Goal: Task Accomplishment & Management: Use online tool/utility

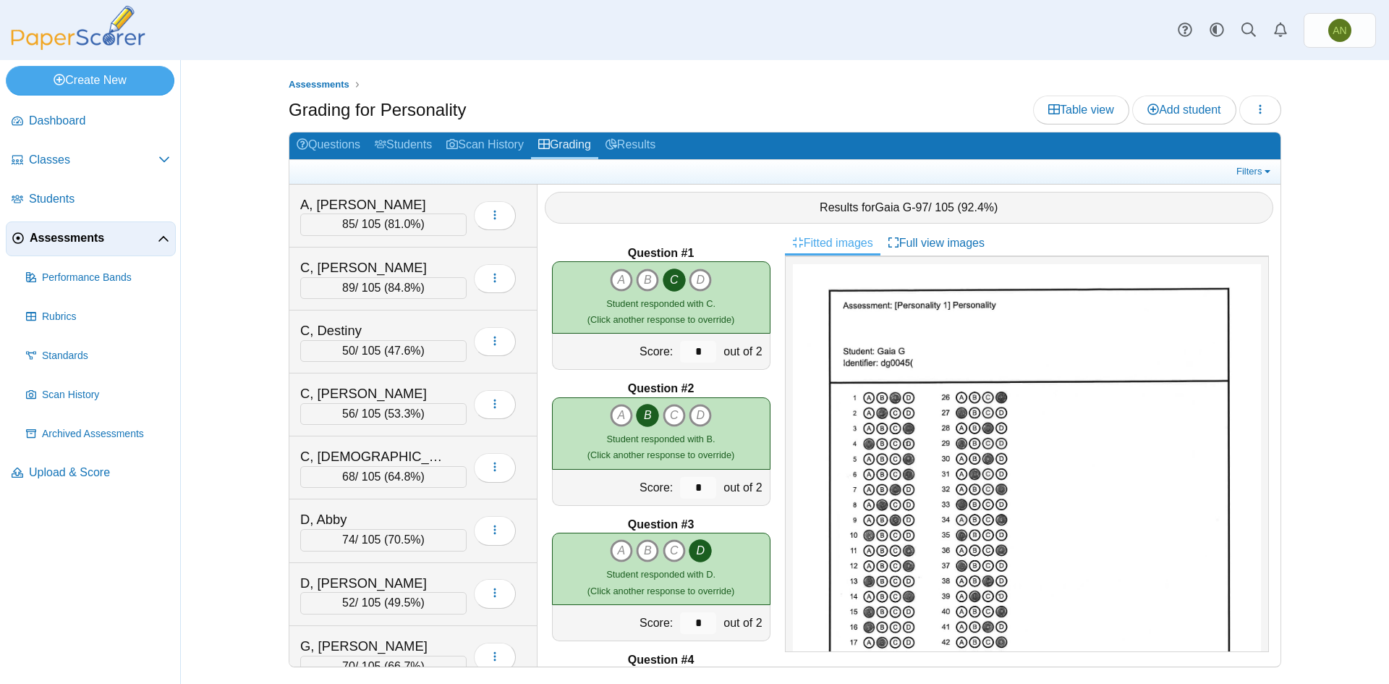
scroll to position [5965, 0]
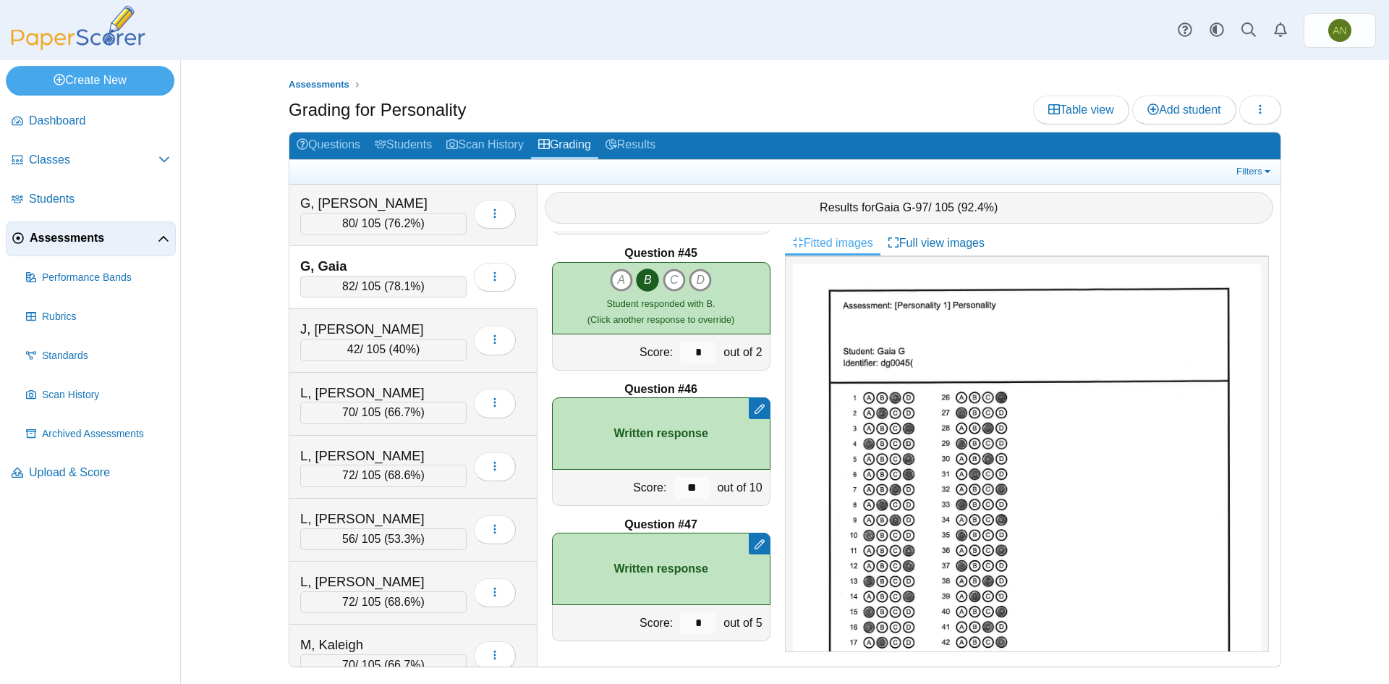
click at [440, 254] on div "G, Gaia 82 / 105 ( 78.1% ) Loading…" at bounding box center [413, 277] width 248 height 63
click at [430, 268] on div "G, Gaia" at bounding box center [372, 266] width 145 height 19
click at [427, 194] on div "G, Dylan" at bounding box center [372, 203] width 145 height 19
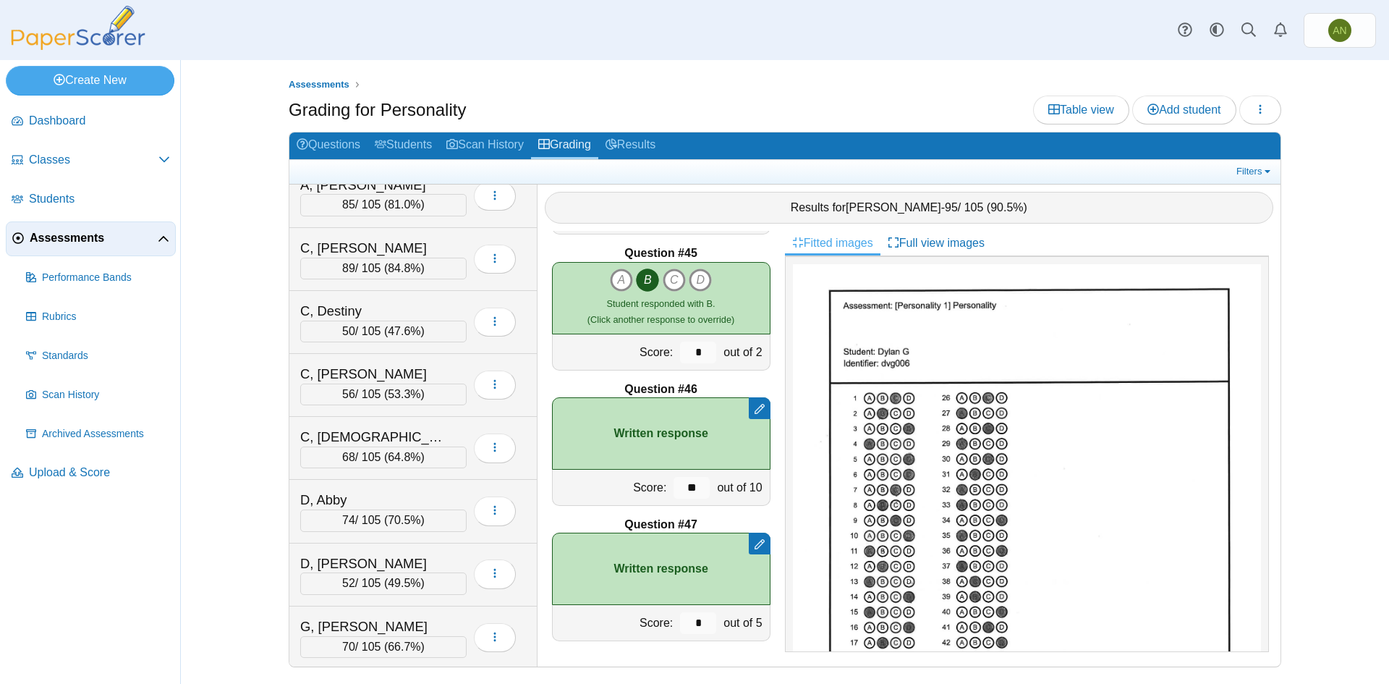
scroll to position [0, 0]
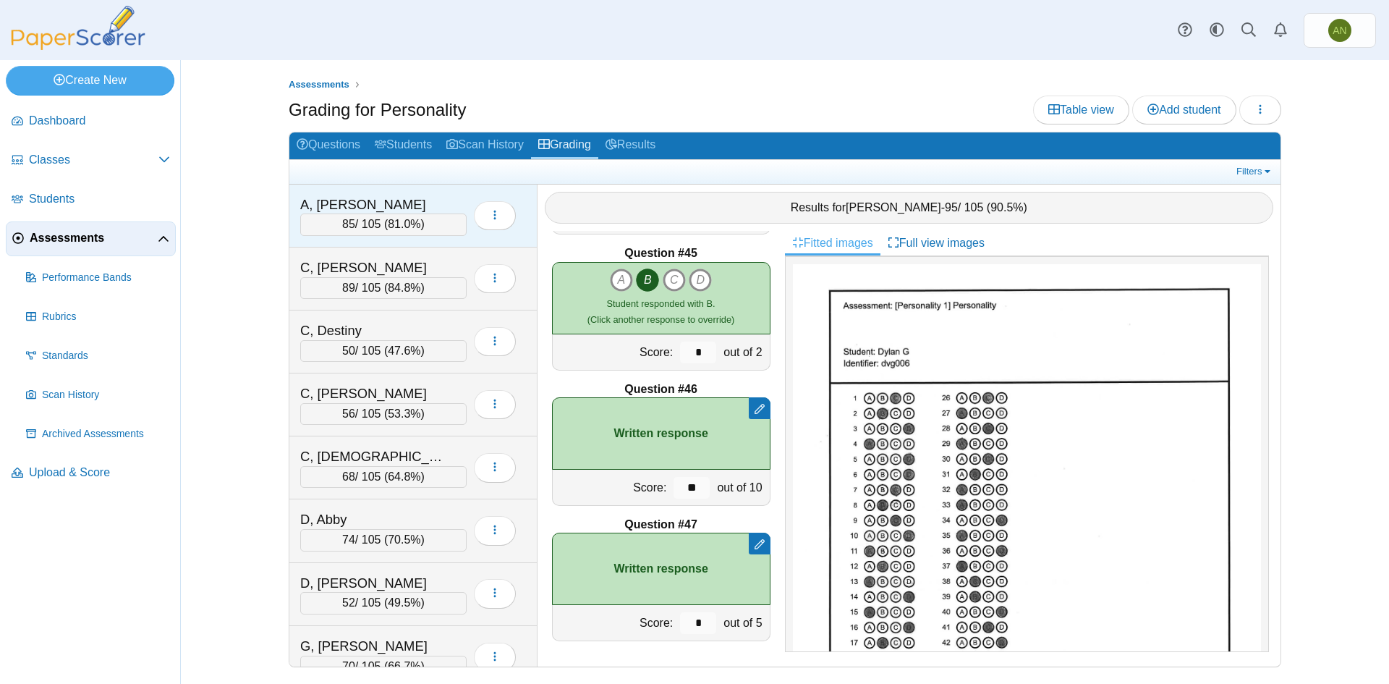
click at [429, 189] on div "A, Brenda 85 / 105 ( 81.0% ) Loading…" at bounding box center [413, 215] width 248 height 63
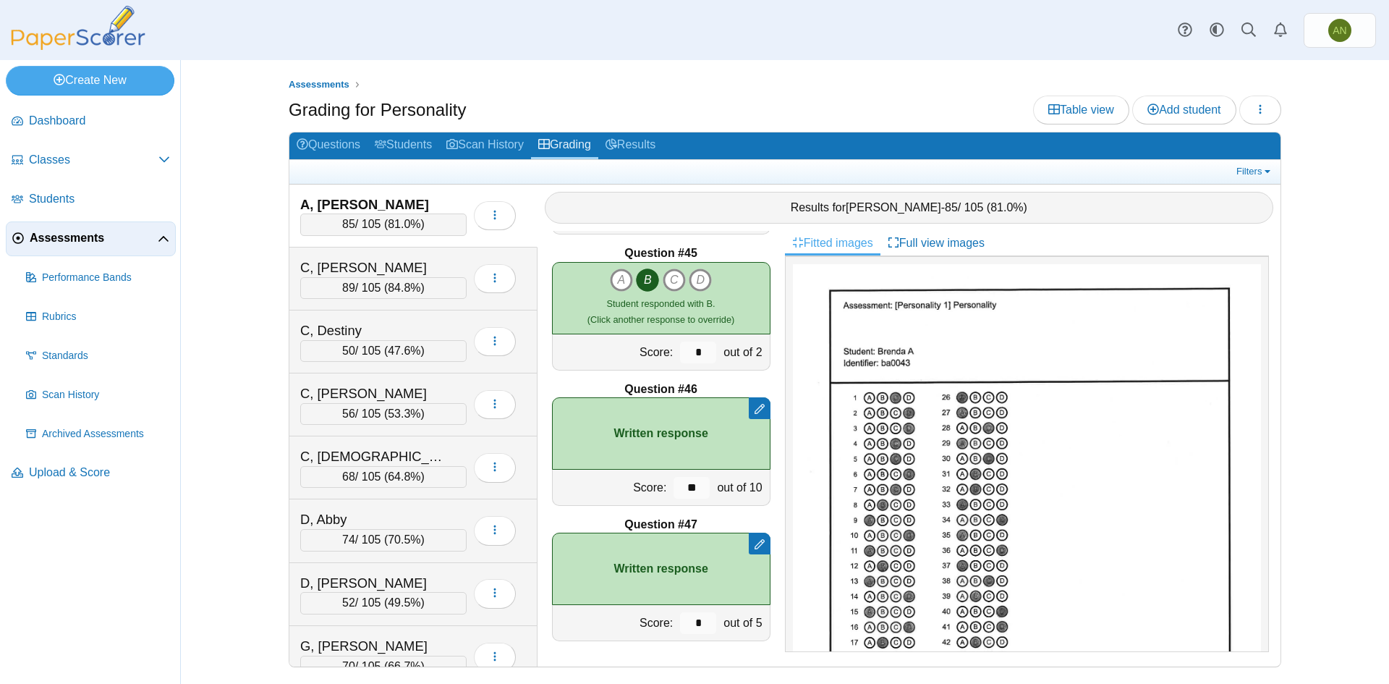
click at [428, 200] on div "A, [PERSON_NAME]" at bounding box center [372, 204] width 145 height 19
click at [409, 260] on div "C, Cameron" at bounding box center [372, 267] width 145 height 19
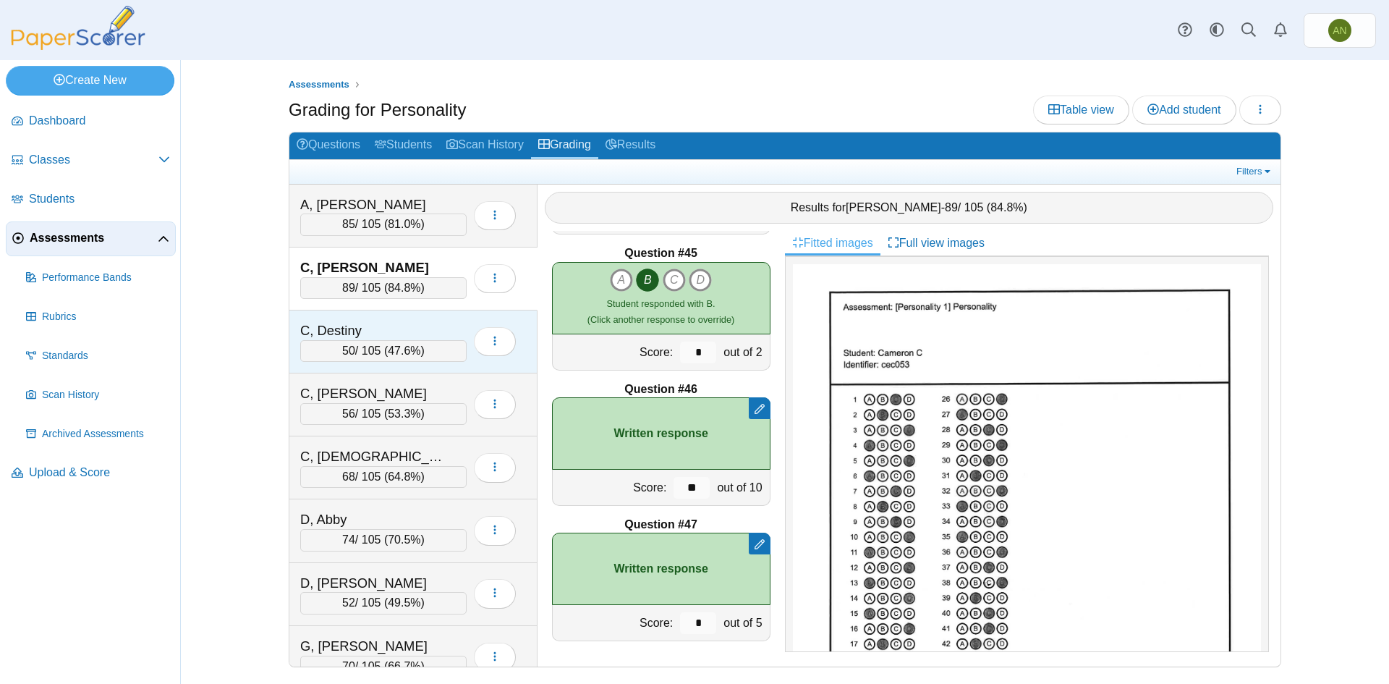
click at [411, 327] on div "C, Destiny" at bounding box center [372, 330] width 145 height 19
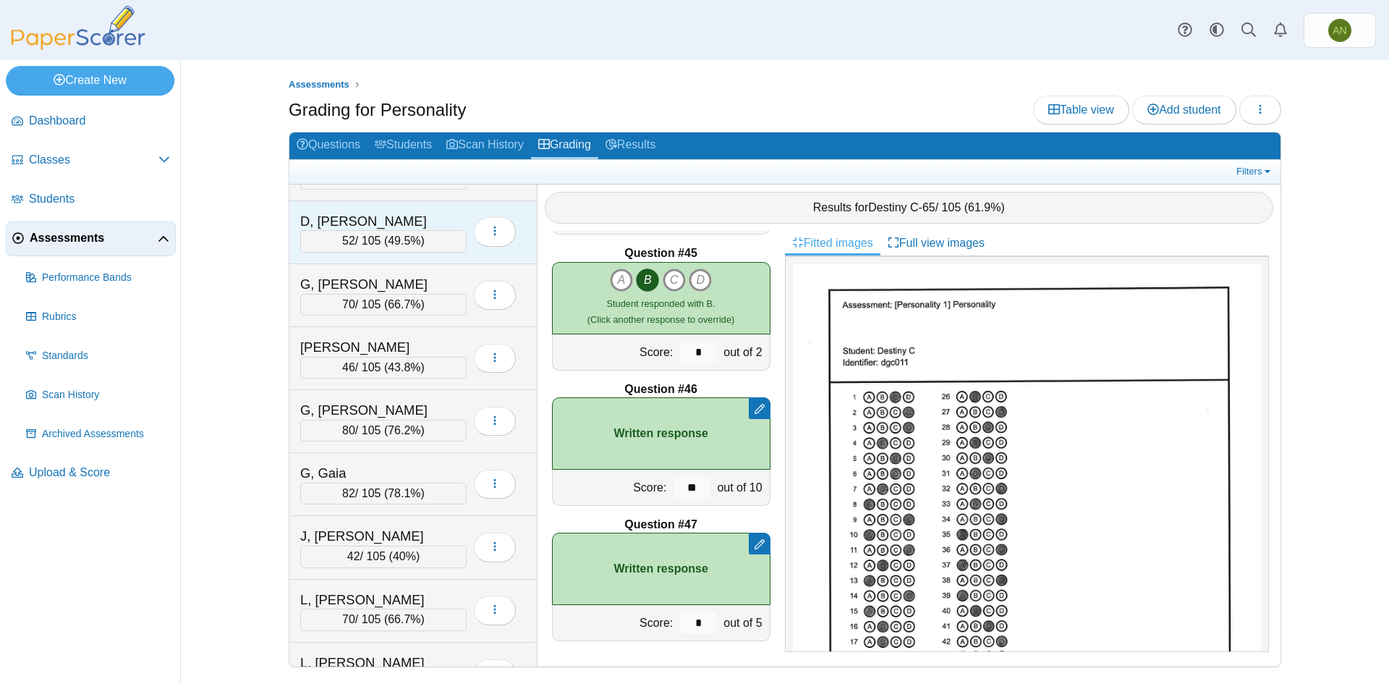
scroll to position [434, 0]
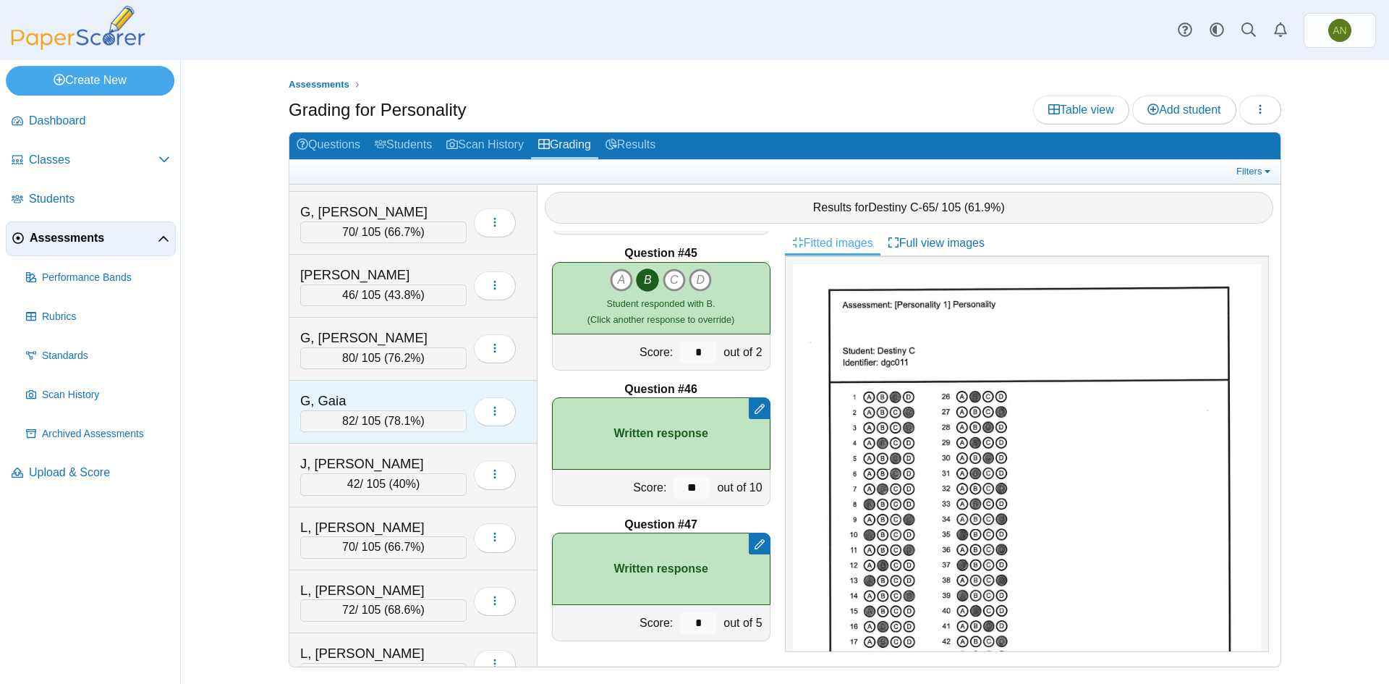
click at [394, 393] on div "G, Gaia" at bounding box center [372, 400] width 145 height 19
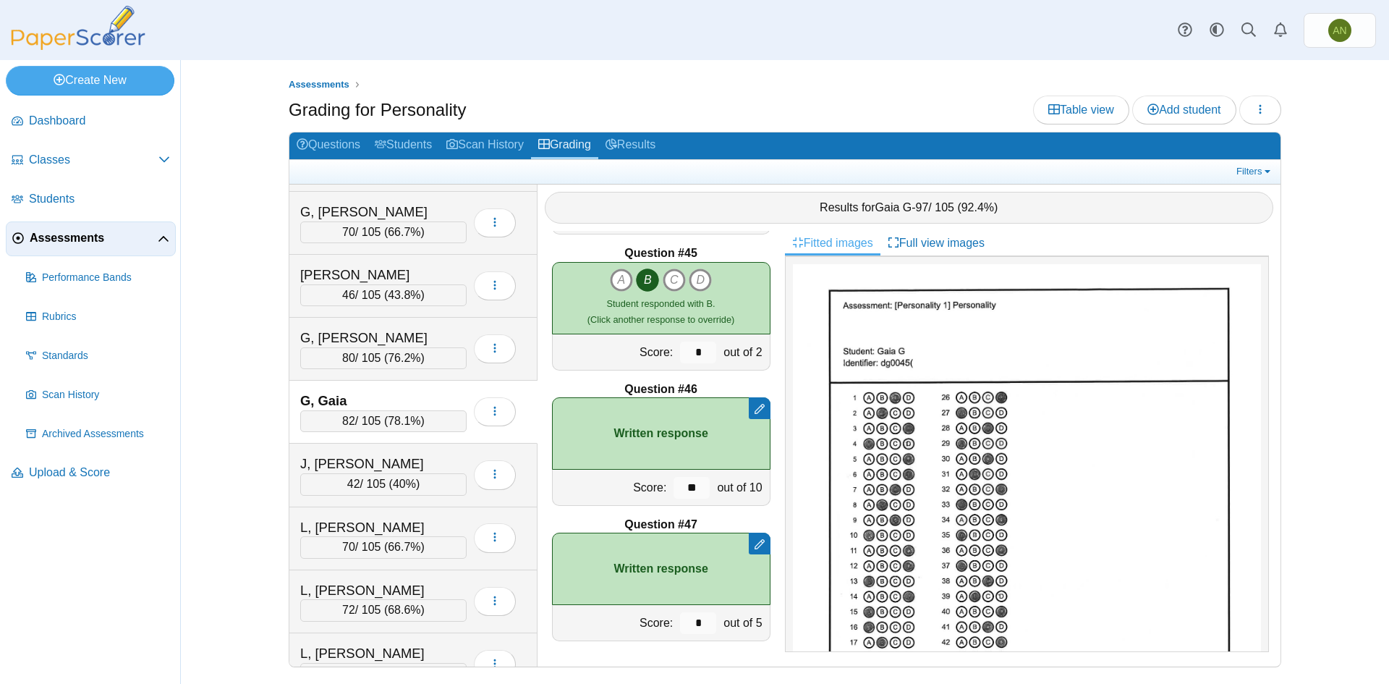
click at [394, 393] on div "G, Gaia" at bounding box center [372, 400] width 145 height 19
click at [369, 419] on div "82 / 105 ( 78.1% )" at bounding box center [383, 421] width 166 height 22
click at [357, 419] on div "82 / 105 ( 78.1% )" at bounding box center [383, 421] width 166 height 22
click at [431, 326] on div "G, Dylan 80 / 105 ( 76.2% ) Loading…" at bounding box center [413, 349] width 248 height 63
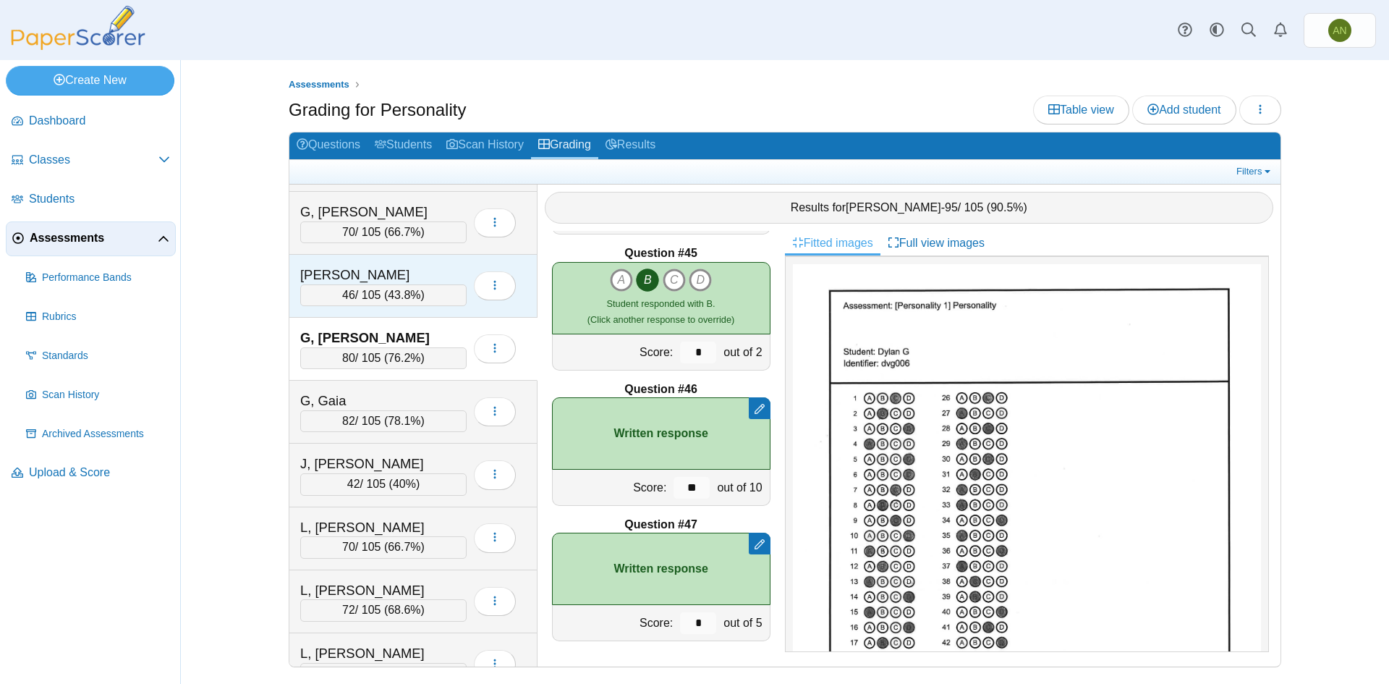
click at [418, 266] on div "[PERSON_NAME]" at bounding box center [372, 275] width 145 height 19
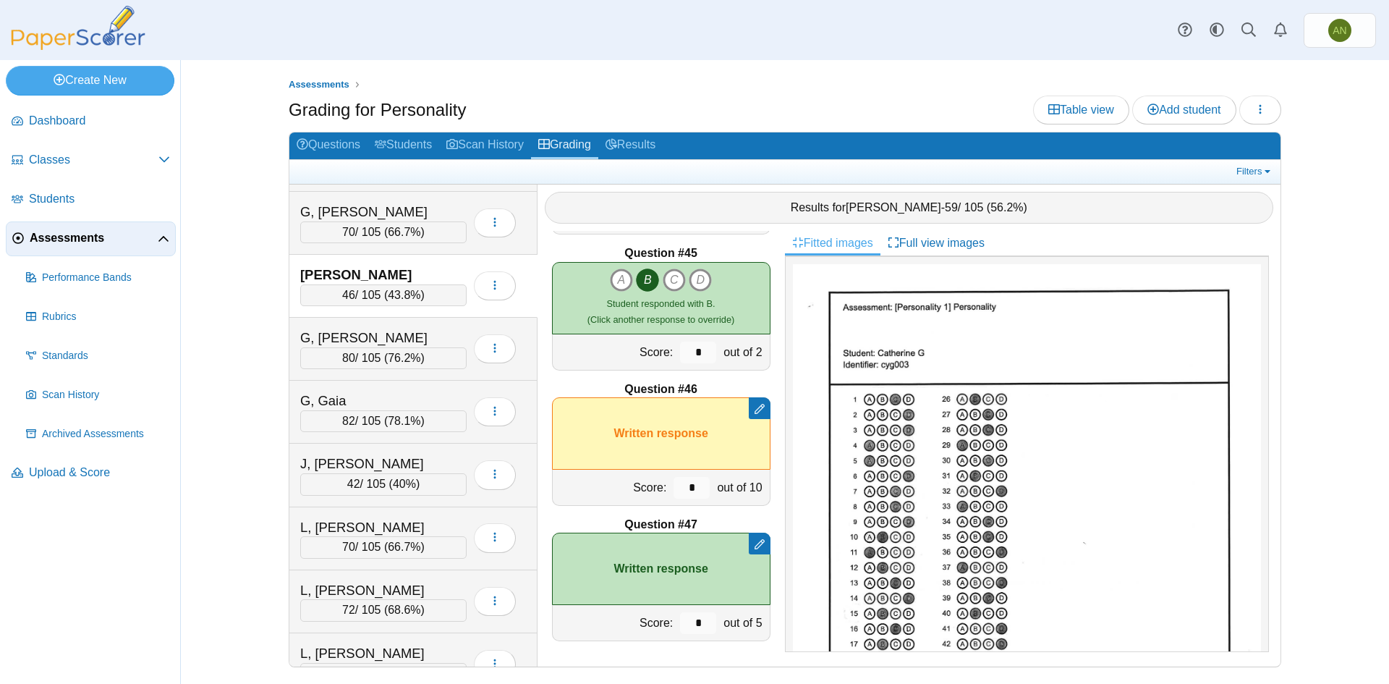
click at [418, 266] on div "[PERSON_NAME]" at bounding box center [372, 275] width 145 height 19
click at [425, 200] on div "G, Brittany 70 / 105 ( 66.7% ) Loading…" at bounding box center [413, 223] width 248 height 63
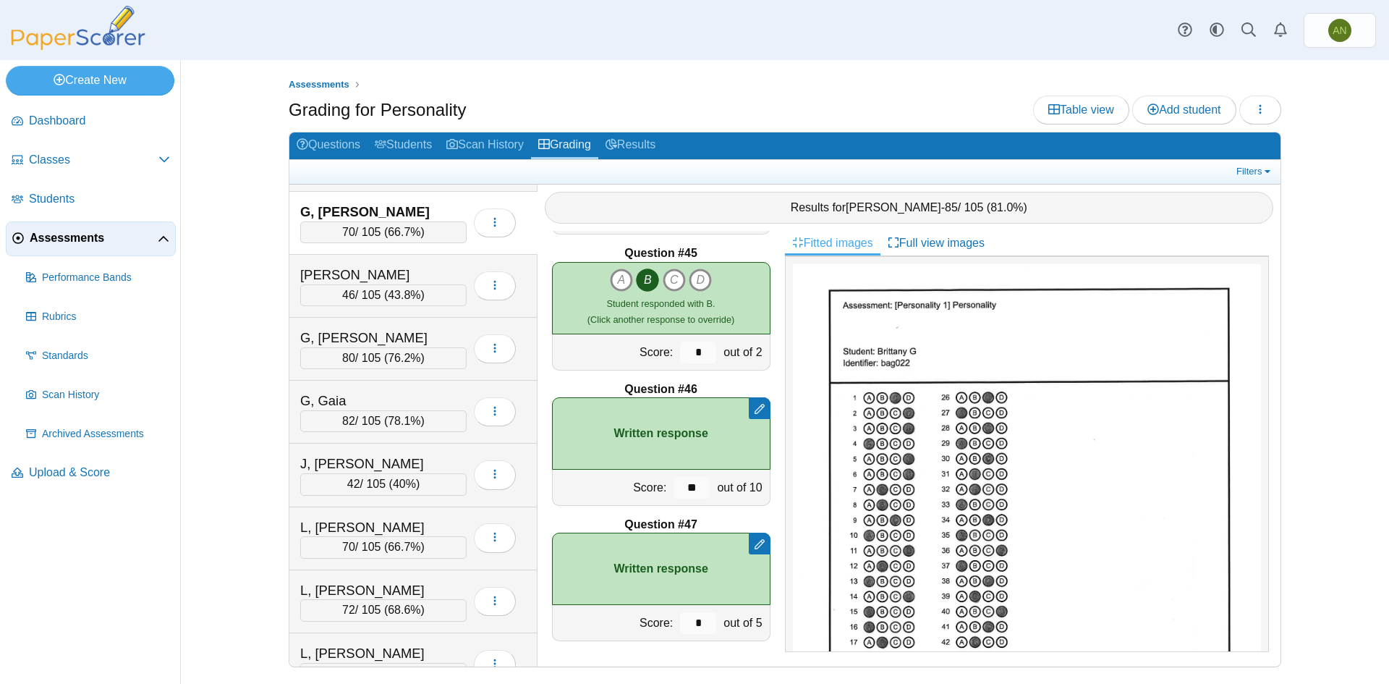
click at [425, 200] on div "G, Brittany 70 / 105 ( 66.7% ) Loading…" at bounding box center [413, 223] width 248 height 63
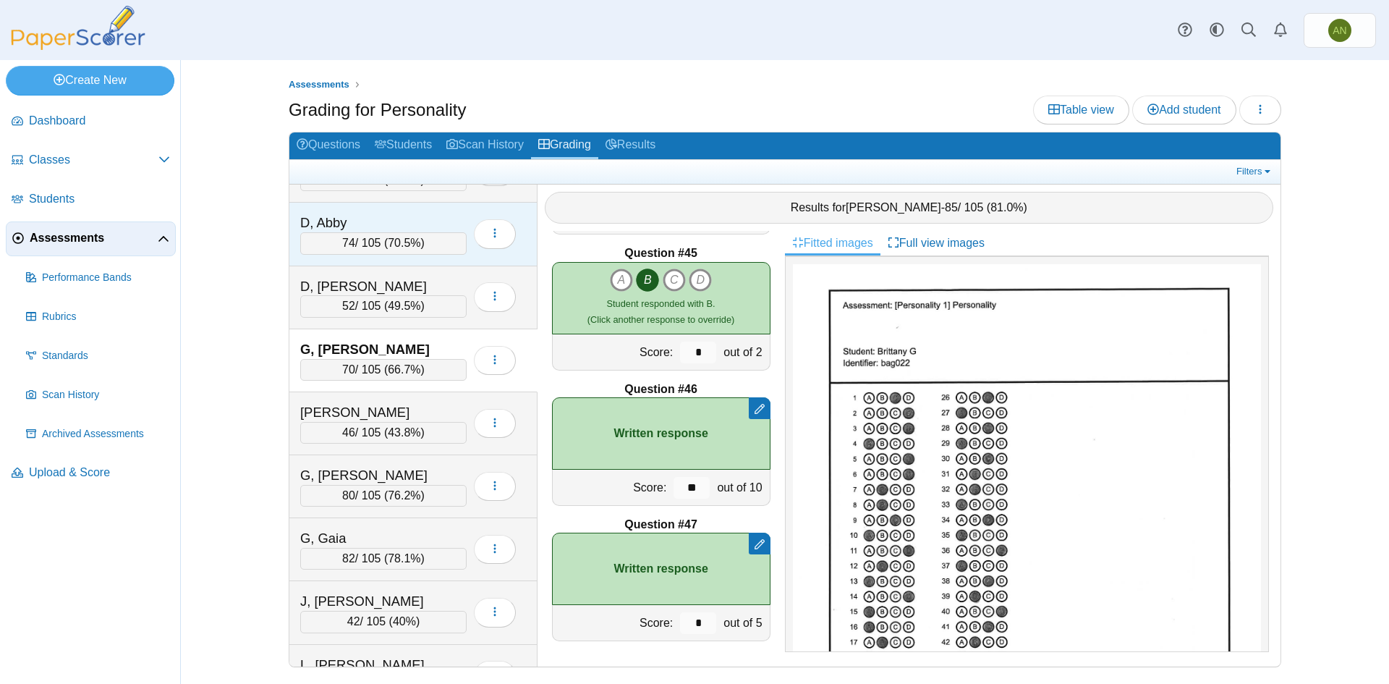
scroll to position [0, 0]
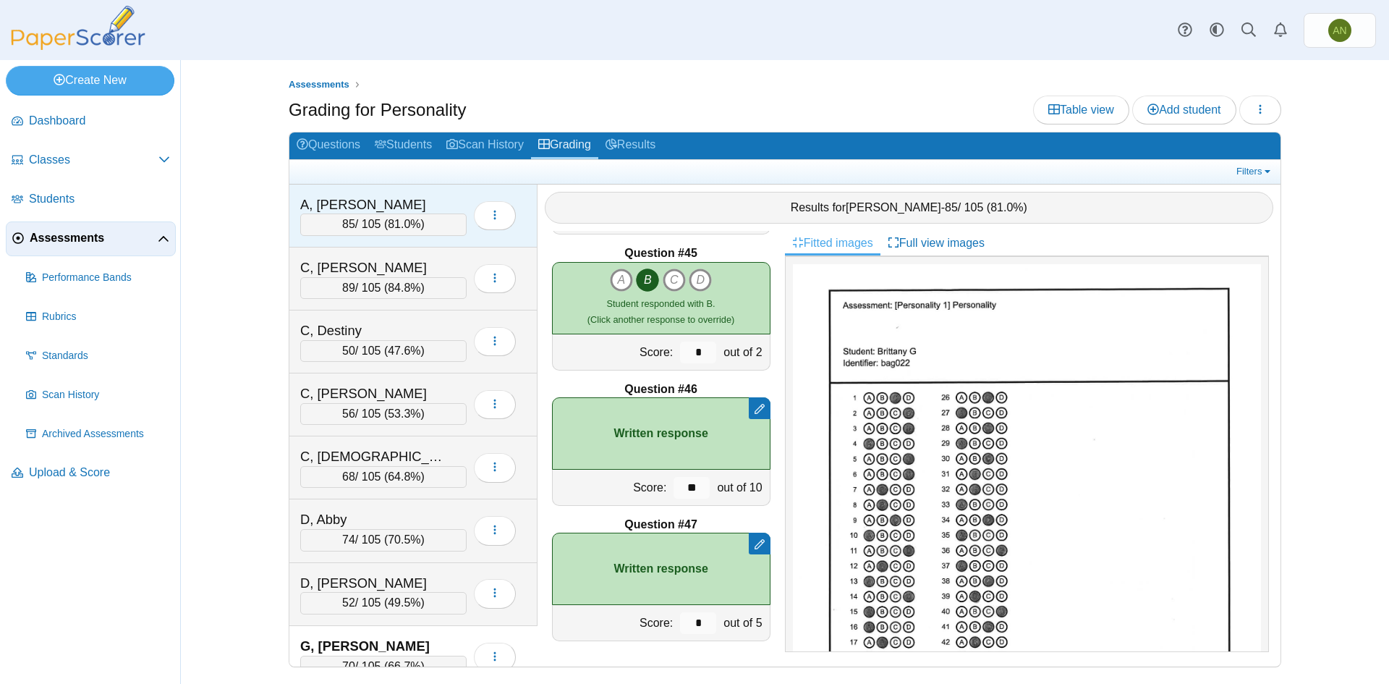
click at [413, 196] on div "A, [PERSON_NAME]" at bounding box center [372, 204] width 145 height 19
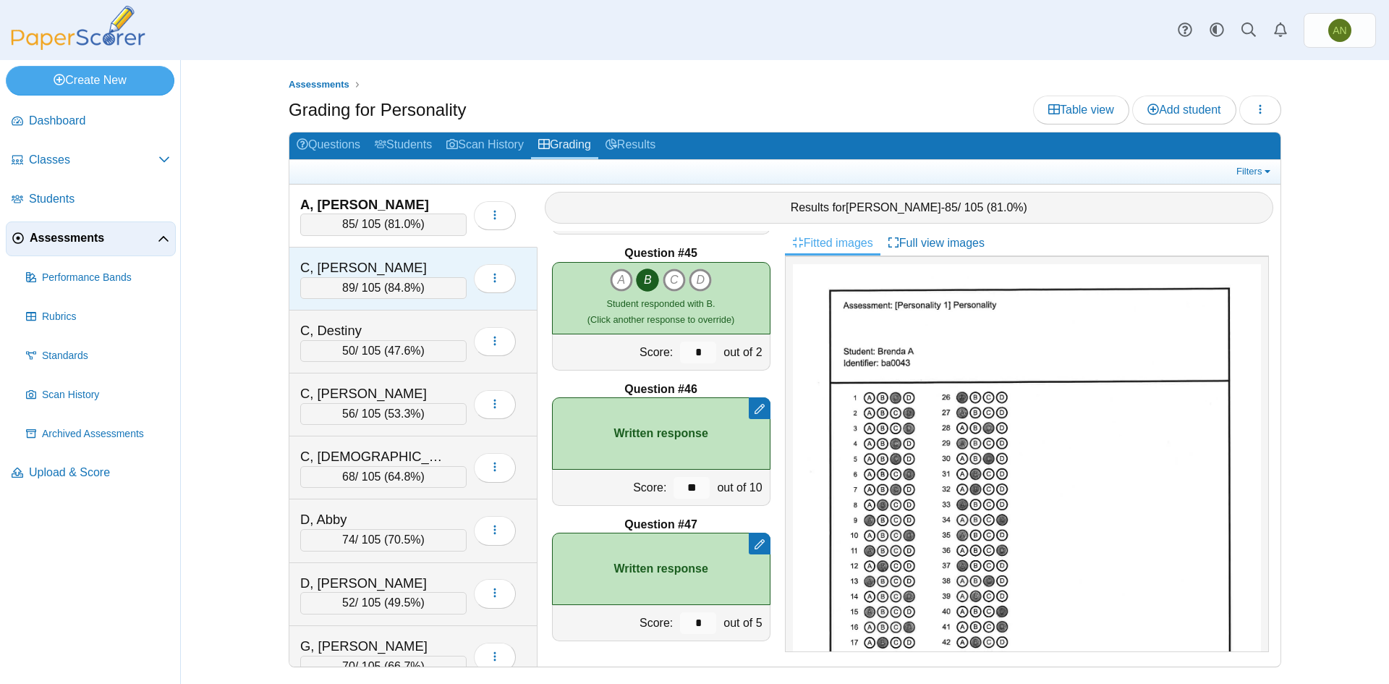
click at [404, 258] on div "C, [PERSON_NAME]" at bounding box center [372, 267] width 145 height 19
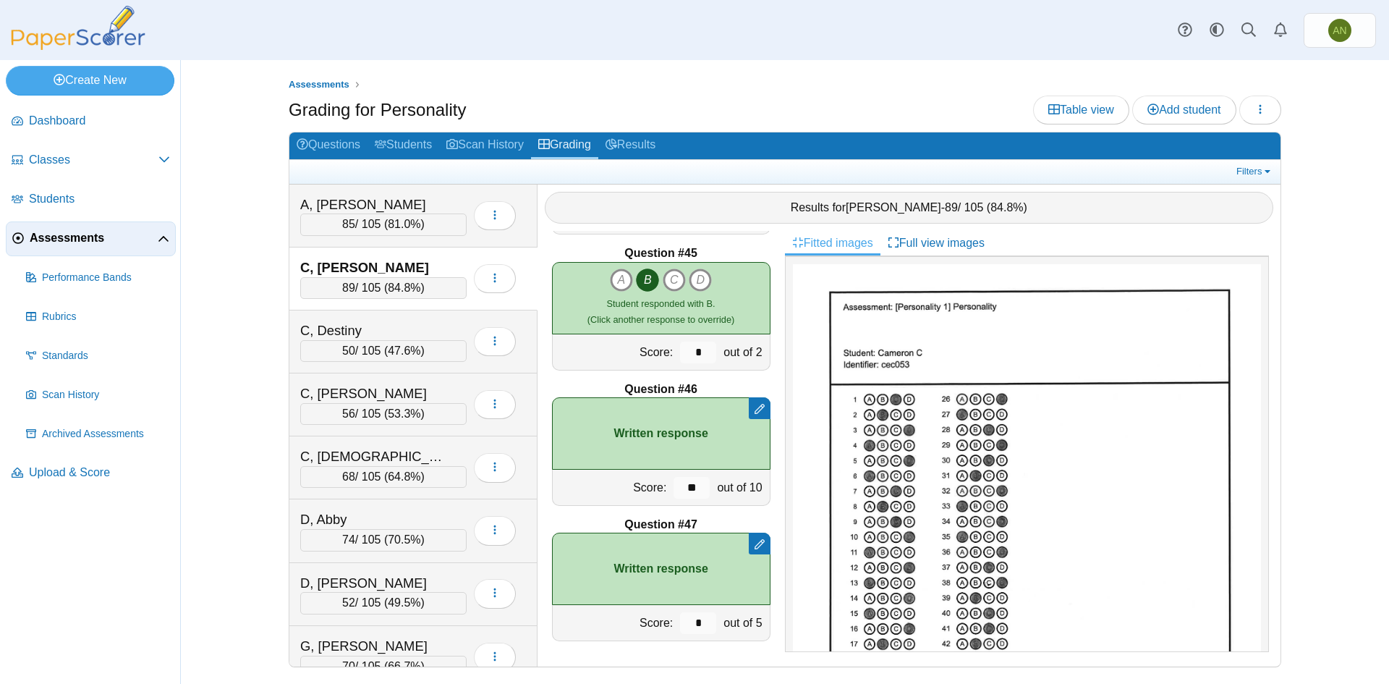
click at [404, 258] on div "C, [PERSON_NAME]" at bounding box center [372, 267] width 145 height 19
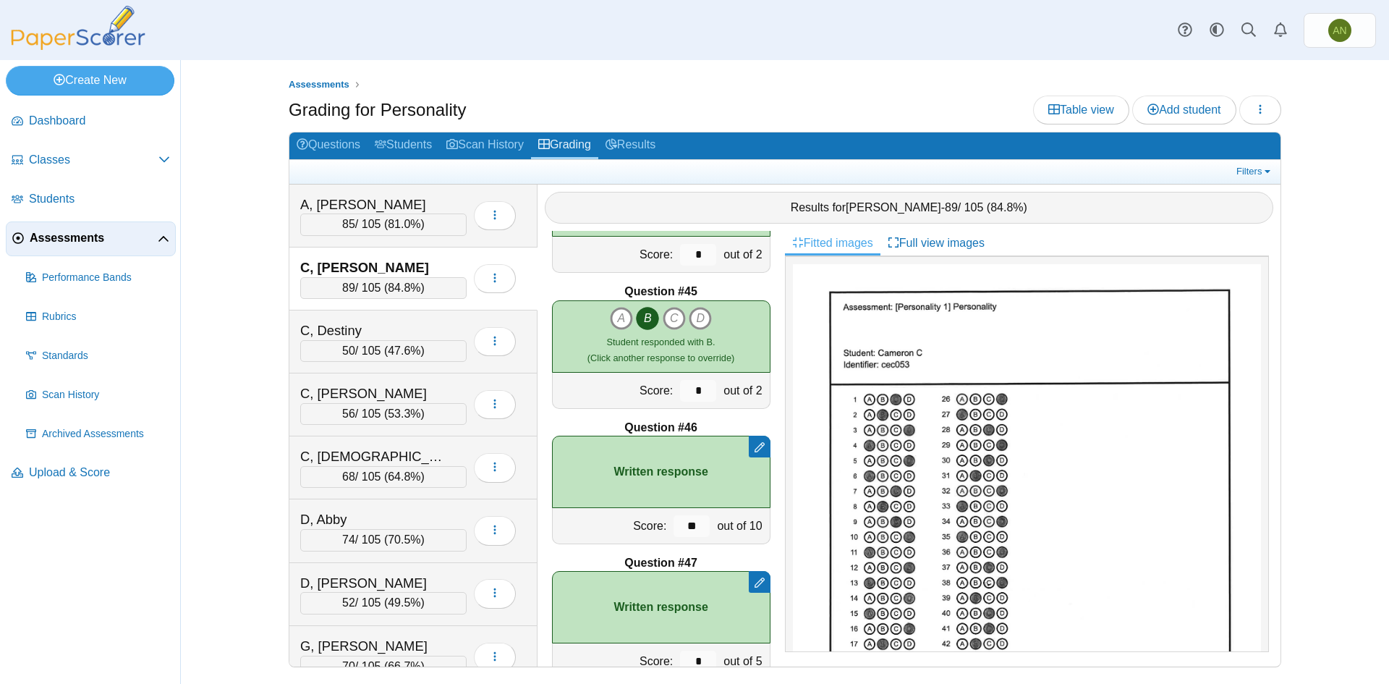
scroll to position [5893, 0]
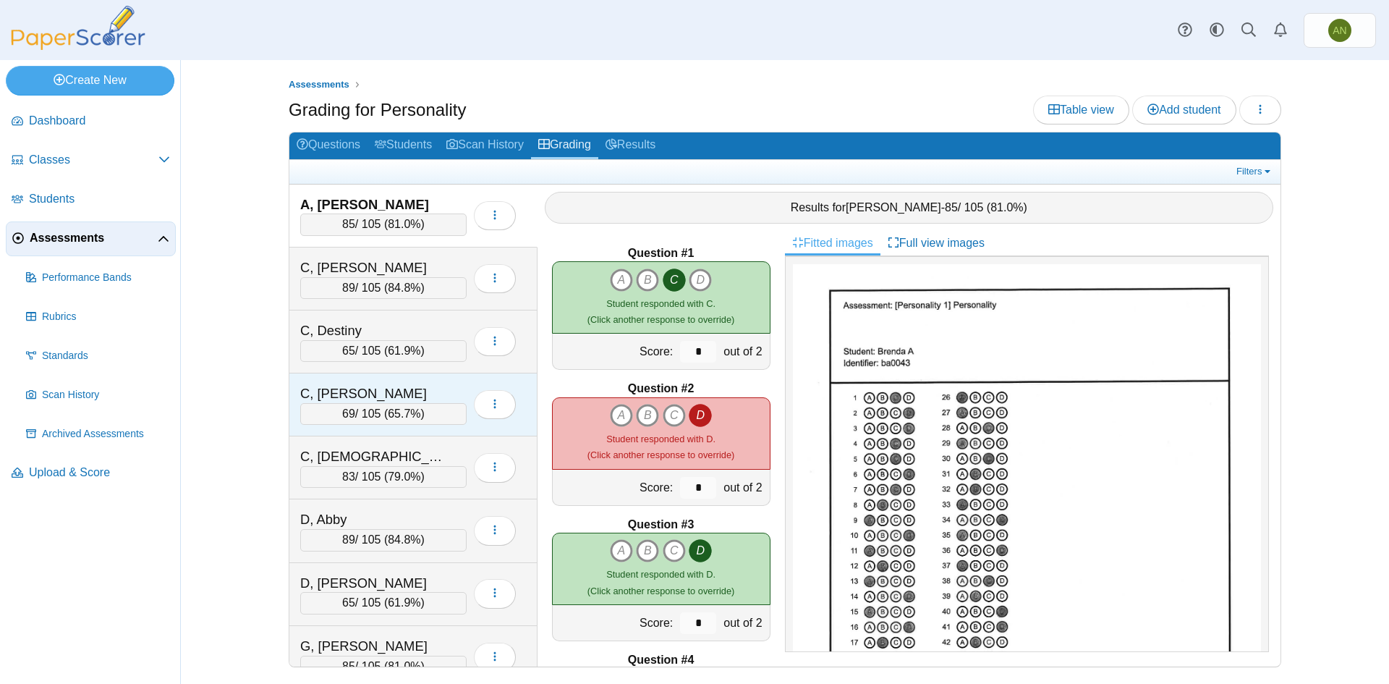
click at [404, 390] on div "C, Jocelyn" at bounding box center [372, 393] width 145 height 19
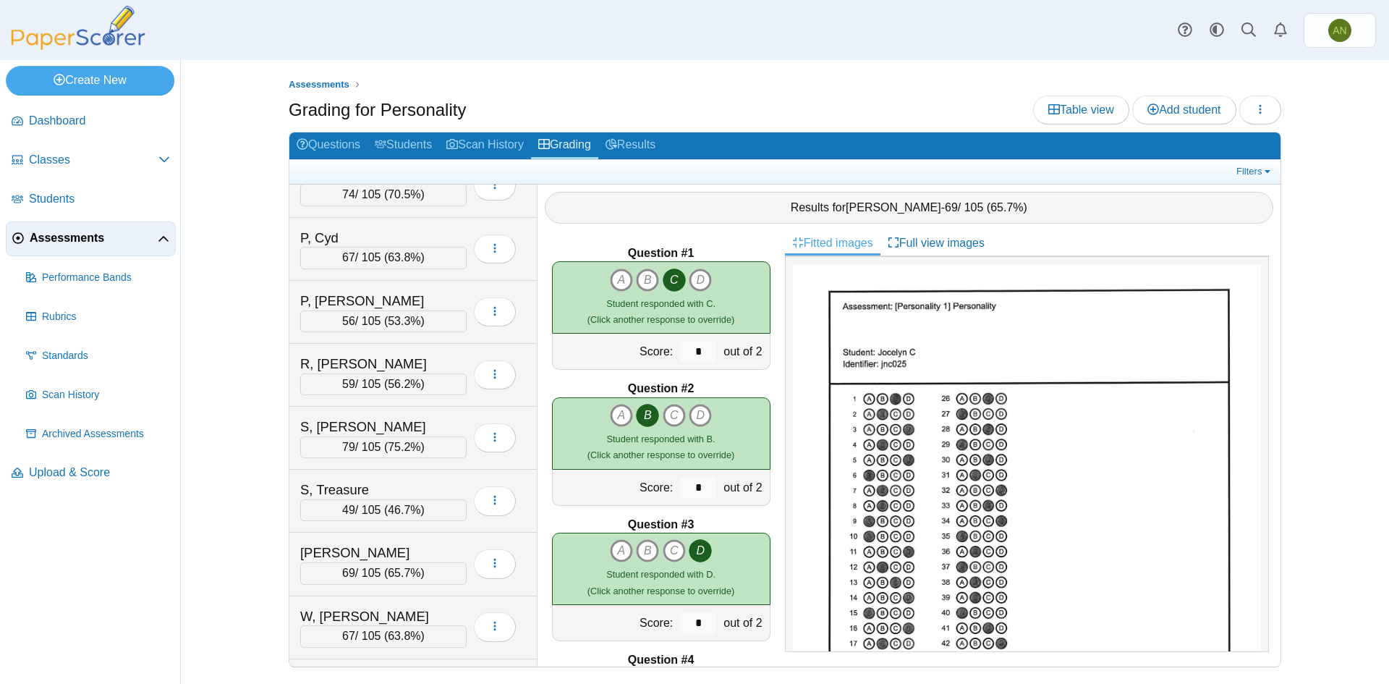
scroll to position [1220, 0]
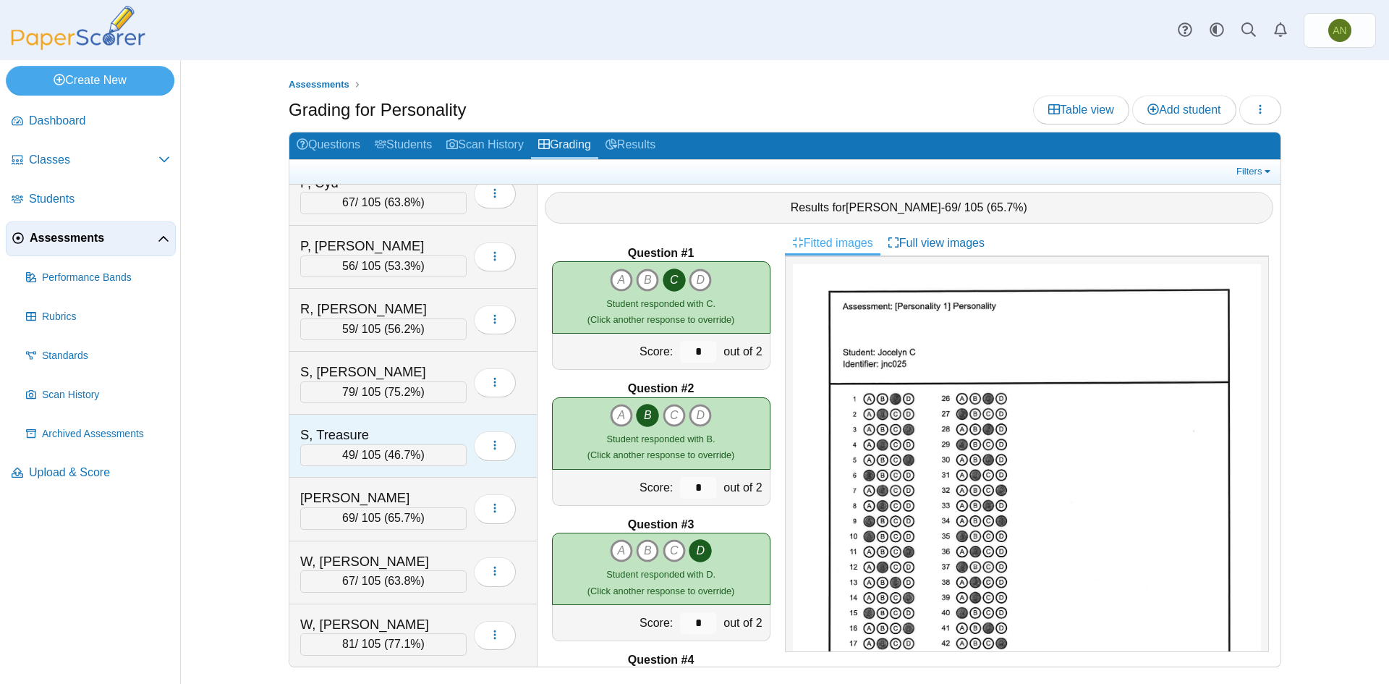
click at [425, 428] on div "S, Treasure" at bounding box center [372, 434] width 145 height 19
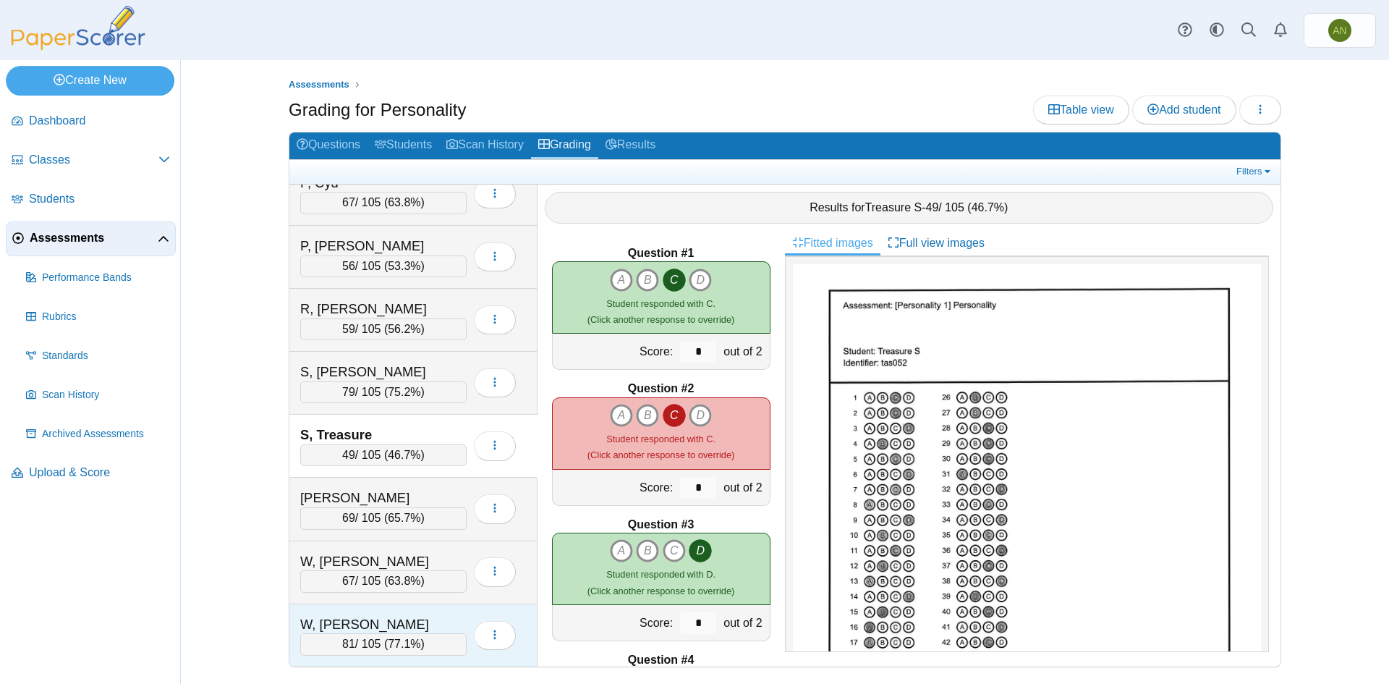
click at [420, 606] on div "W, [PERSON_NAME] 81 / 105 ( 77.1% ) Loading…" at bounding box center [413, 635] width 248 height 62
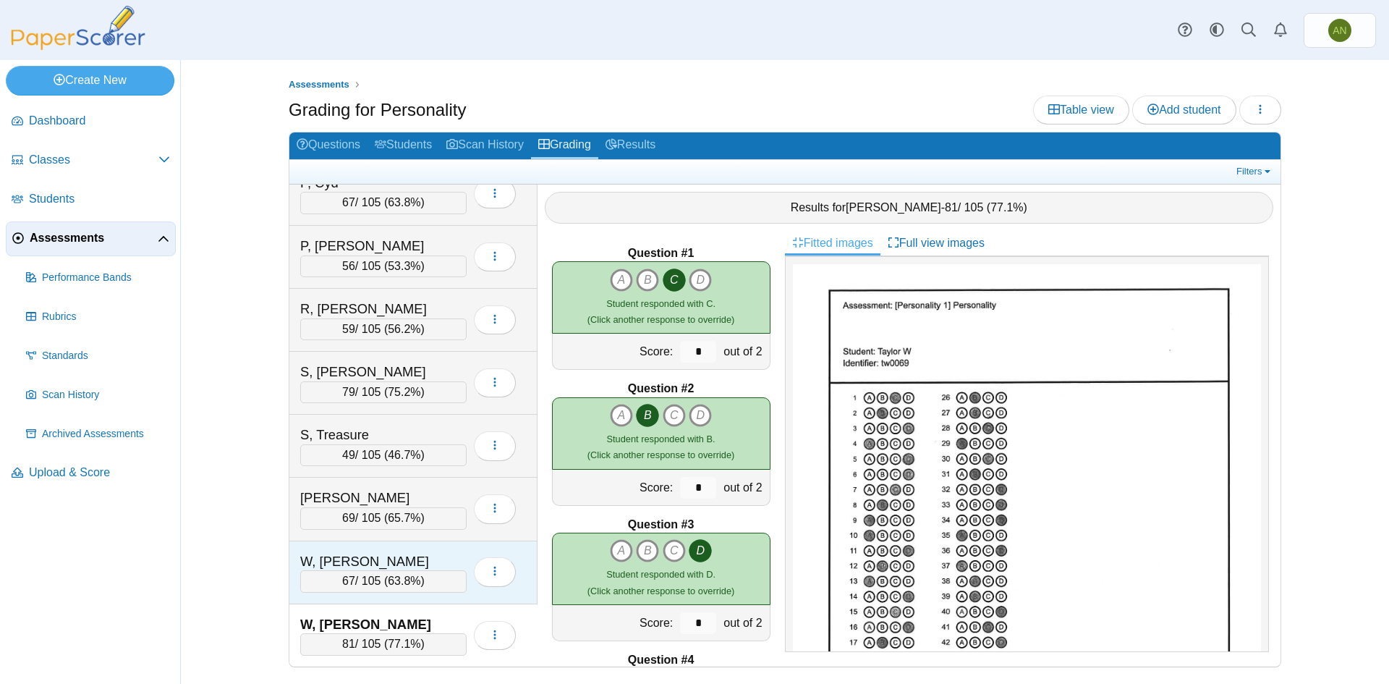
click at [417, 549] on div "W, Avery 67 / 105 ( 63.8% ) Loading…" at bounding box center [413, 572] width 248 height 63
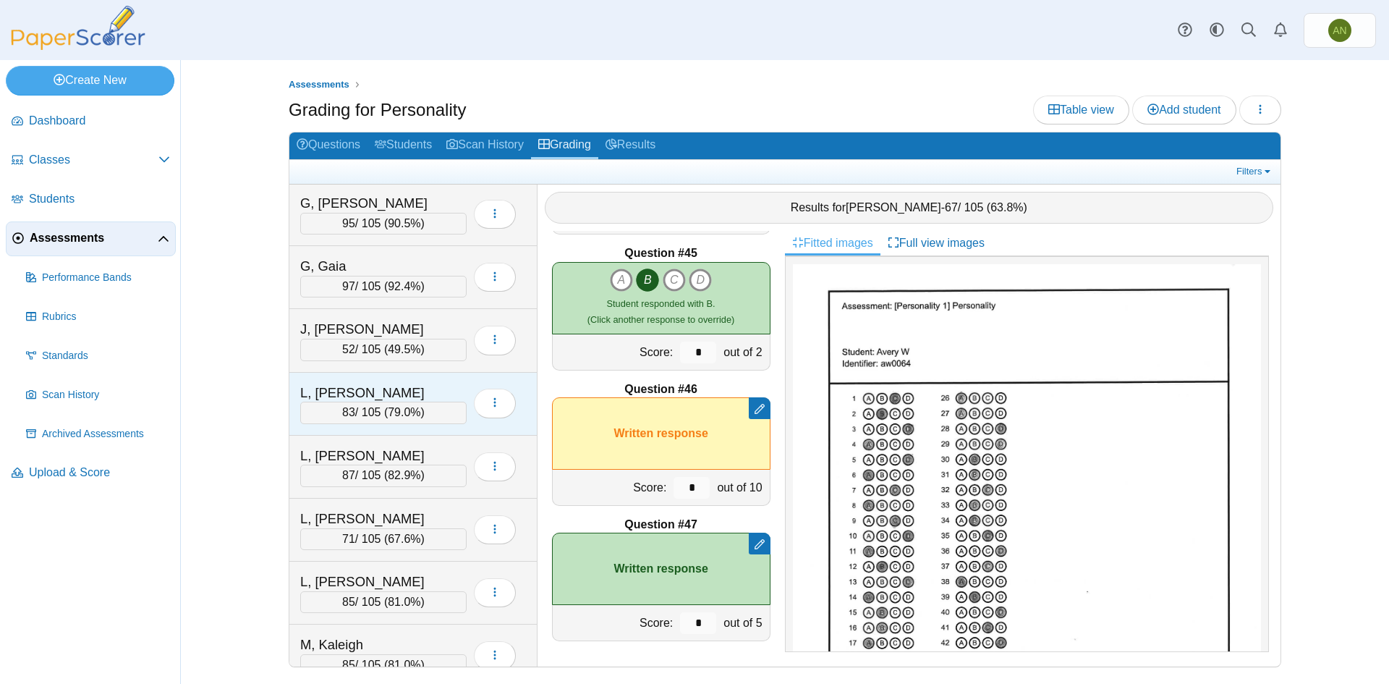
scroll to position [0, 0]
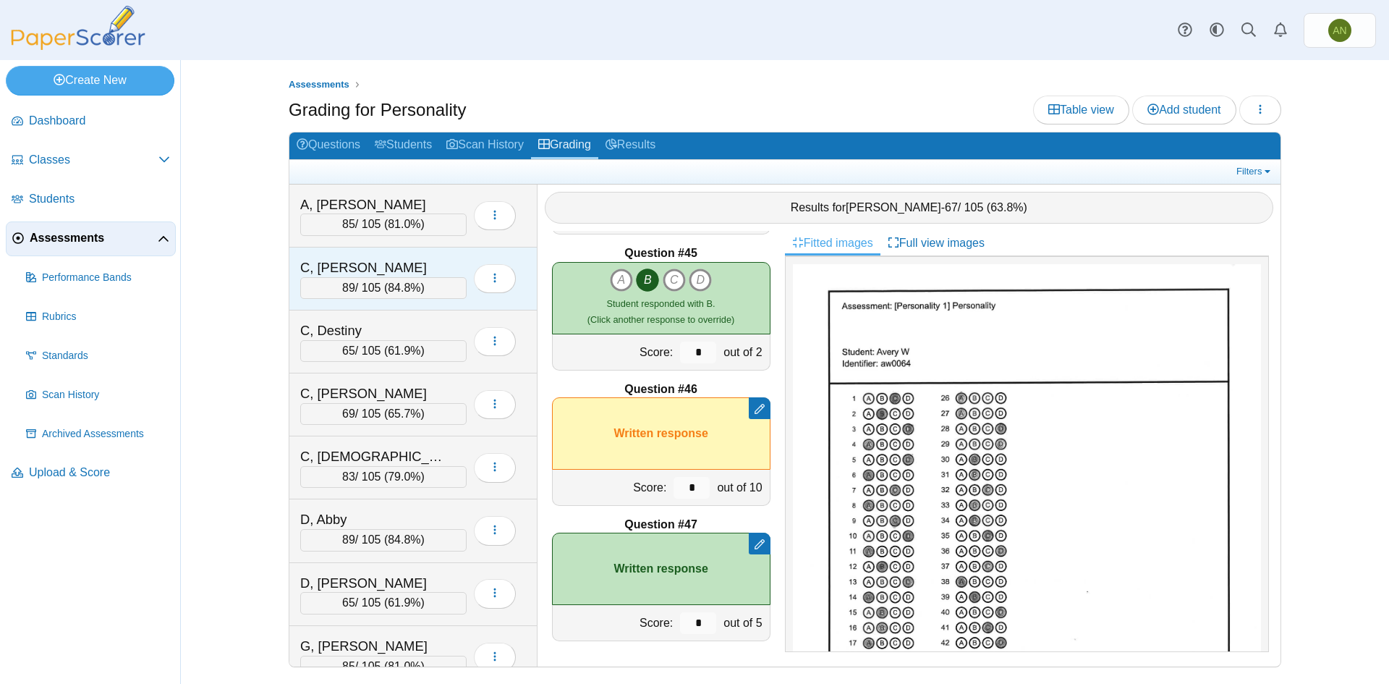
click at [396, 263] on div "C, [PERSON_NAME]" at bounding box center [372, 267] width 145 height 19
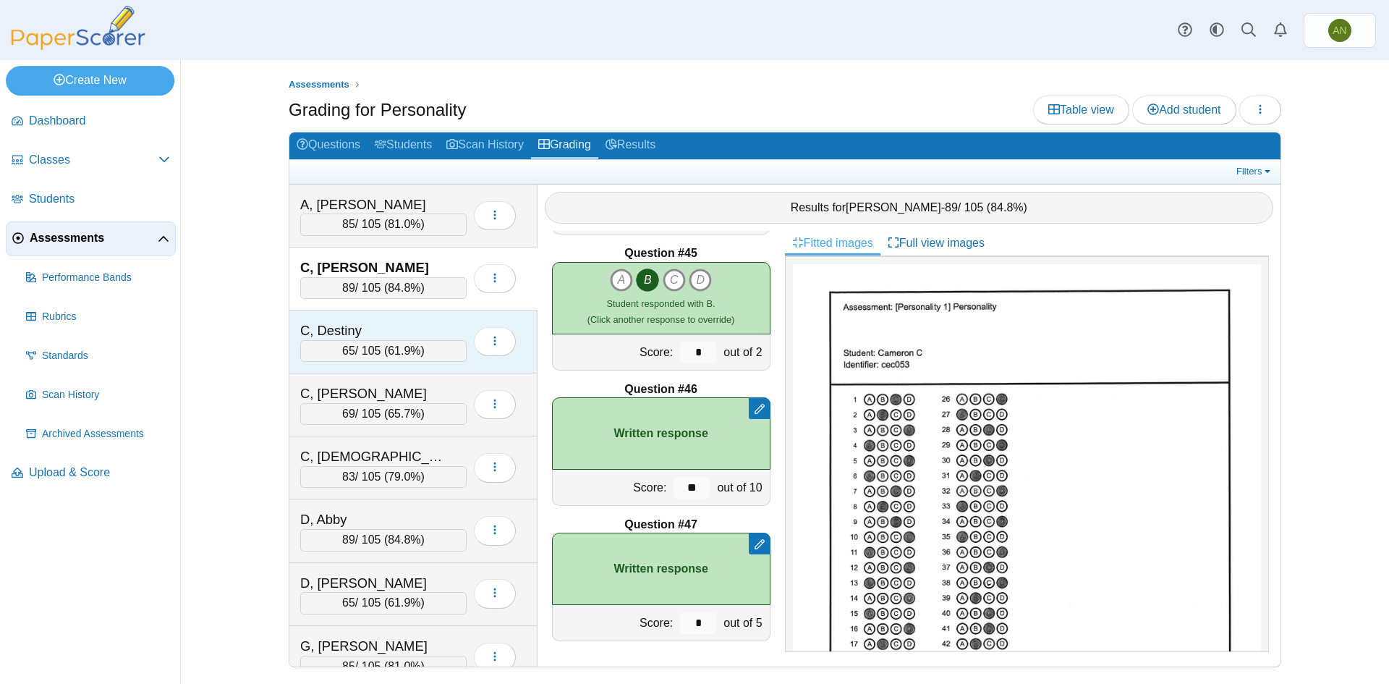
click at [424, 325] on div "C, Destiny" at bounding box center [372, 330] width 145 height 19
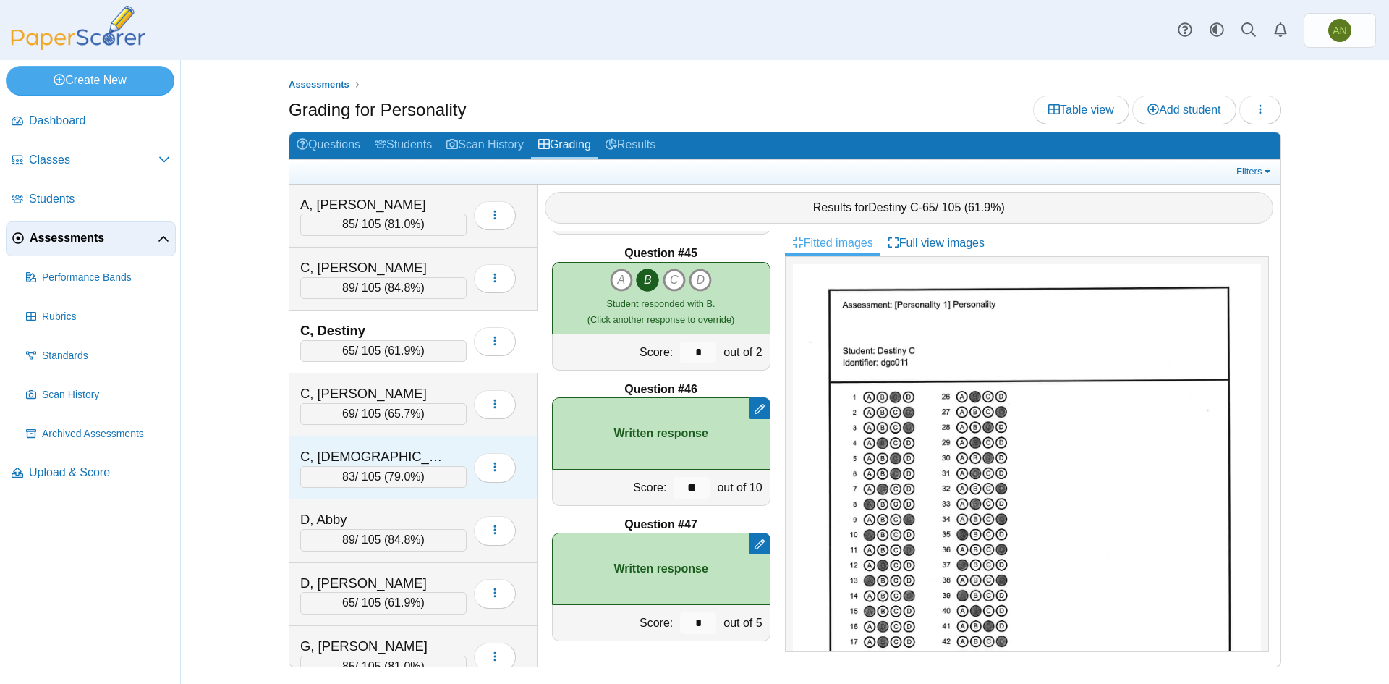
click at [405, 450] on div "C, [DEMOGRAPHIC_DATA]" at bounding box center [372, 456] width 145 height 19
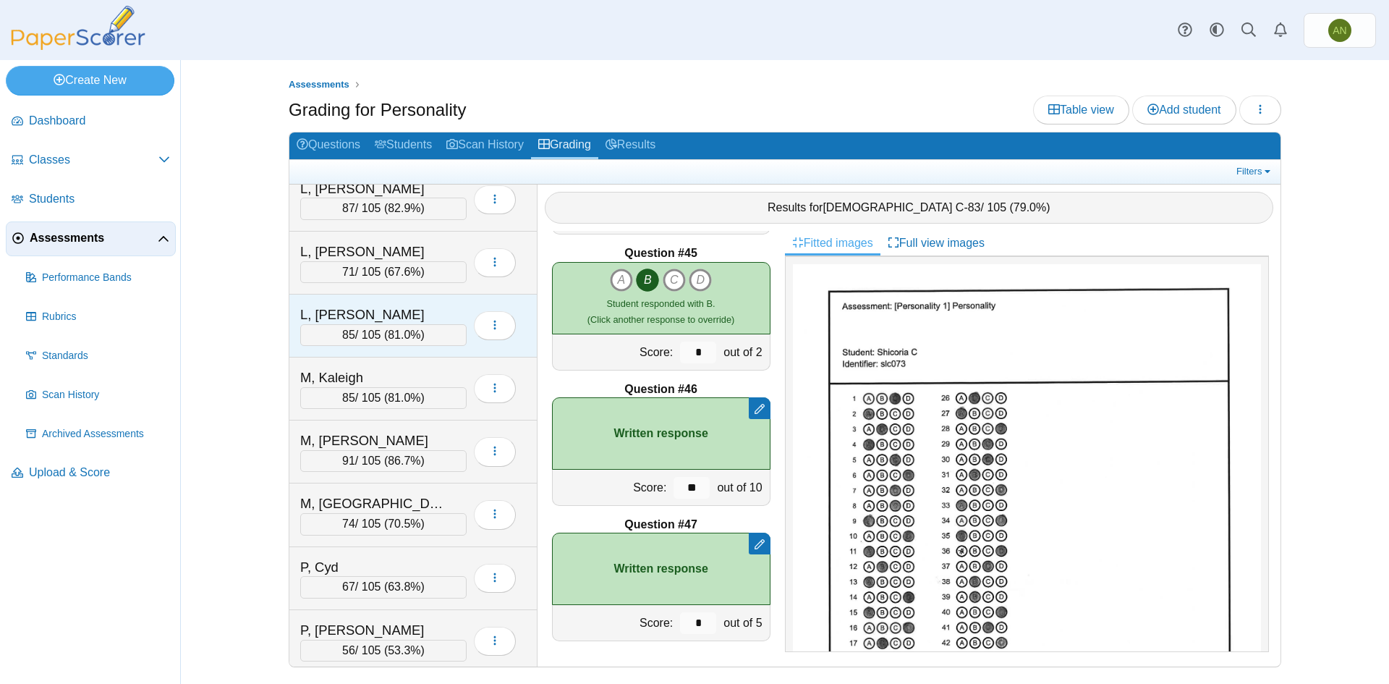
scroll to position [713, 0]
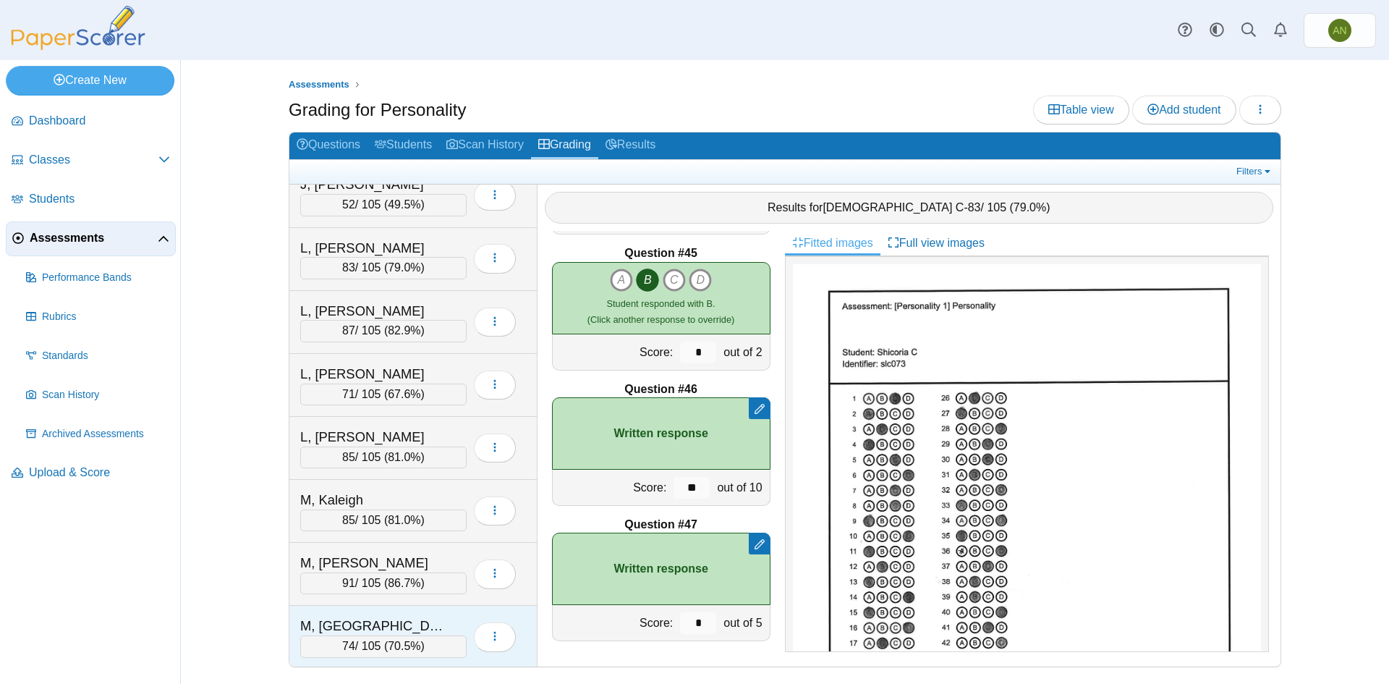
click at [330, 647] on div "74 / 105 ( 70.5% )" at bounding box center [383, 646] width 166 height 22
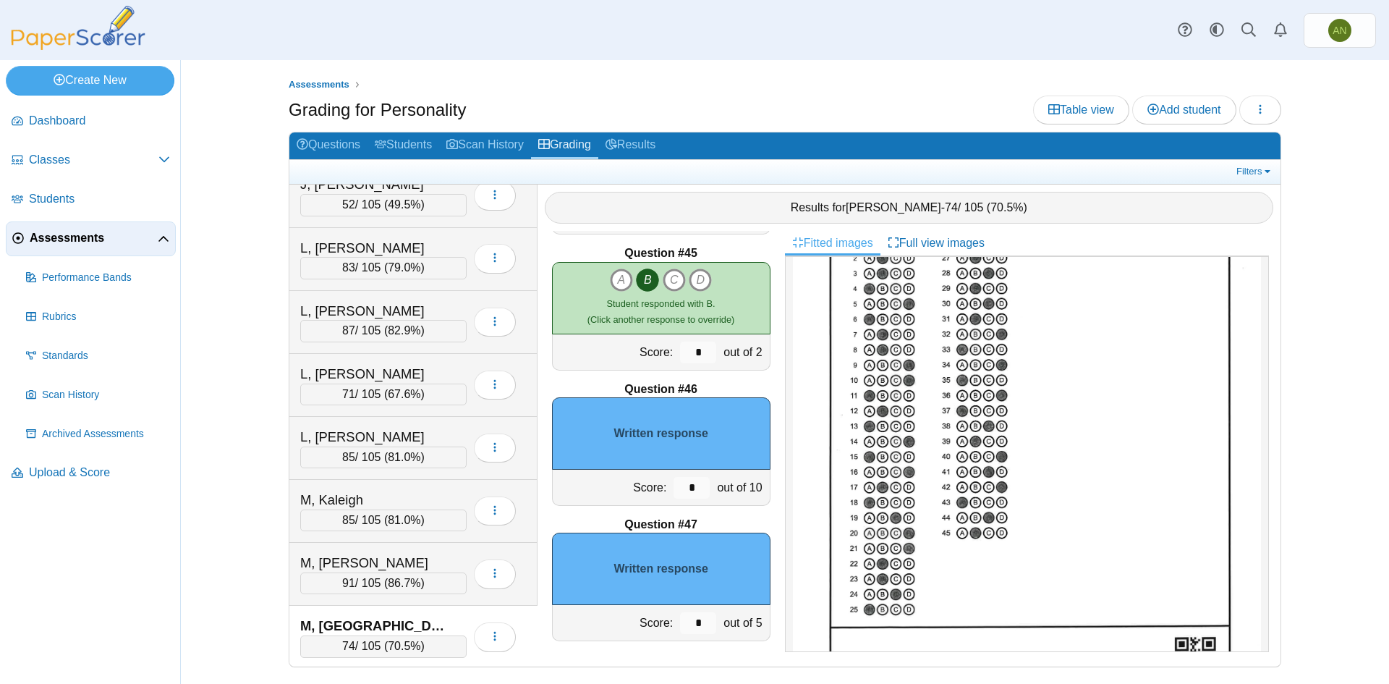
scroll to position [579, 0]
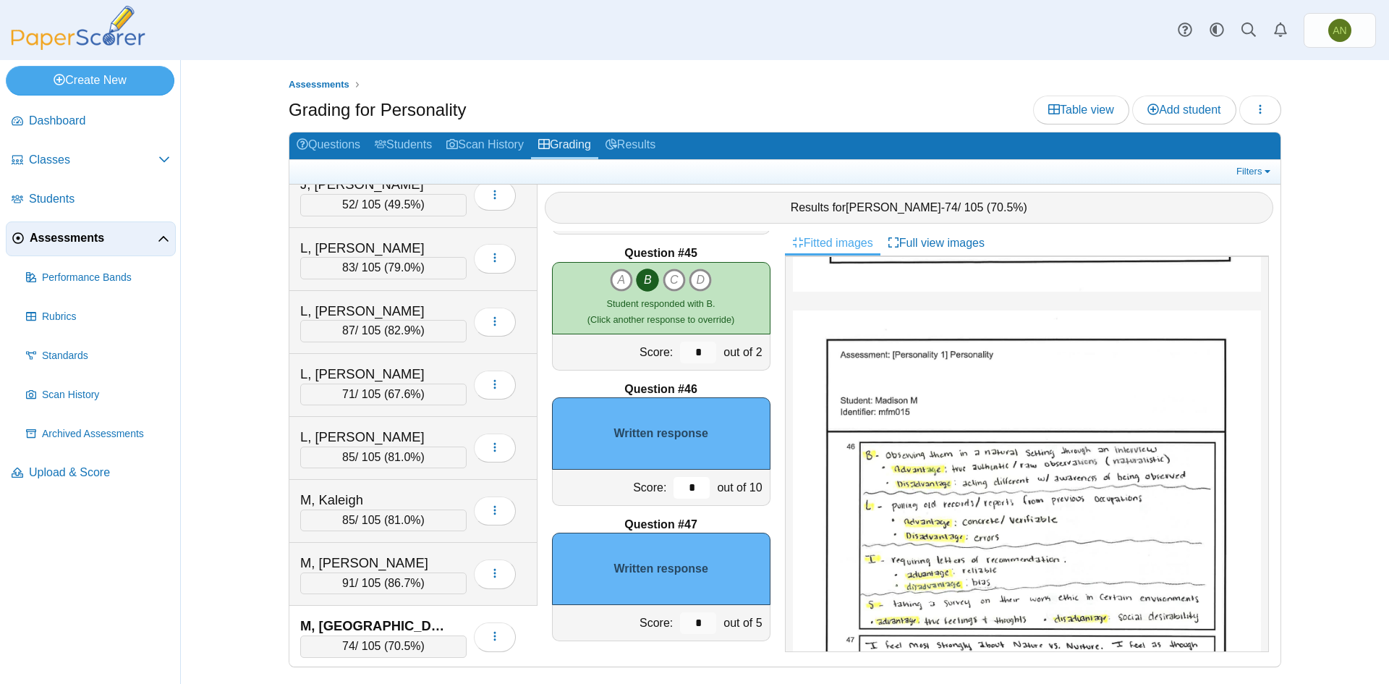
click at [674, 487] on input "*" at bounding box center [692, 488] width 36 height 22
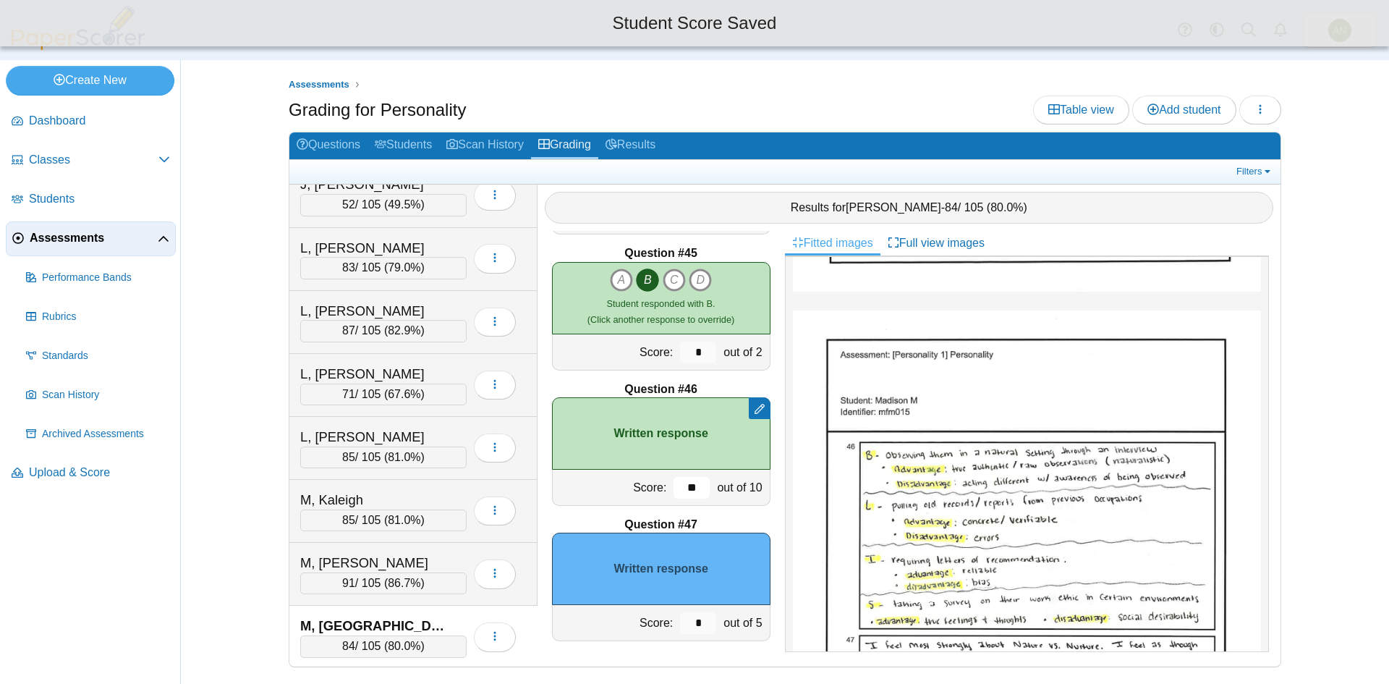
type input "**"
drag, startPoint x: 691, startPoint y: 625, endPoint x: 715, endPoint y: 612, distance: 27.2
click at [692, 623] on input "*" at bounding box center [698, 623] width 36 height 22
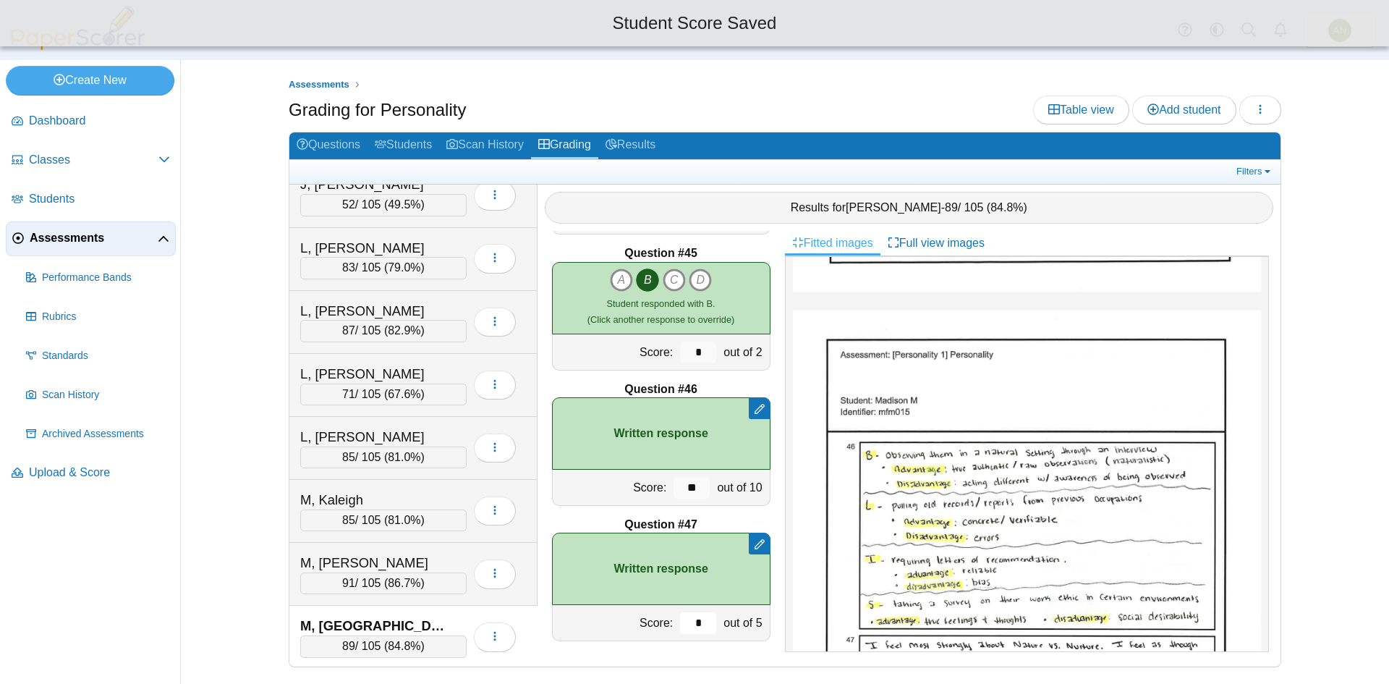
type input "*"
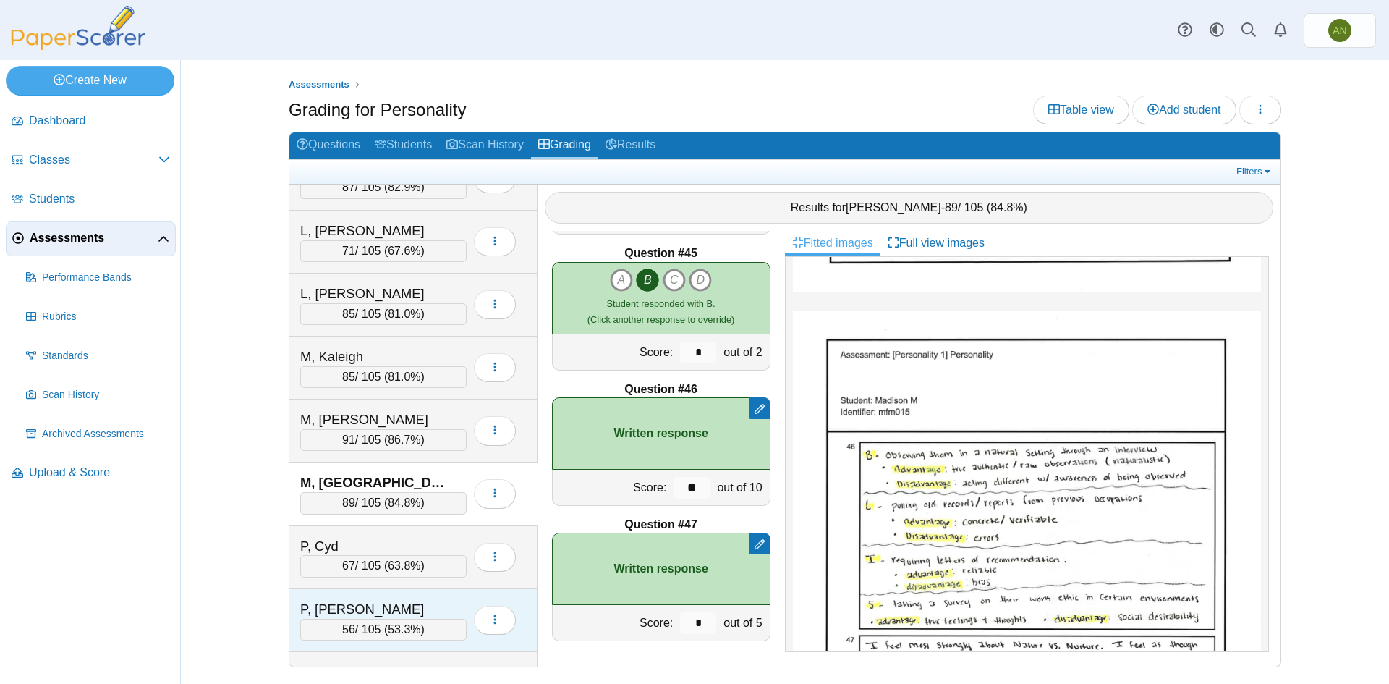
scroll to position [858, 0]
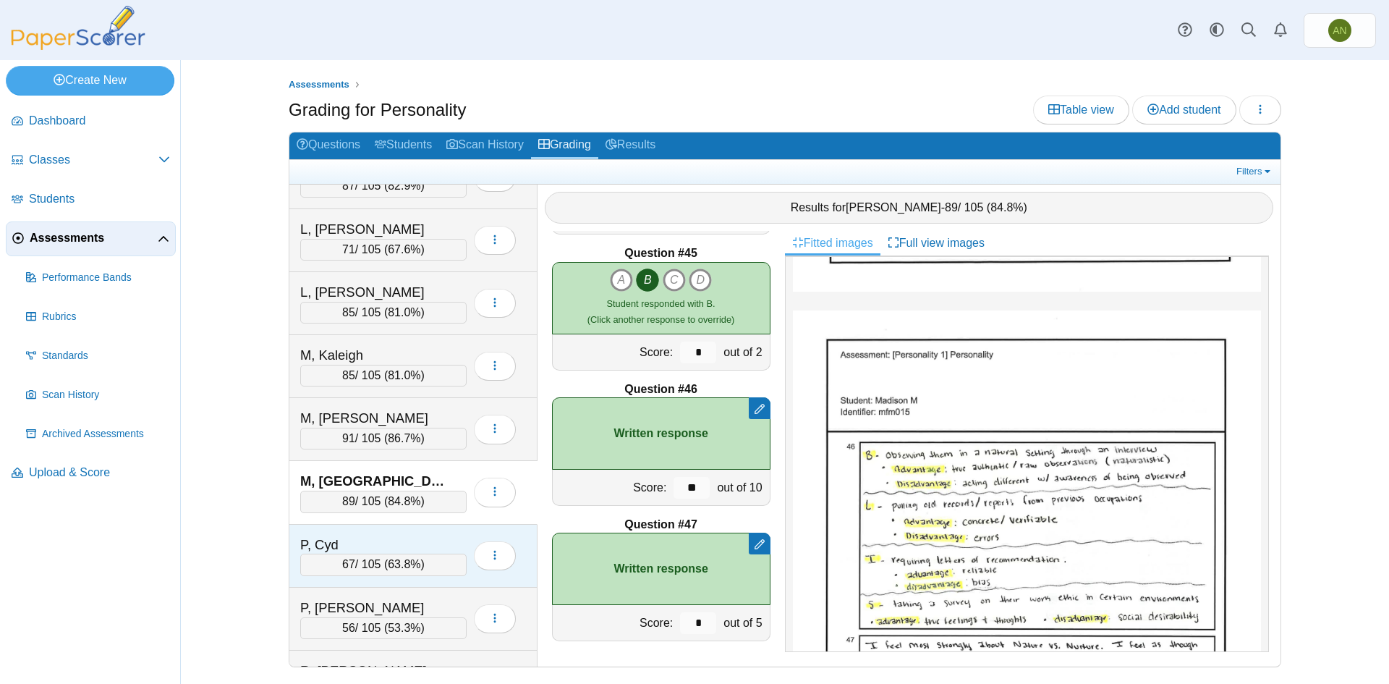
click at [404, 540] on div "P, Cyd" at bounding box center [372, 544] width 145 height 19
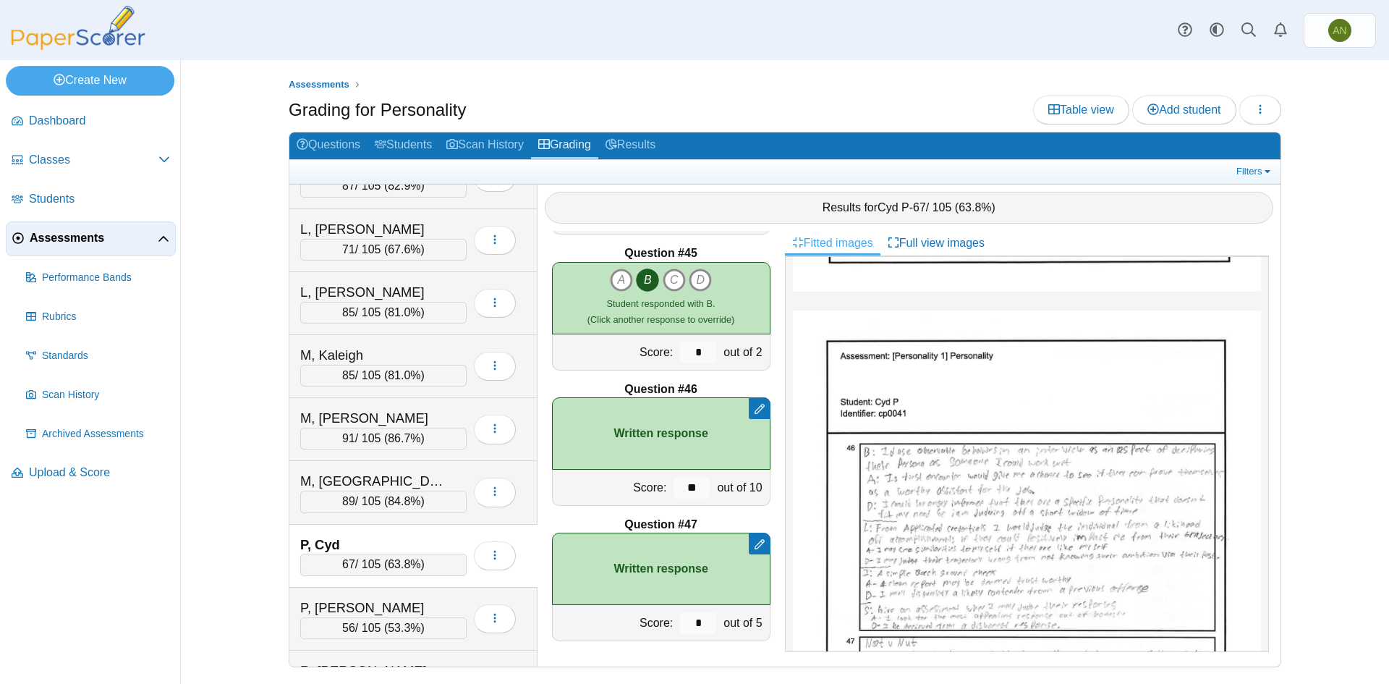
scroll to position [0, 0]
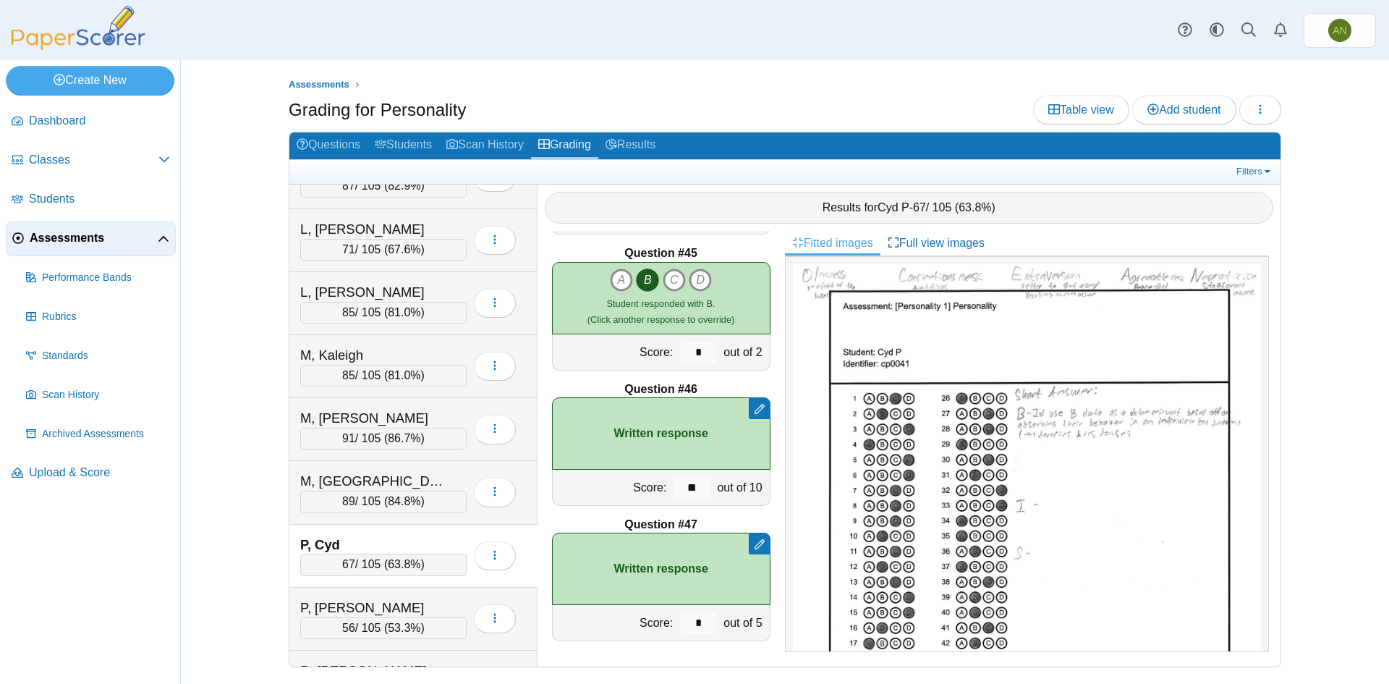
click at [420, 543] on div "P, Cyd" at bounding box center [372, 544] width 145 height 19
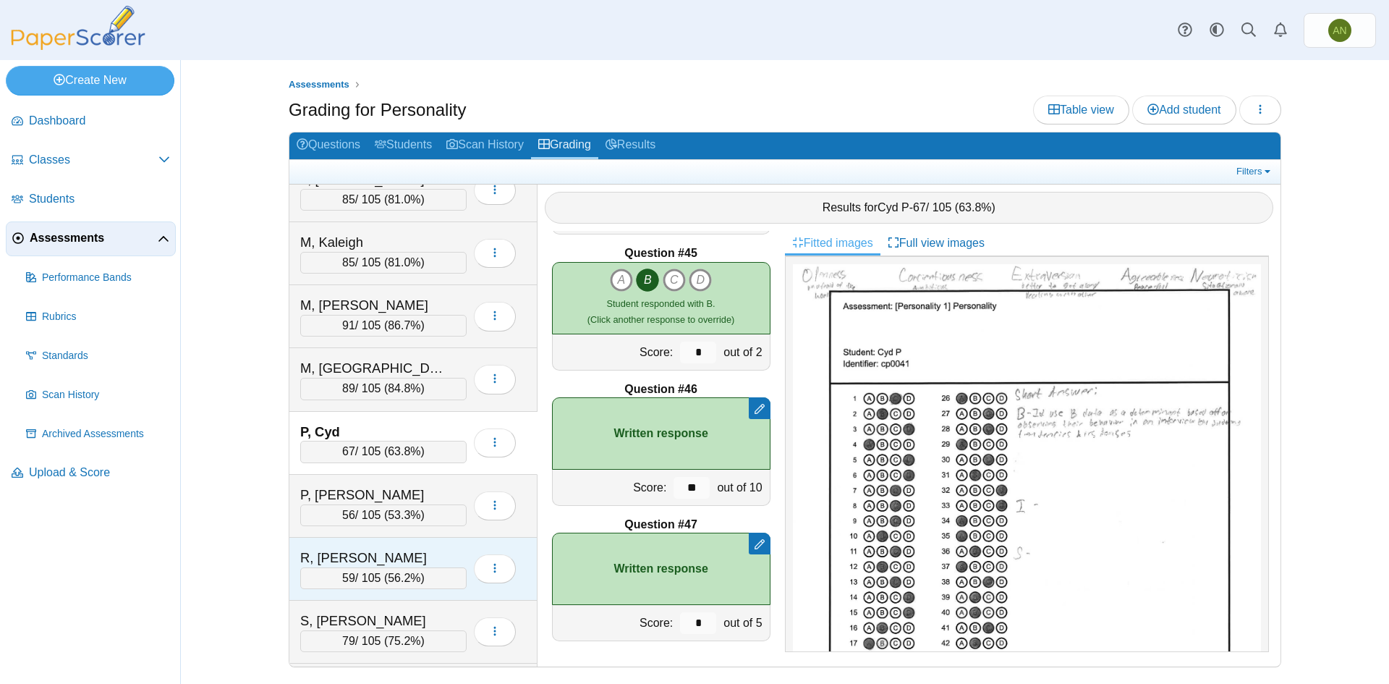
scroll to position [1003, 0]
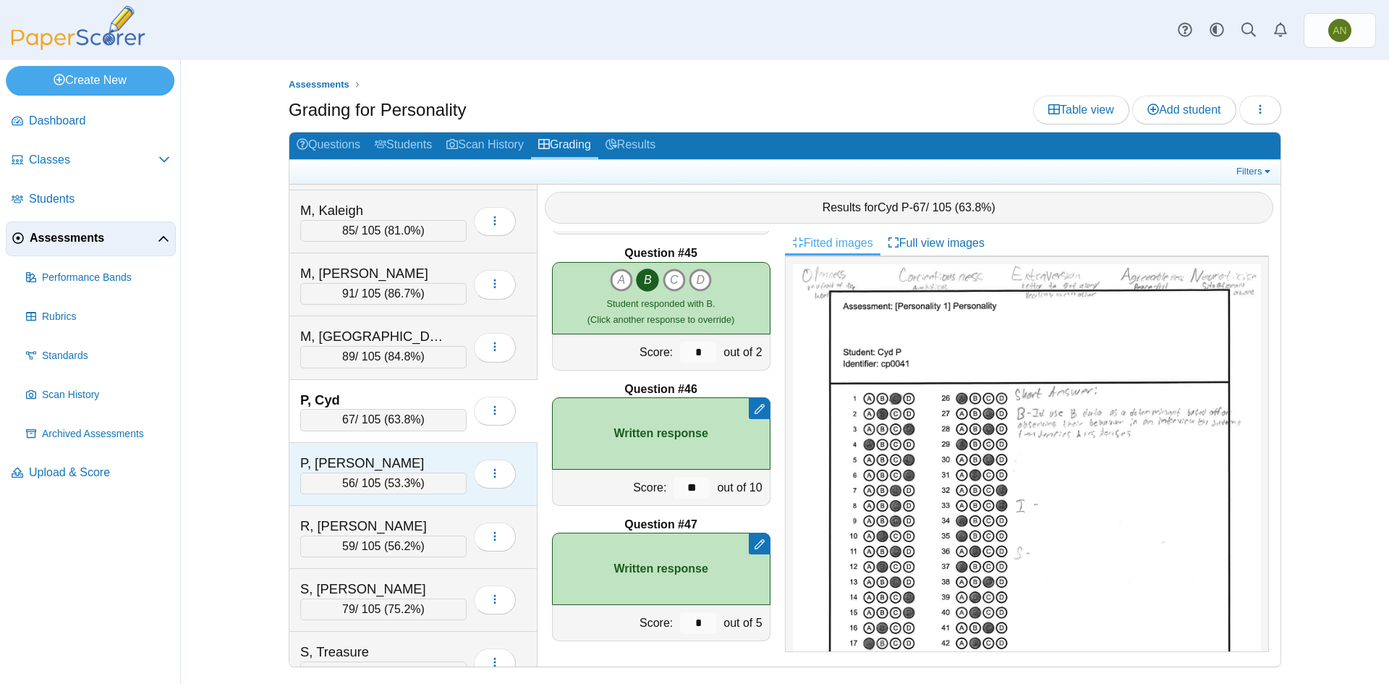
click at [413, 459] on div "P, [PERSON_NAME]" at bounding box center [372, 463] width 145 height 19
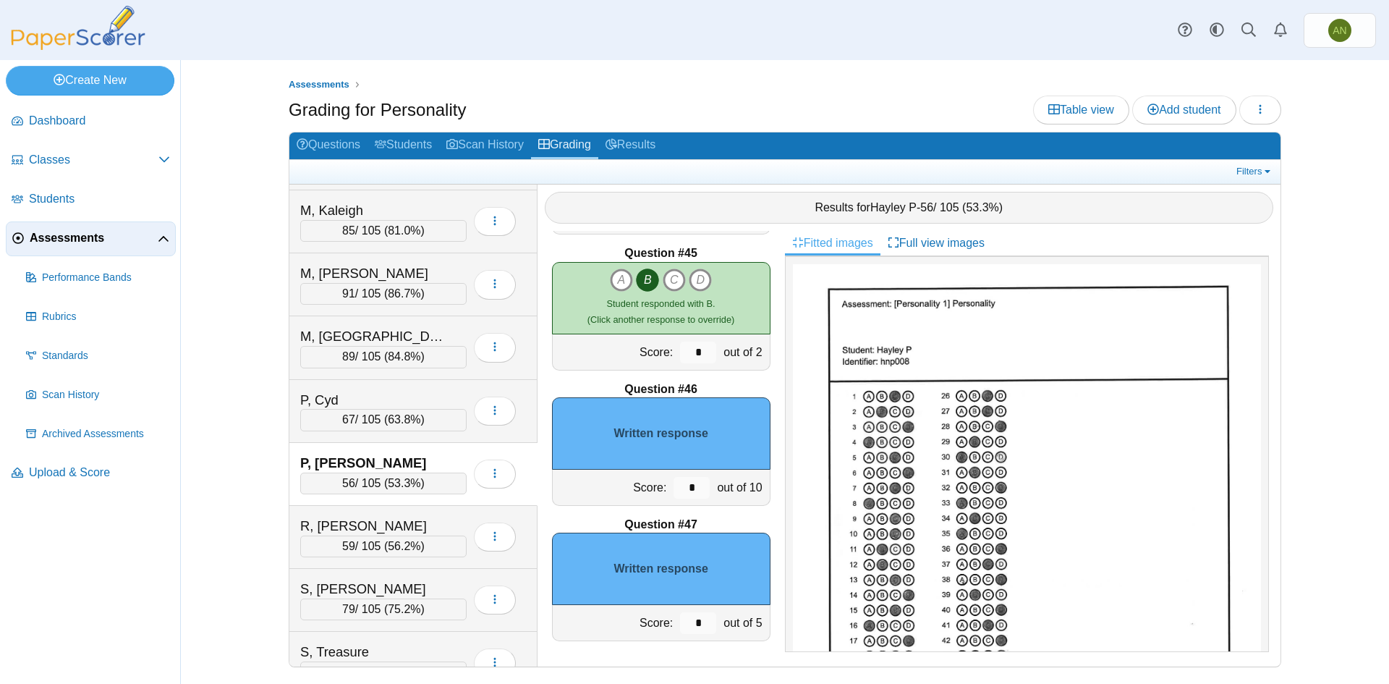
click at [421, 457] on div "P, [PERSON_NAME]" at bounding box center [372, 463] width 145 height 19
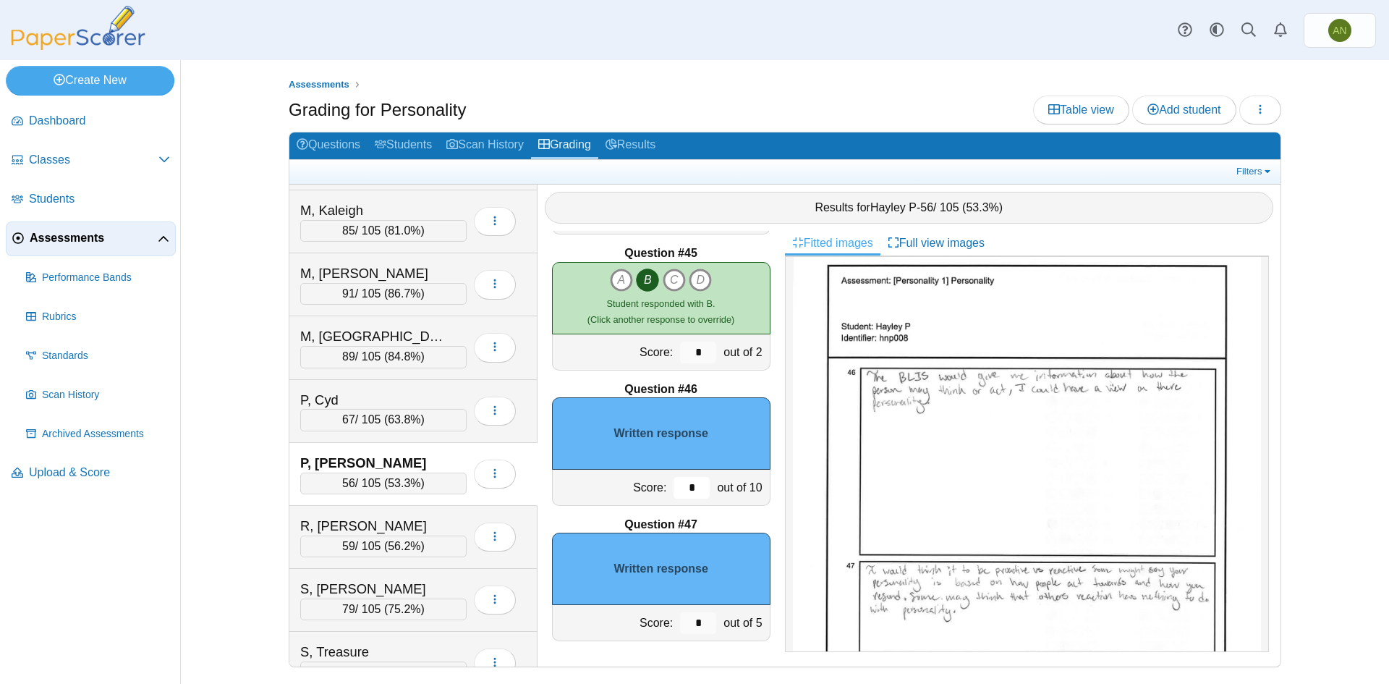
click at [682, 490] on input "*" at bounding box center [692, 488] width 36 height 22
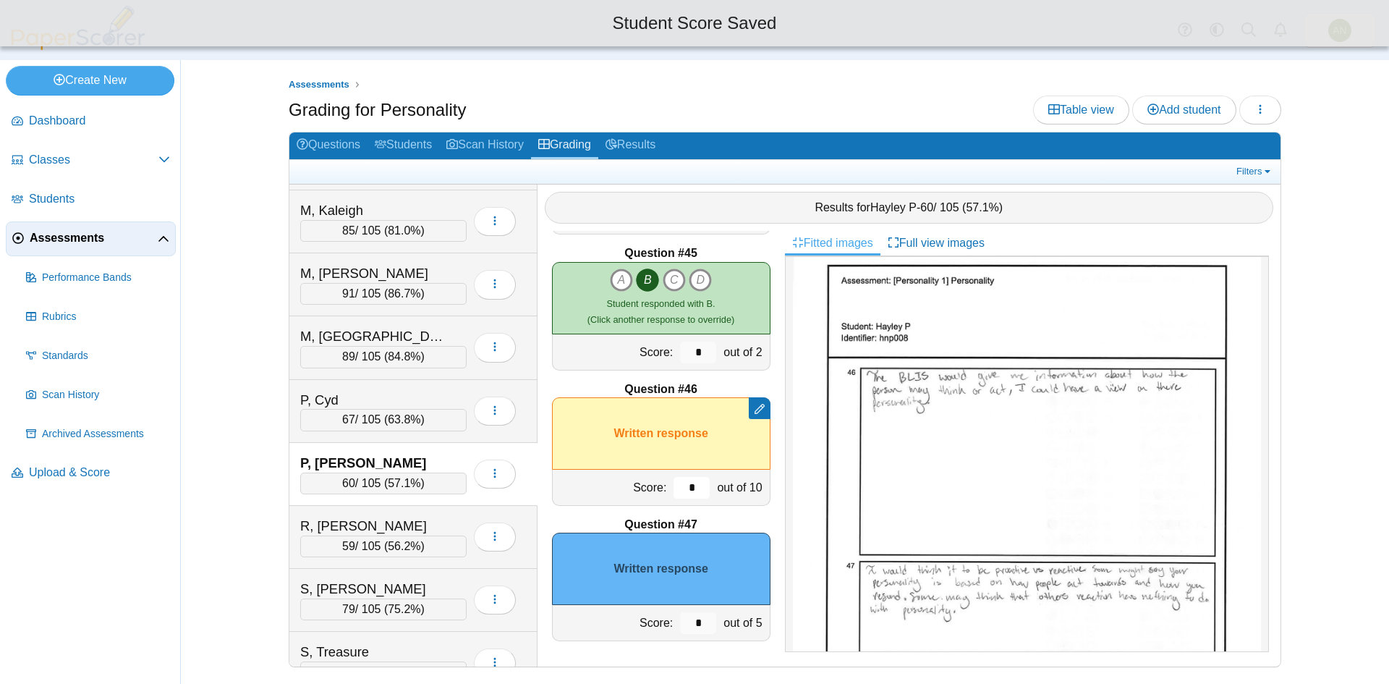
type input "*"
click at [689, 620] on input "*" at bounding box center [698, 623] width 36 height 22
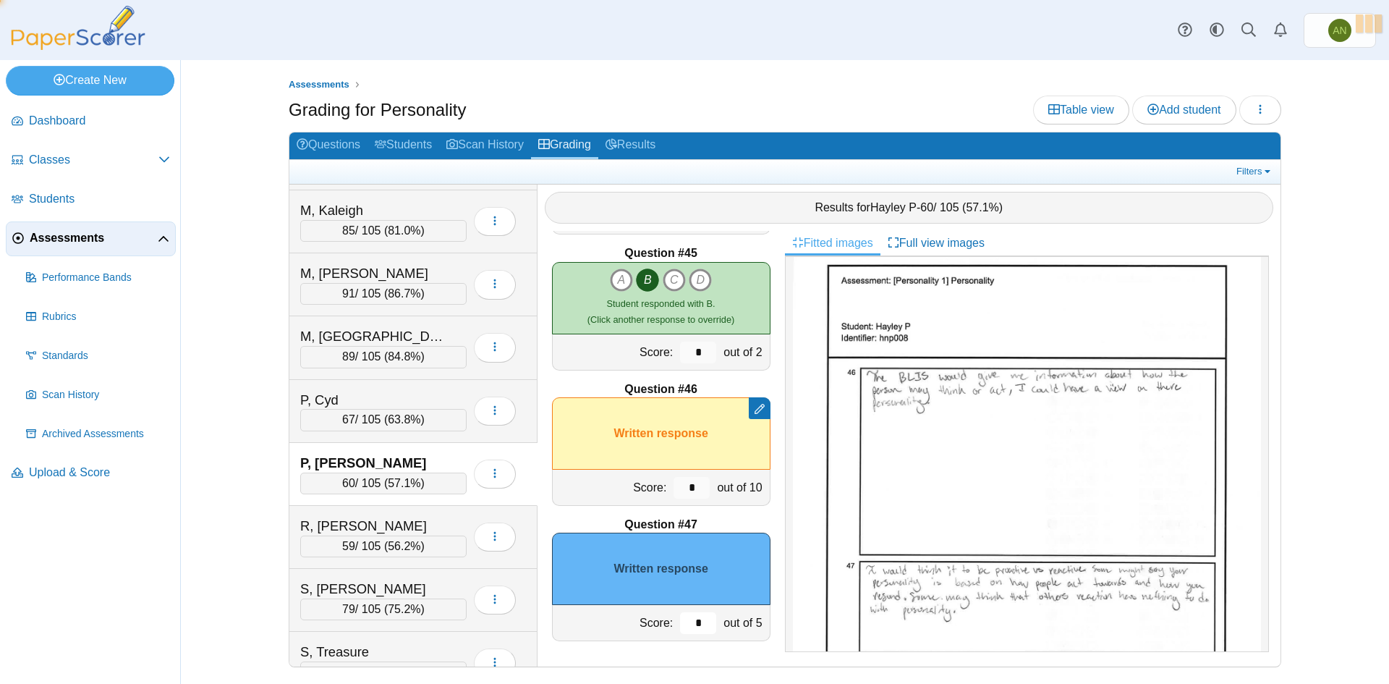
type input "*"
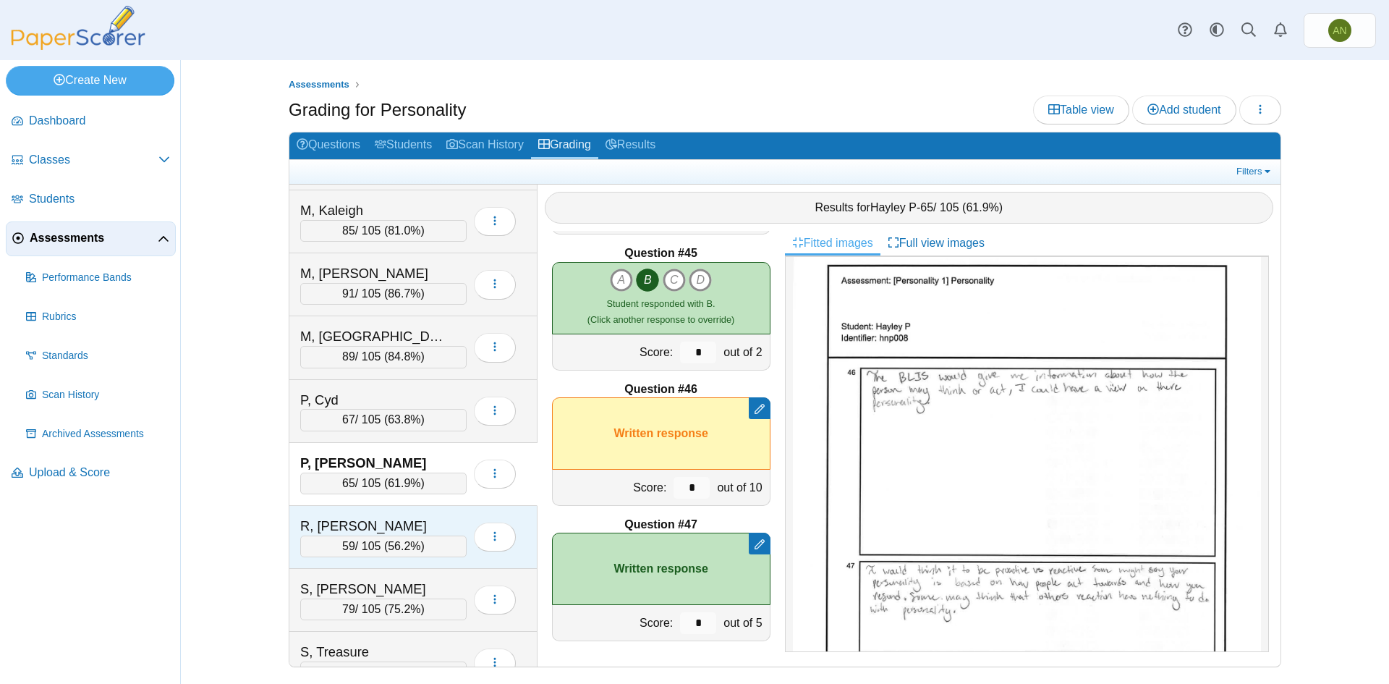
click at [438, 523] on div "R, [PERSON_NAME]" at bounding box center [372, 526] width 145 height 19
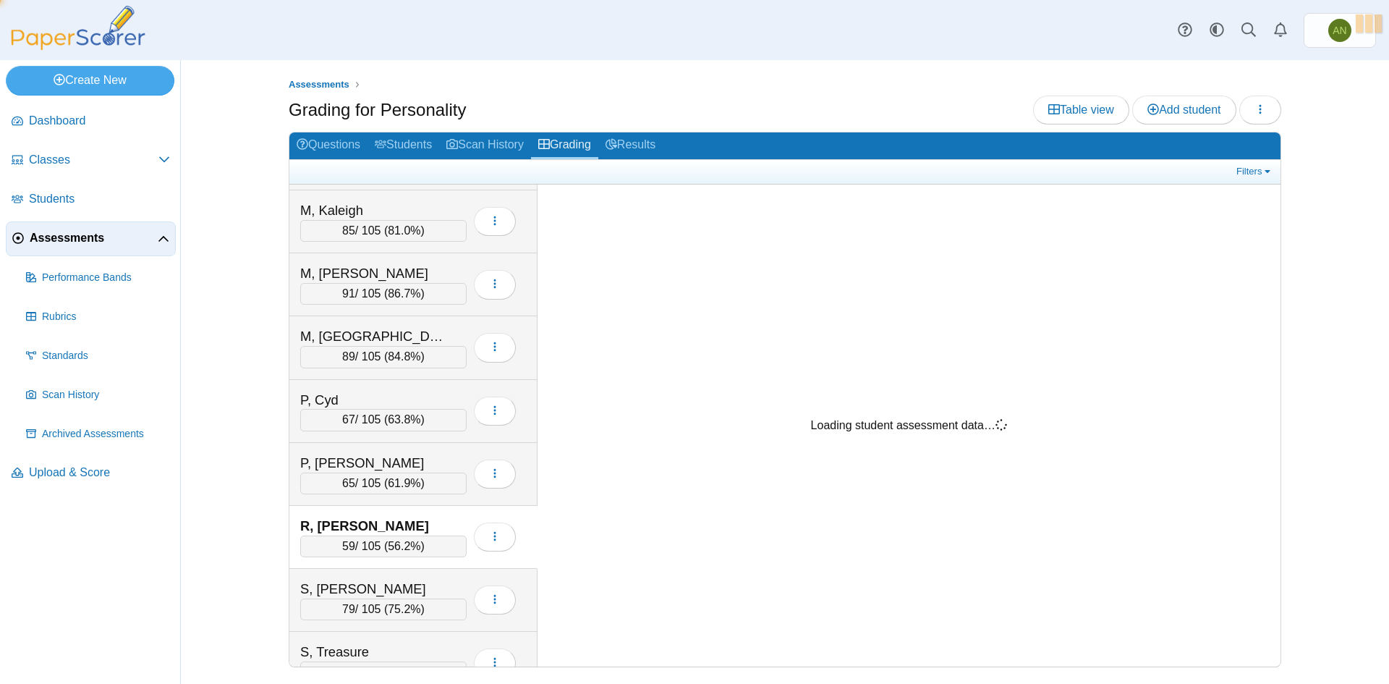
scroll to position [0, 0]
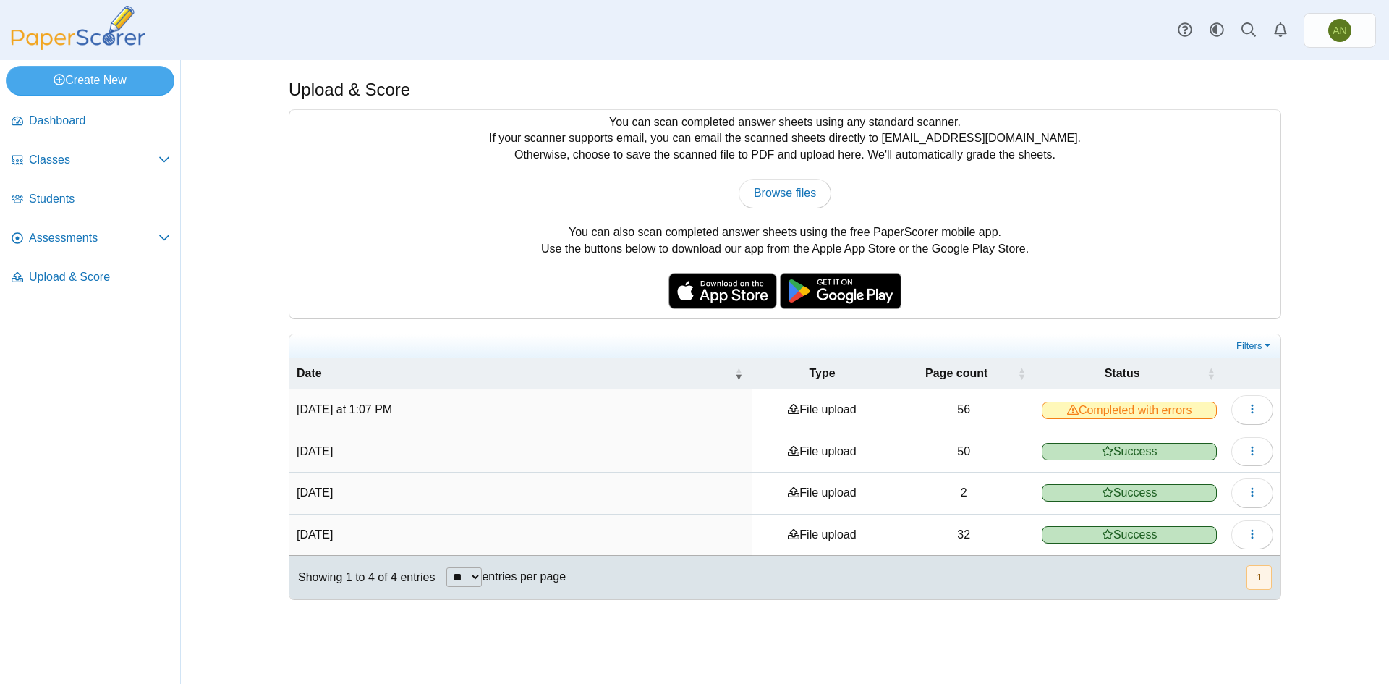
click at [476, 415] on td "[DATE] at 1:07 PM" at bounding box center [520, 409] width 462 height 41
click at [75, 241] on span "Assessments" at bounding box center [94, 238] width 130 height 16
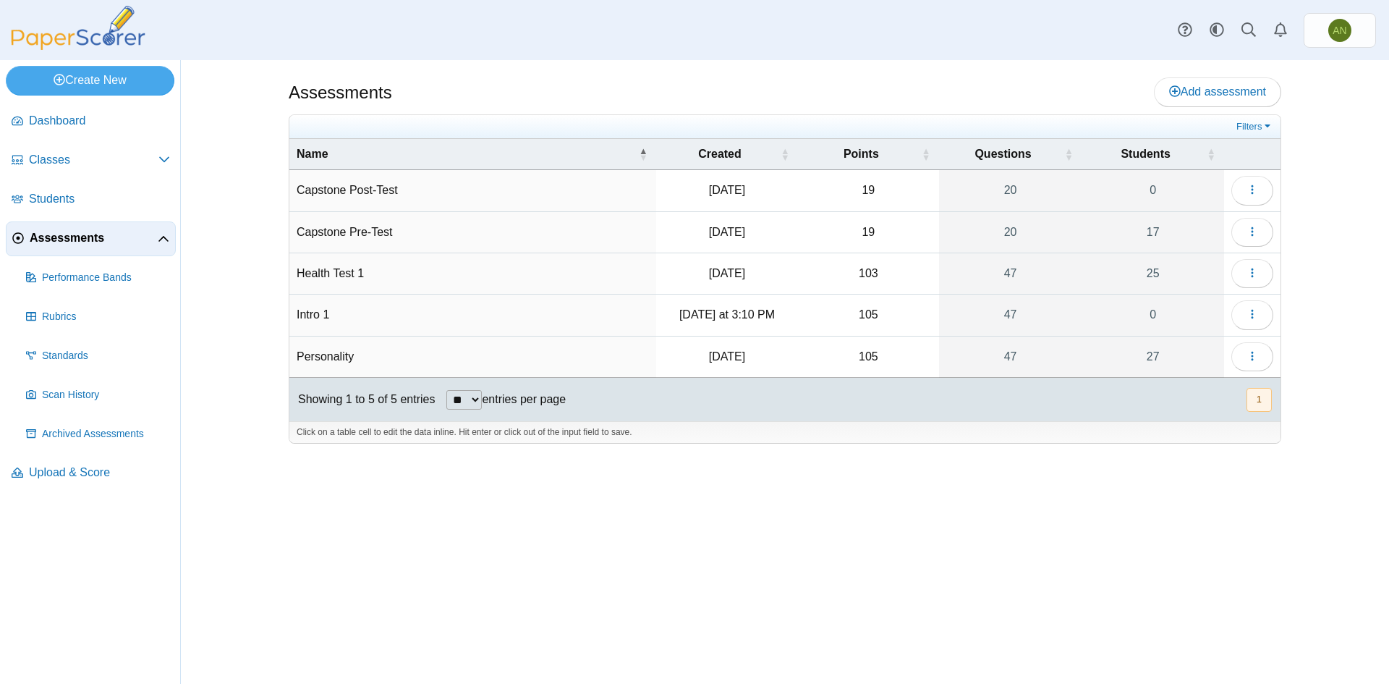
click at [480, 349] on td "Personality" at bounding box center [472, 356] width 367 height 41
click at [1265, 355] on button "button" at bounding box center [1252, 356] width 42 height 29
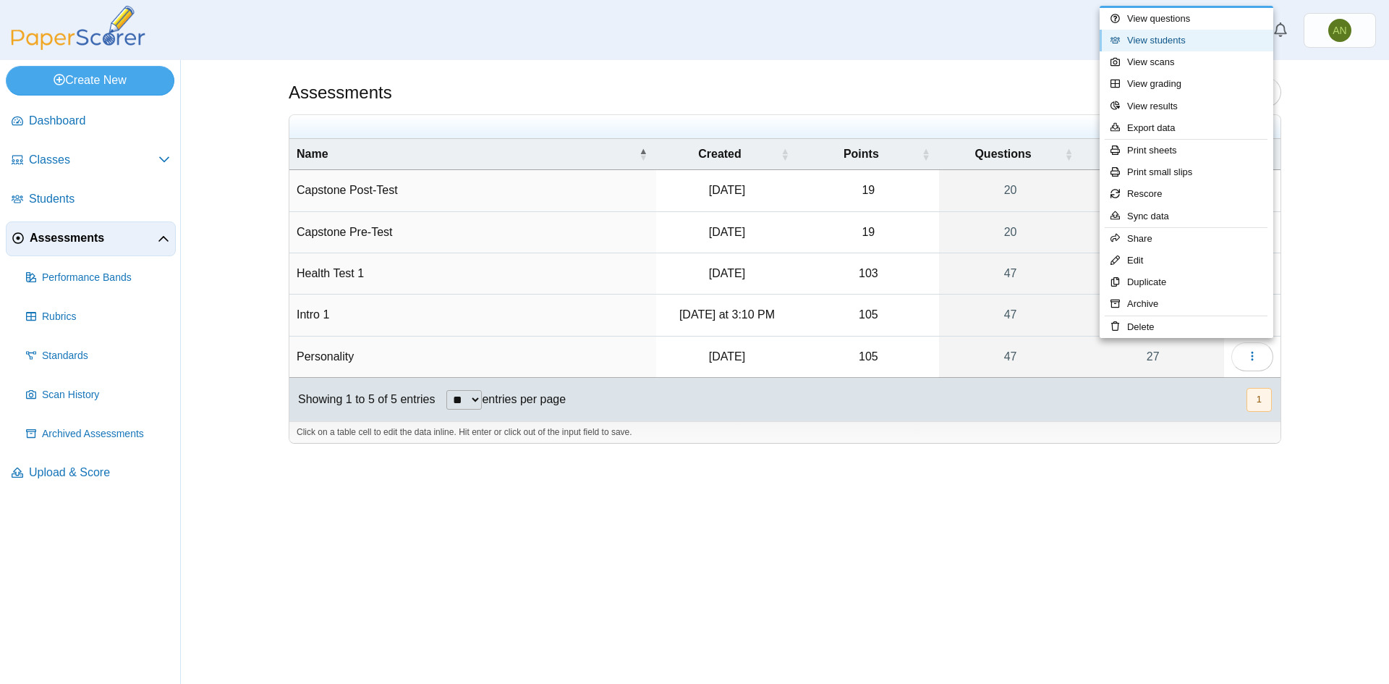
click at [1180, 40] on link "View students" at bounding box center [1187, 41] width 174 height 22
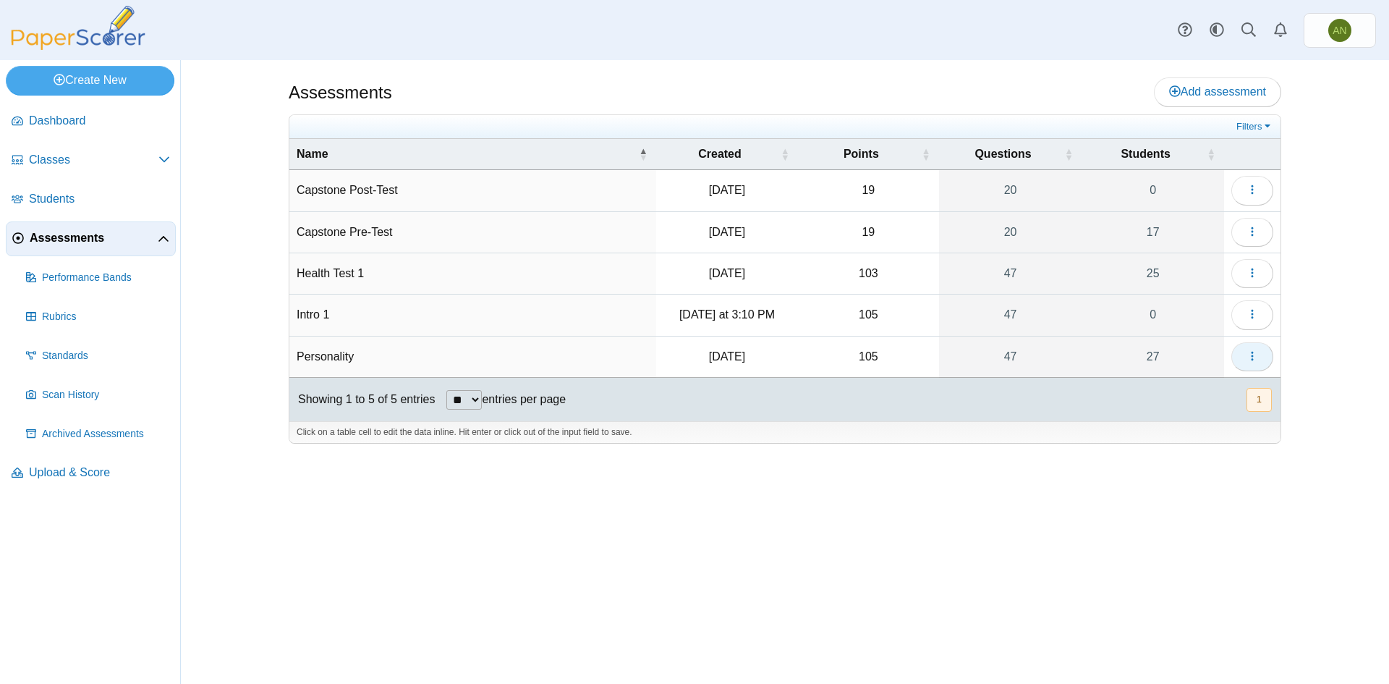
click at [1262, 356] on button "button" at bounding box center [1252, 356] width 42 height 29
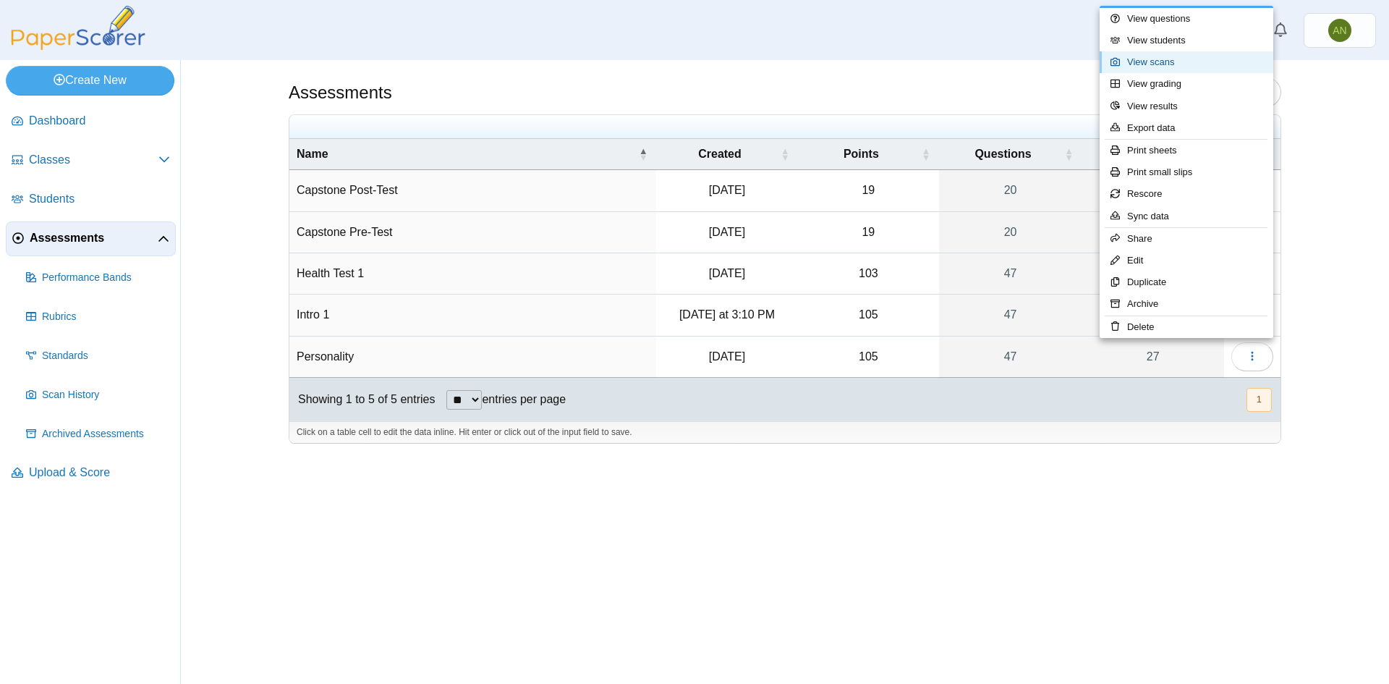
click at [1180, 58] on link "View scans" at bounding box center [1187, 62] width 174 height 22
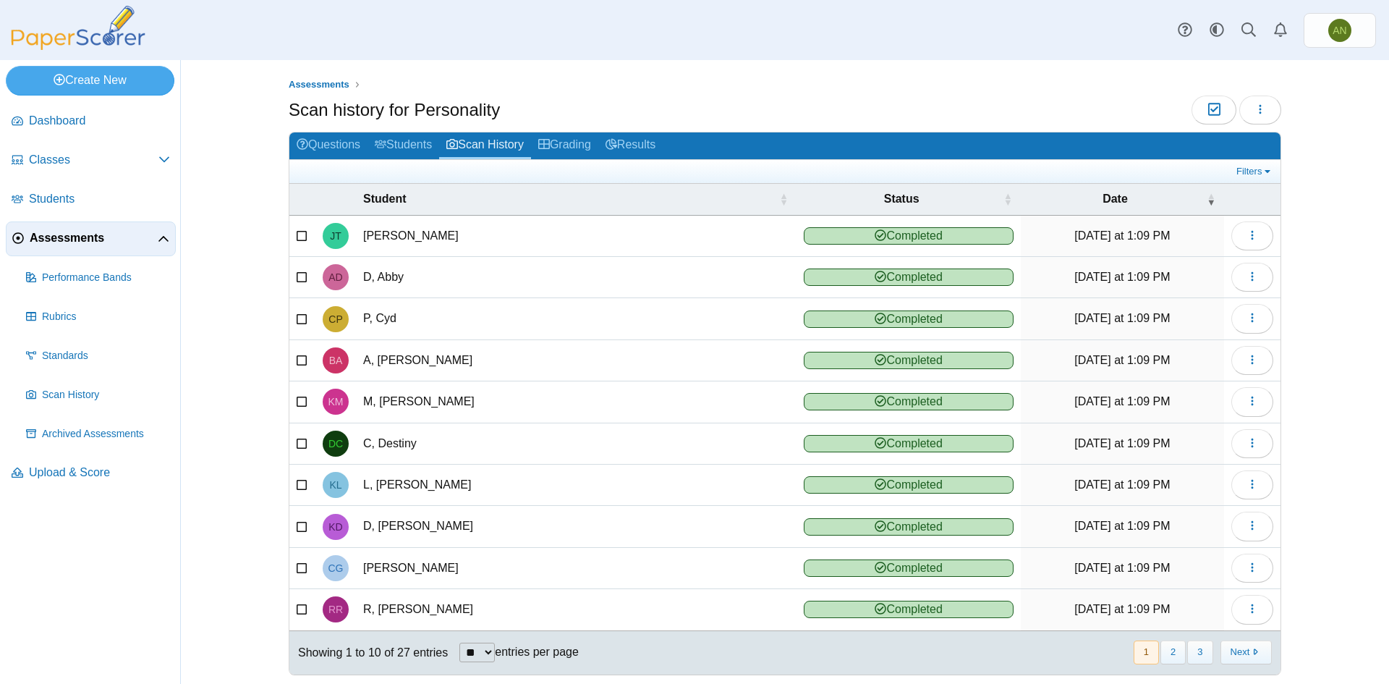
scroll to position [19, 0]
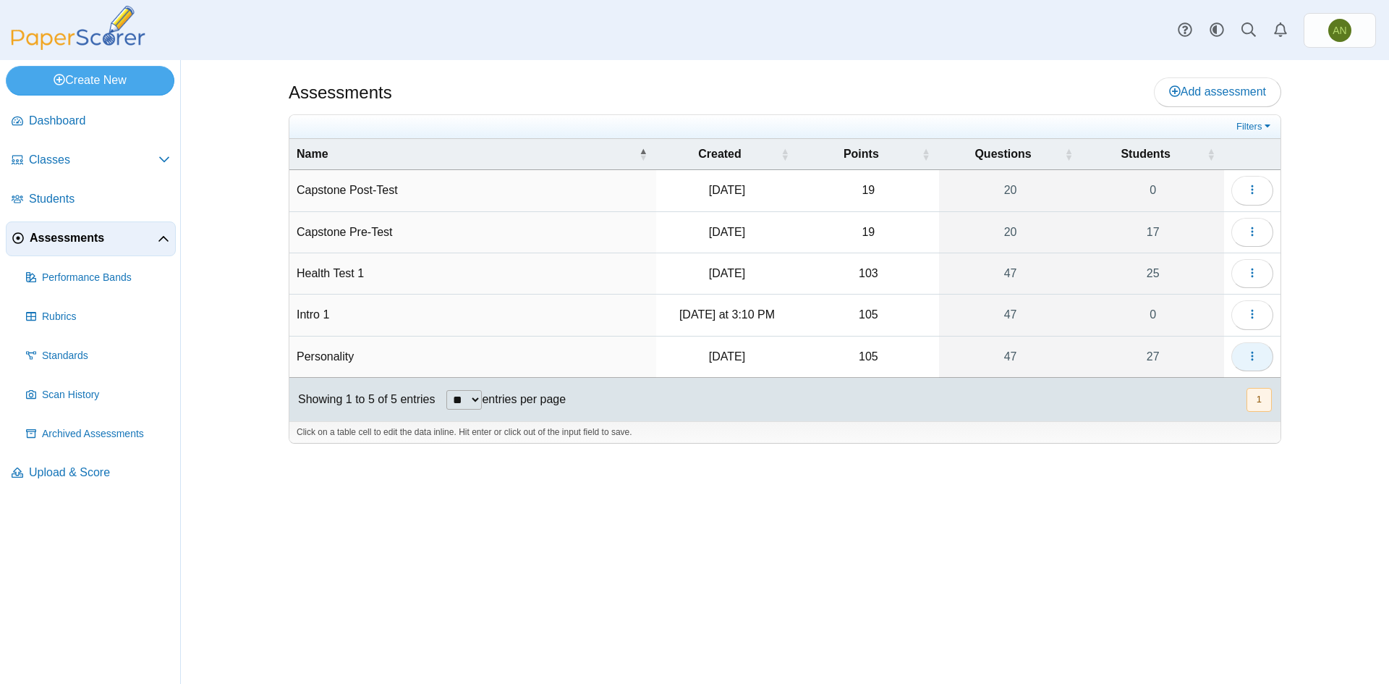
click at [1252, 354] on icon "button" at bounding box center [1253, 356] width 12 height 12
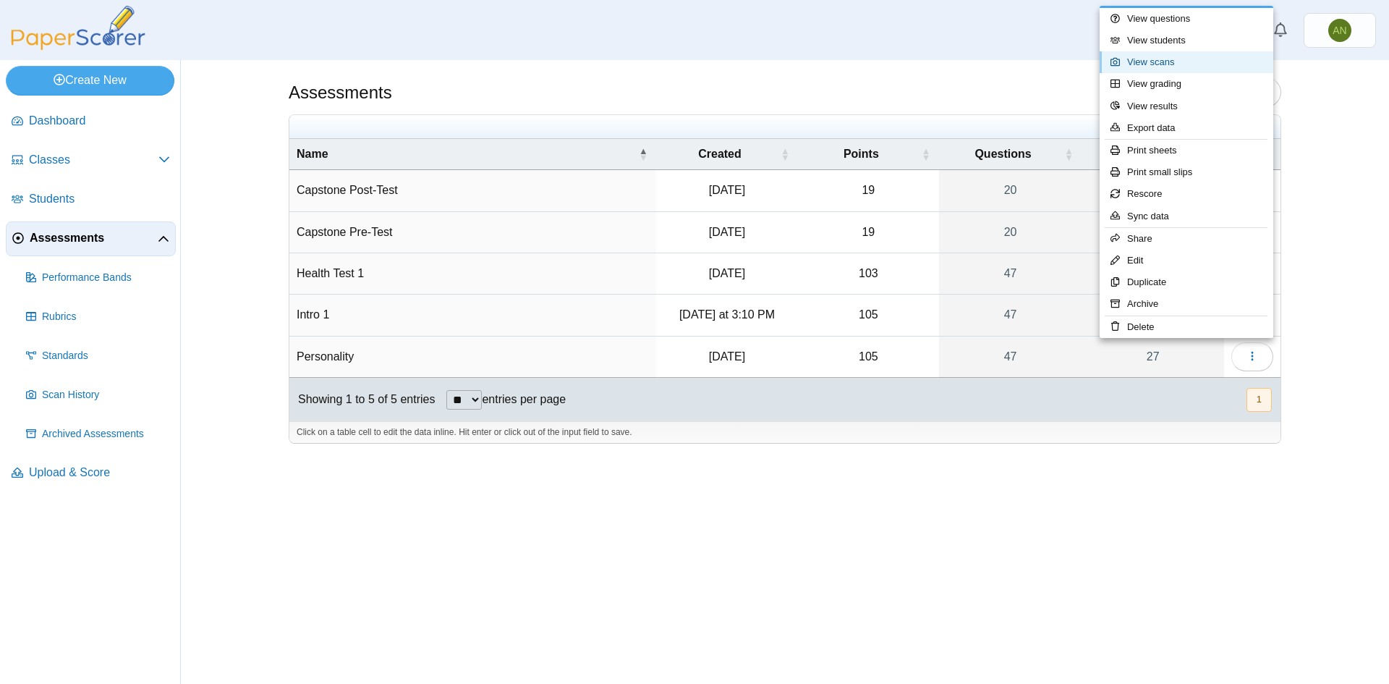
click at [1210, 67] on link "View scans" at bounding box center [1187, 62] width 174 height 22
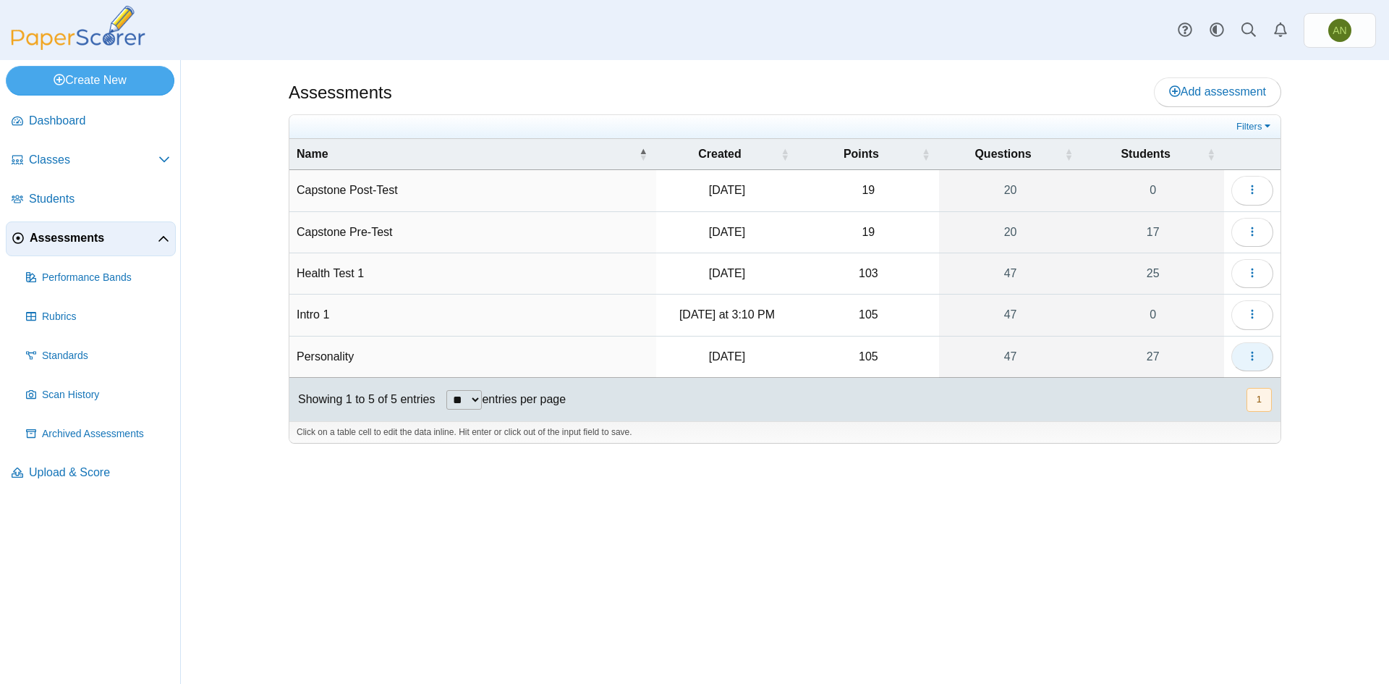
click at [1260, 362] on button "button" at bounding box center [1252, 356] width 42 height 29
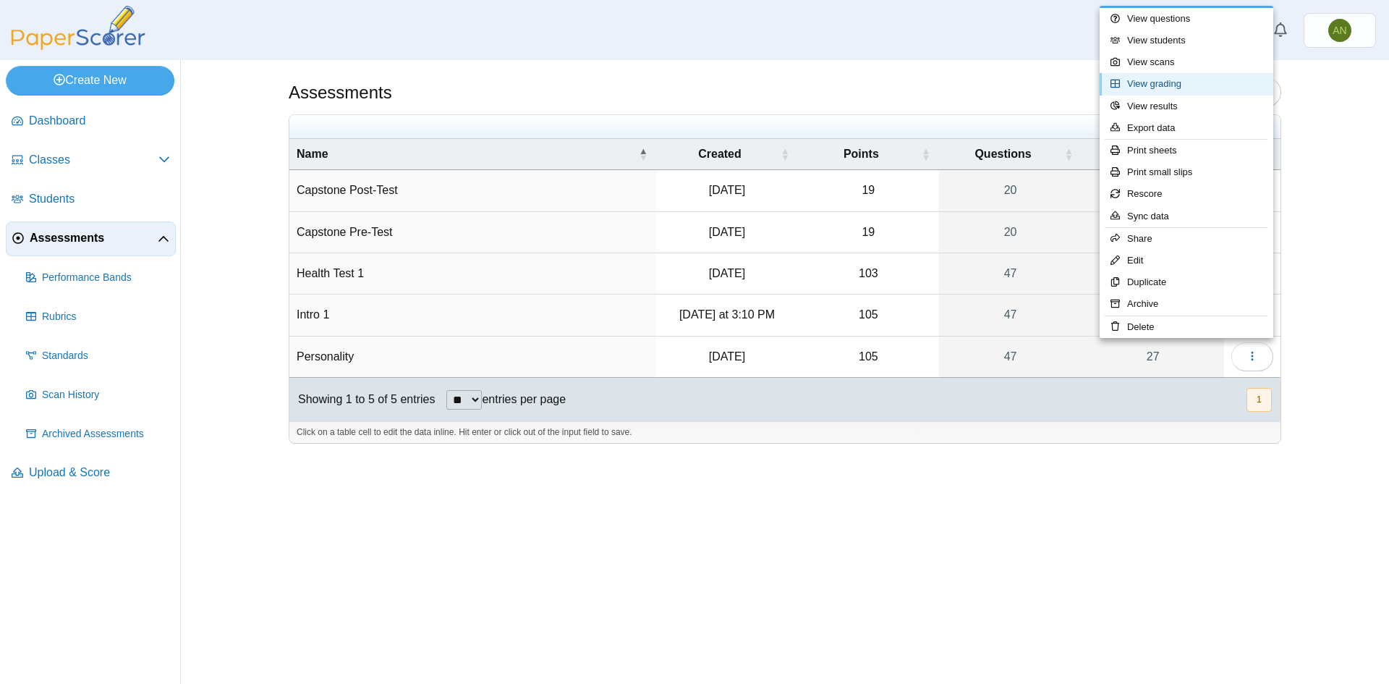
click at [1183, 78] on link "View grading" at bounding box center [1187, 84] width 174 height 22
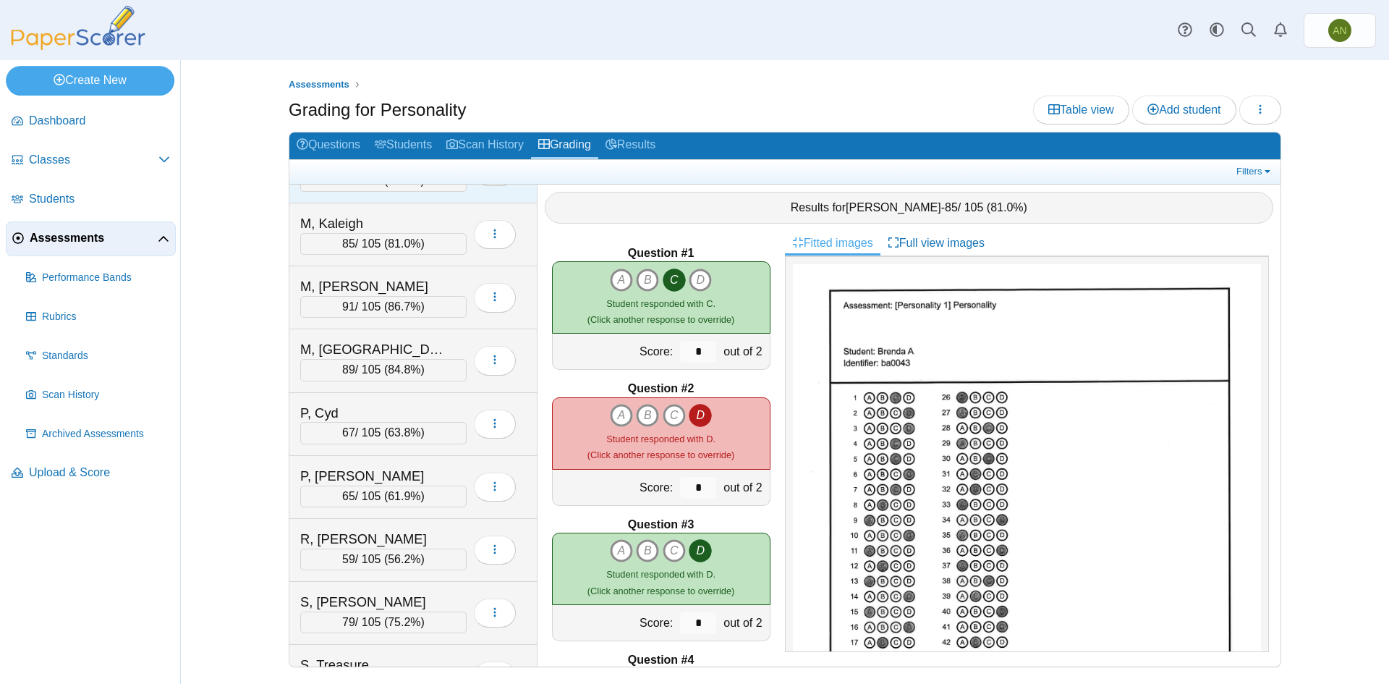
scroll to position [1013, 0]
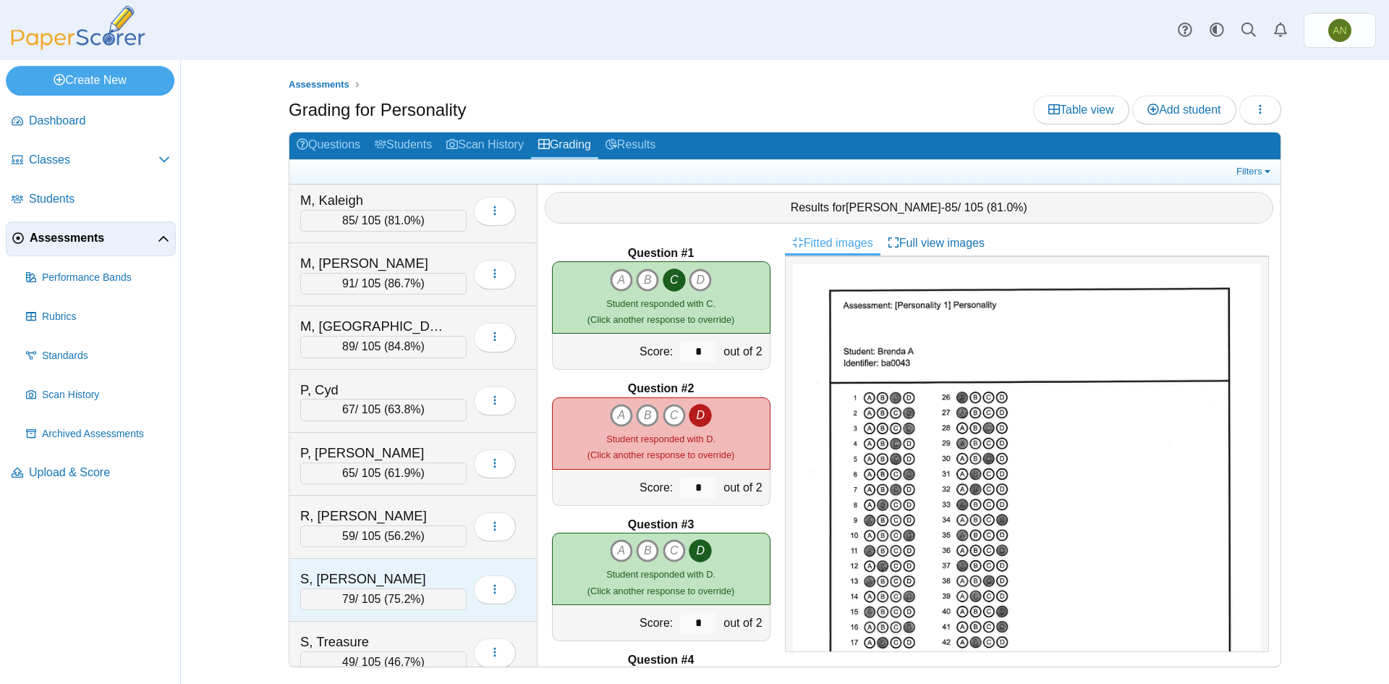
click at [403, 574] on div "S, [PERSON_NAME]" at bounding box center [372, 578] width 145 height 19
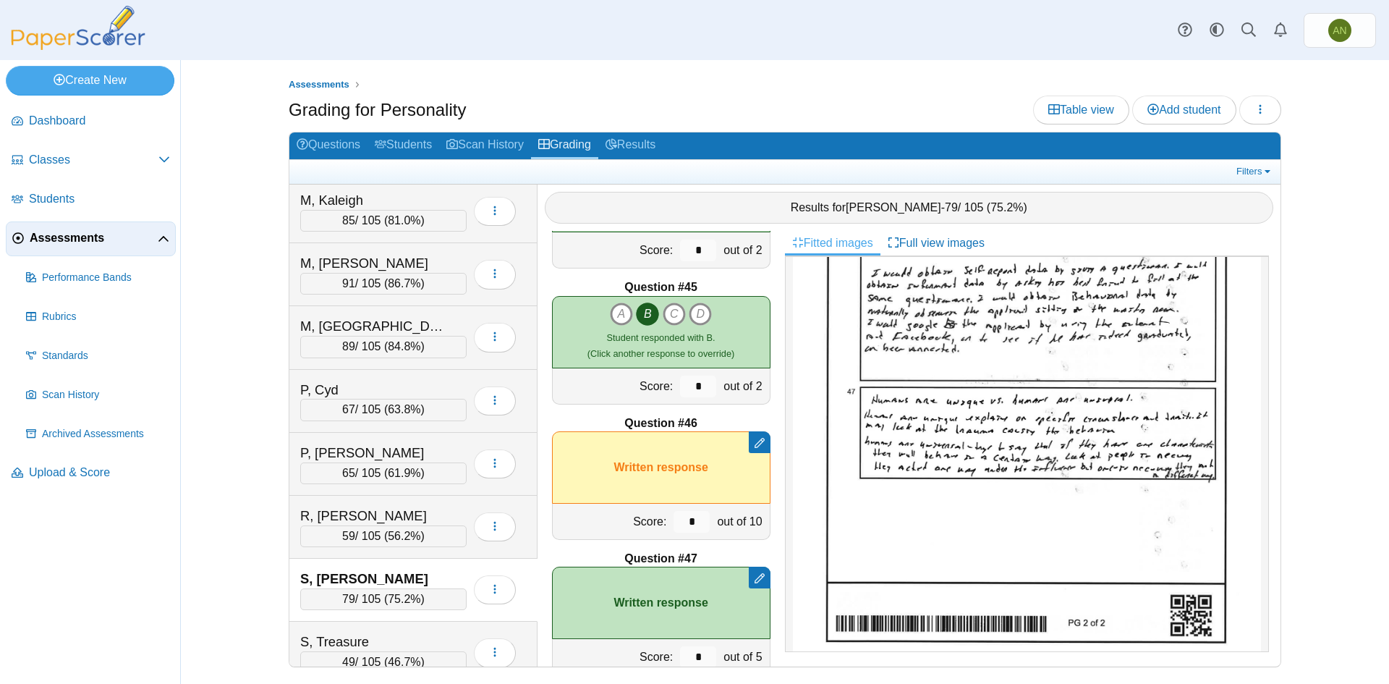
scroll to position [5965, 0]
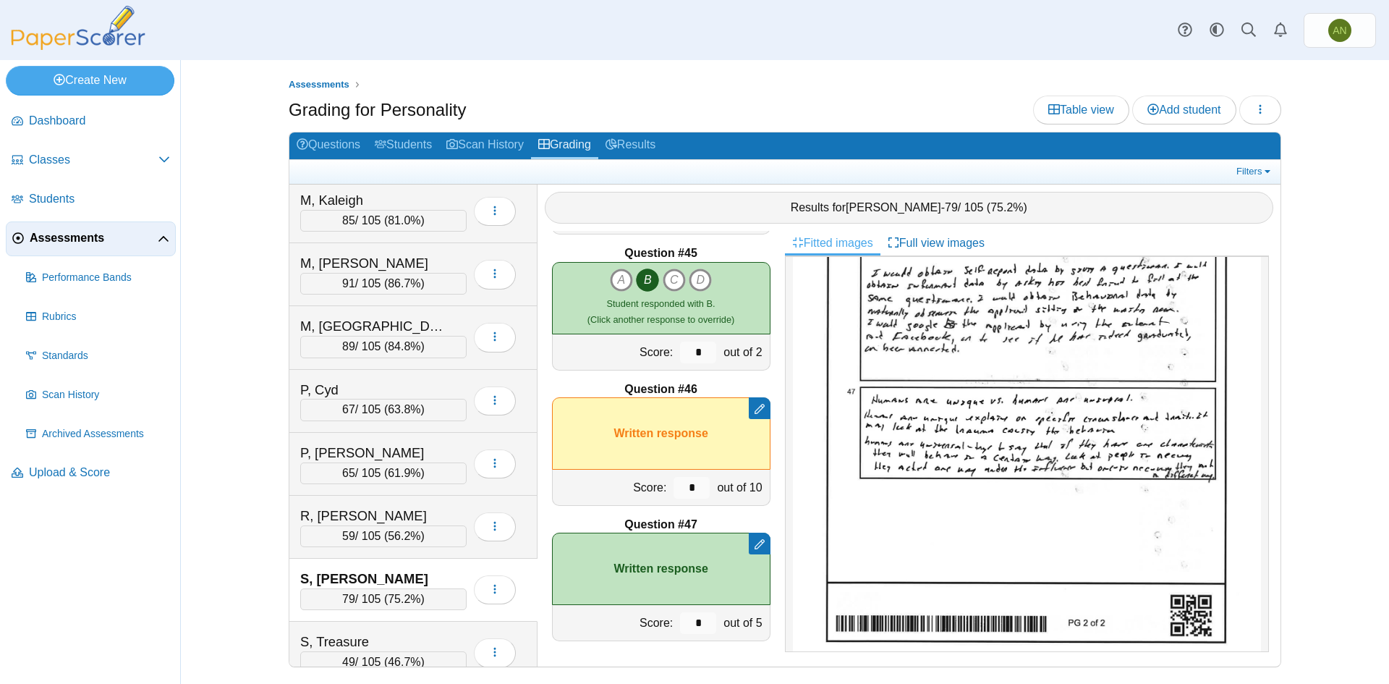
click at [419, 566] on div "S, Kimberly 79 / 105 ( 75.2% ) Loading…" at bounding box center [413, 590] width 248 height 63
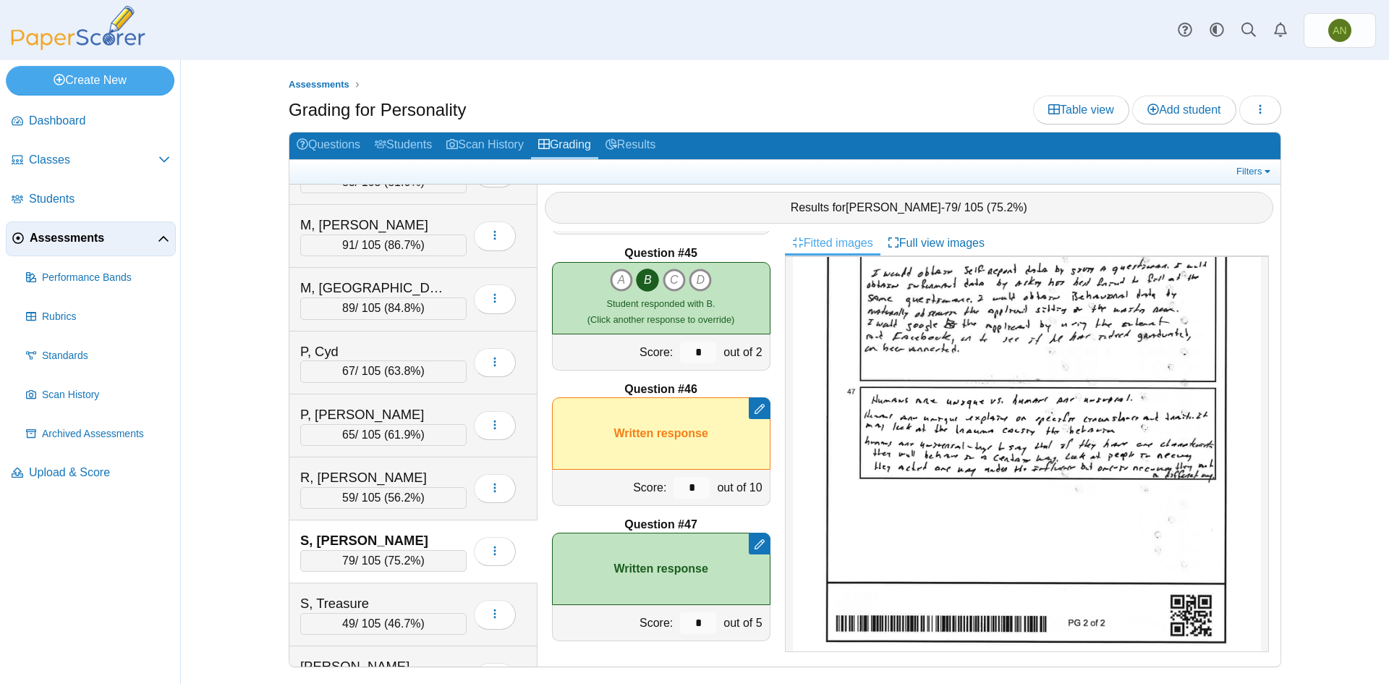
scroll to position [1085, 0]
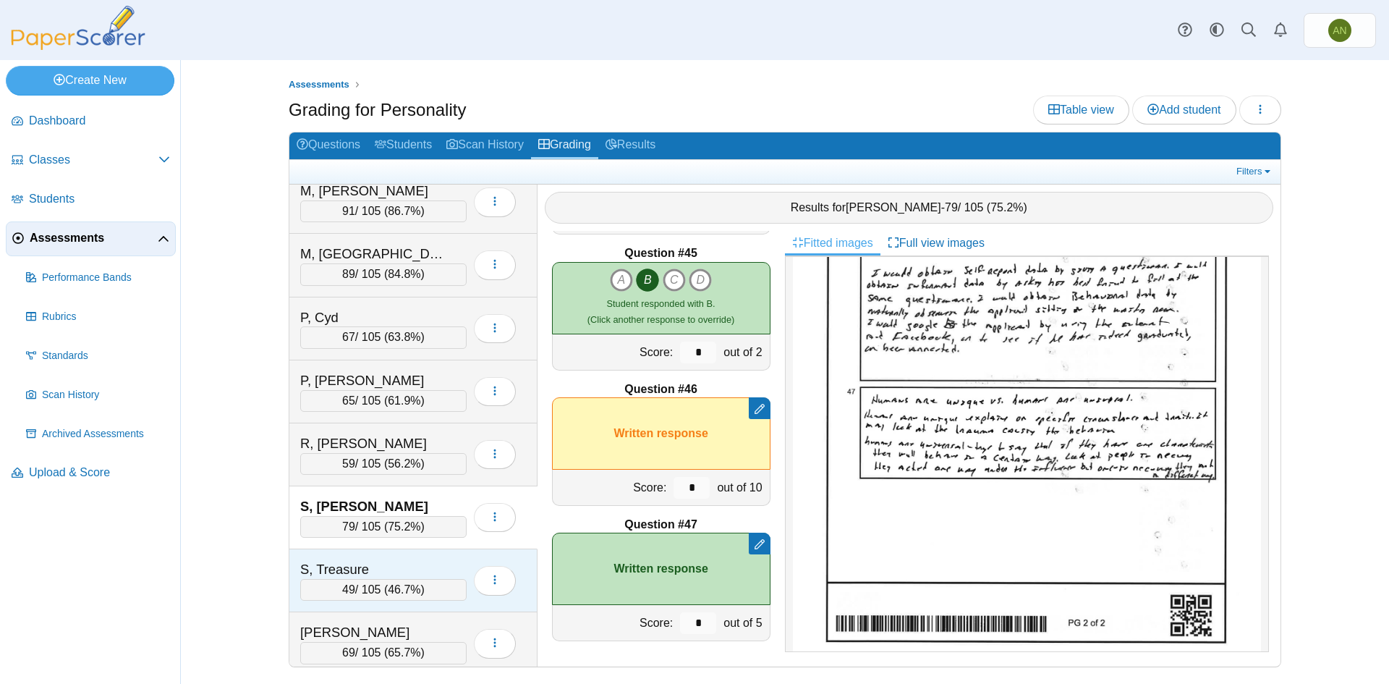
click at [405, 564] on div "S, Treasure" at bounding box center [372, 569] width 145 height 19
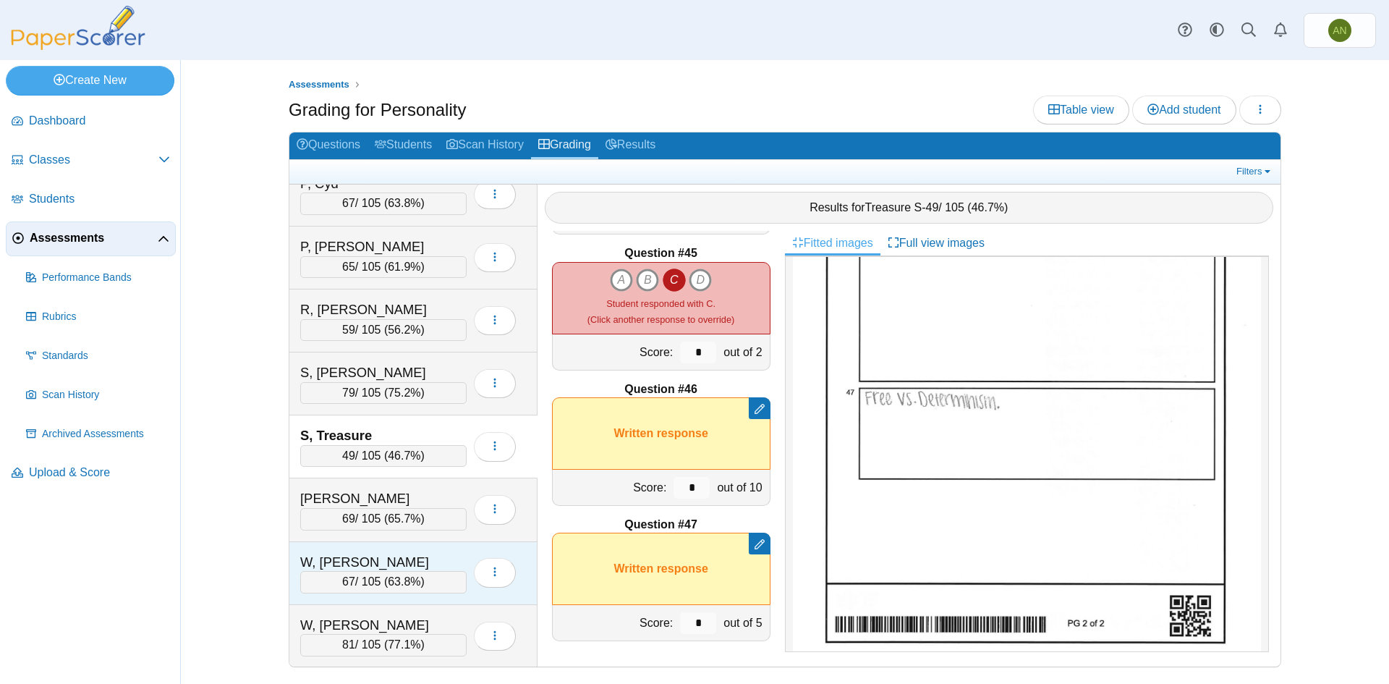
scroll to position [1220, 0]
click at [415, 488] on div "[PERSON_NAME]" at bounding box center [372, 497] width 145 height 19
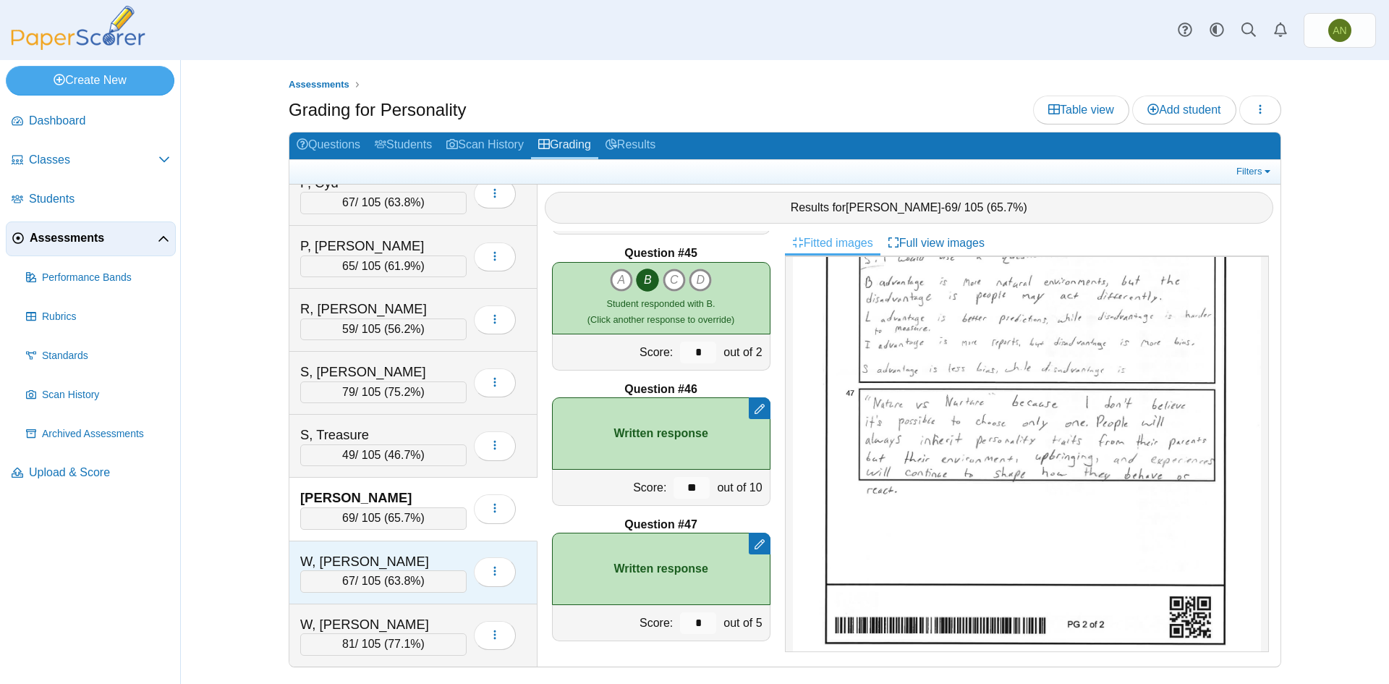
click at [404, 553] on div "W, [PERSON_NAME]" at bounding box center [372, 561] width 145 height 19
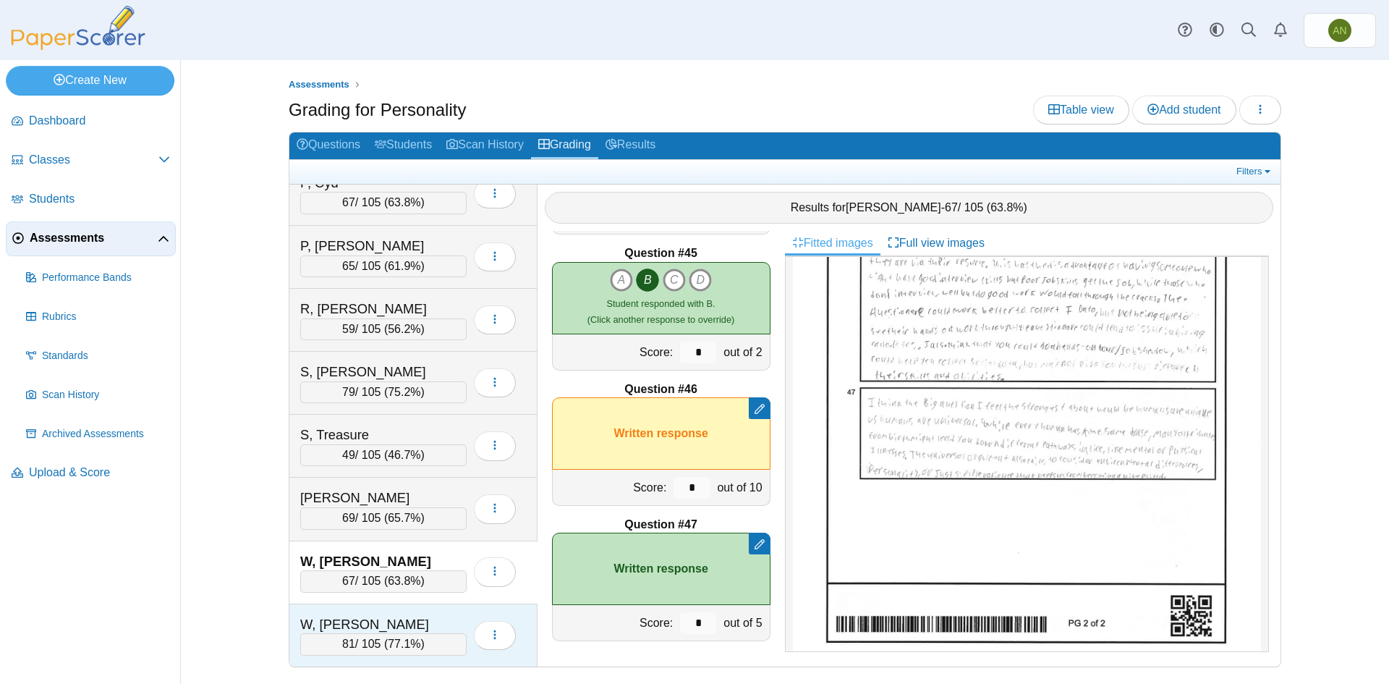
click at [385, 616] on div "W, [PERSON_NAME]" at bounding box center [372, 624] width 145 height 19
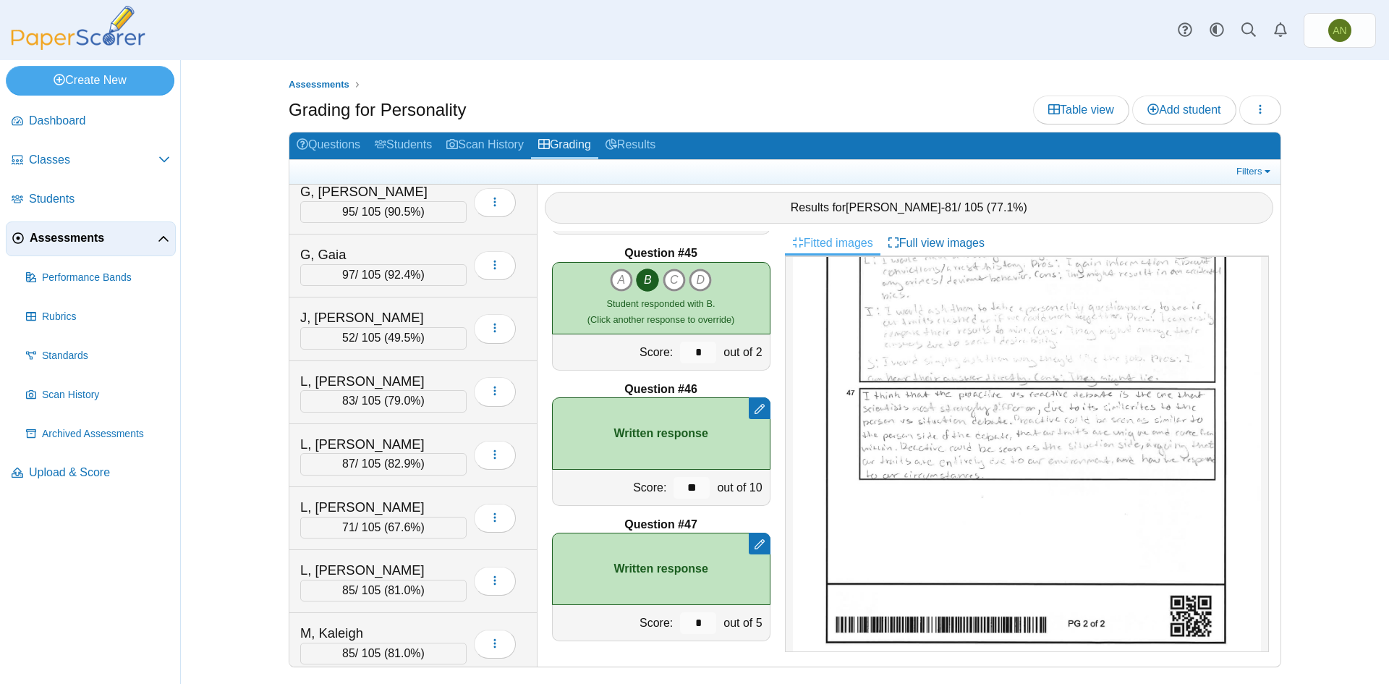
scroll to position [569, 0]
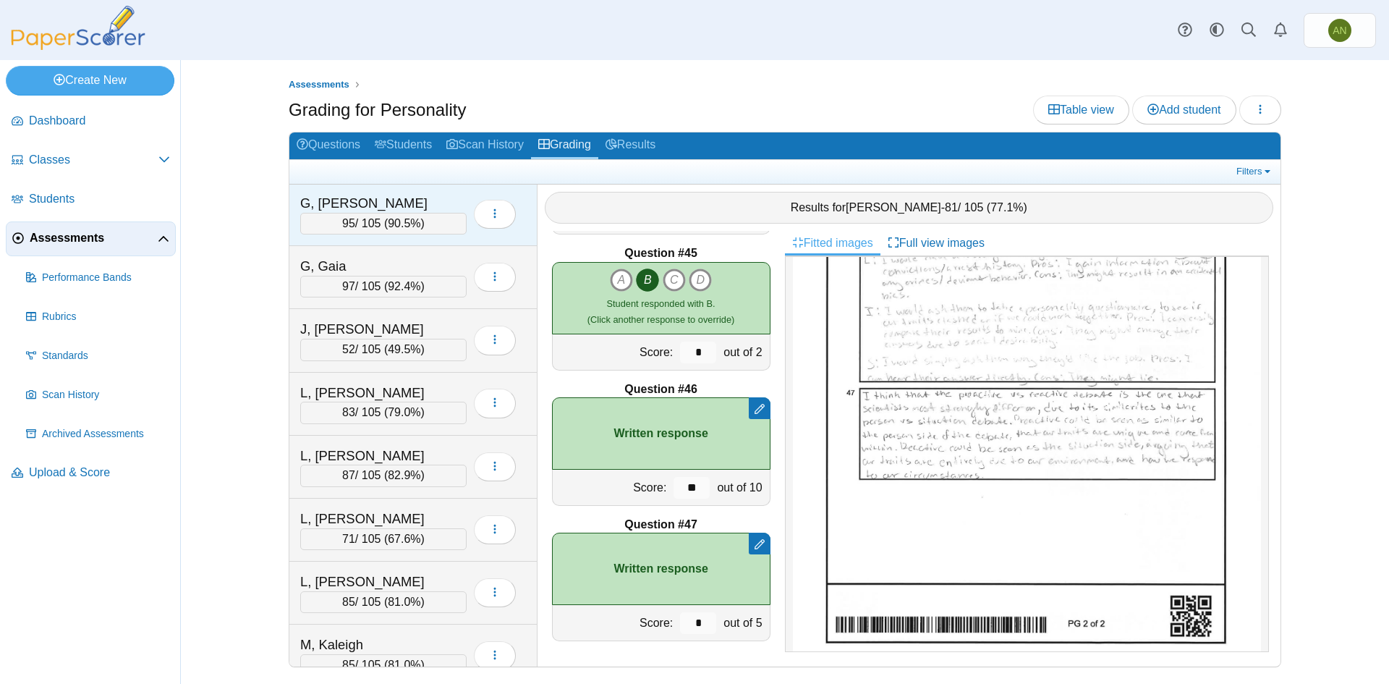
click at [373, 199] on div "G, [PERSON_NAME]" at bounding box center [372, 203] width 145 height 19
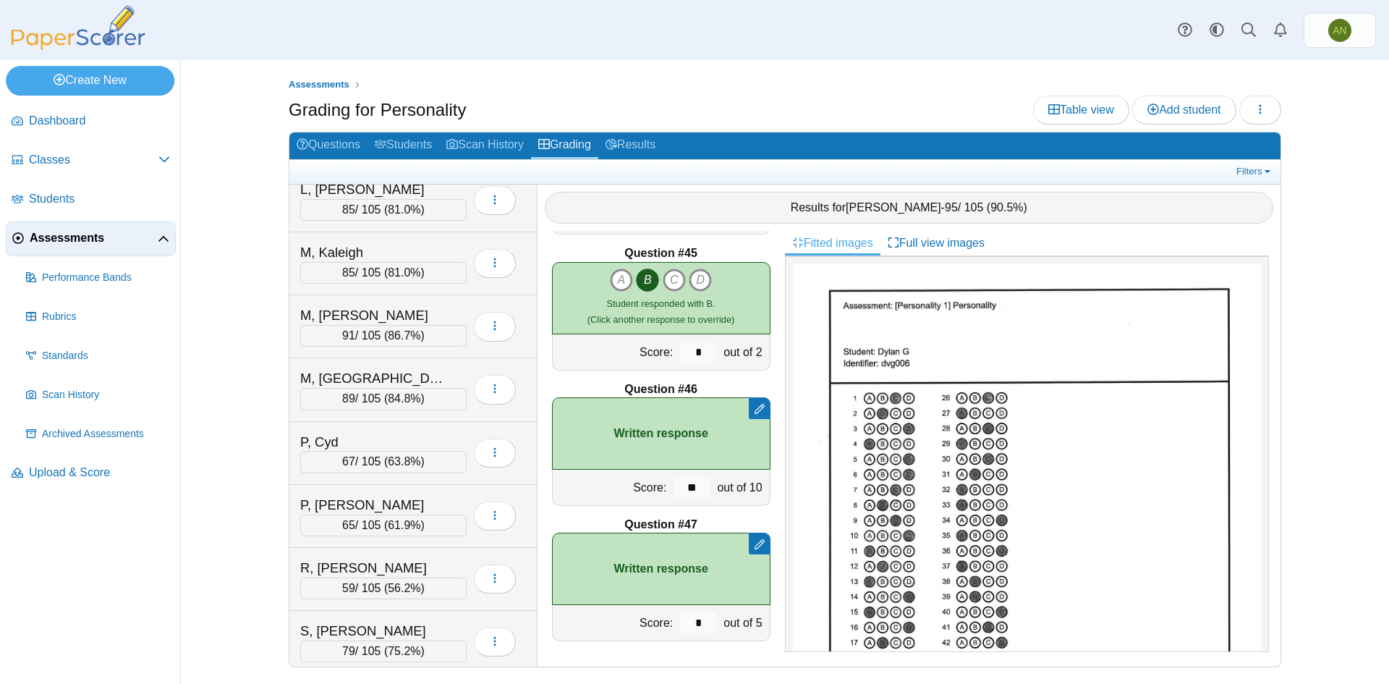
scroll to position [1003, 0]
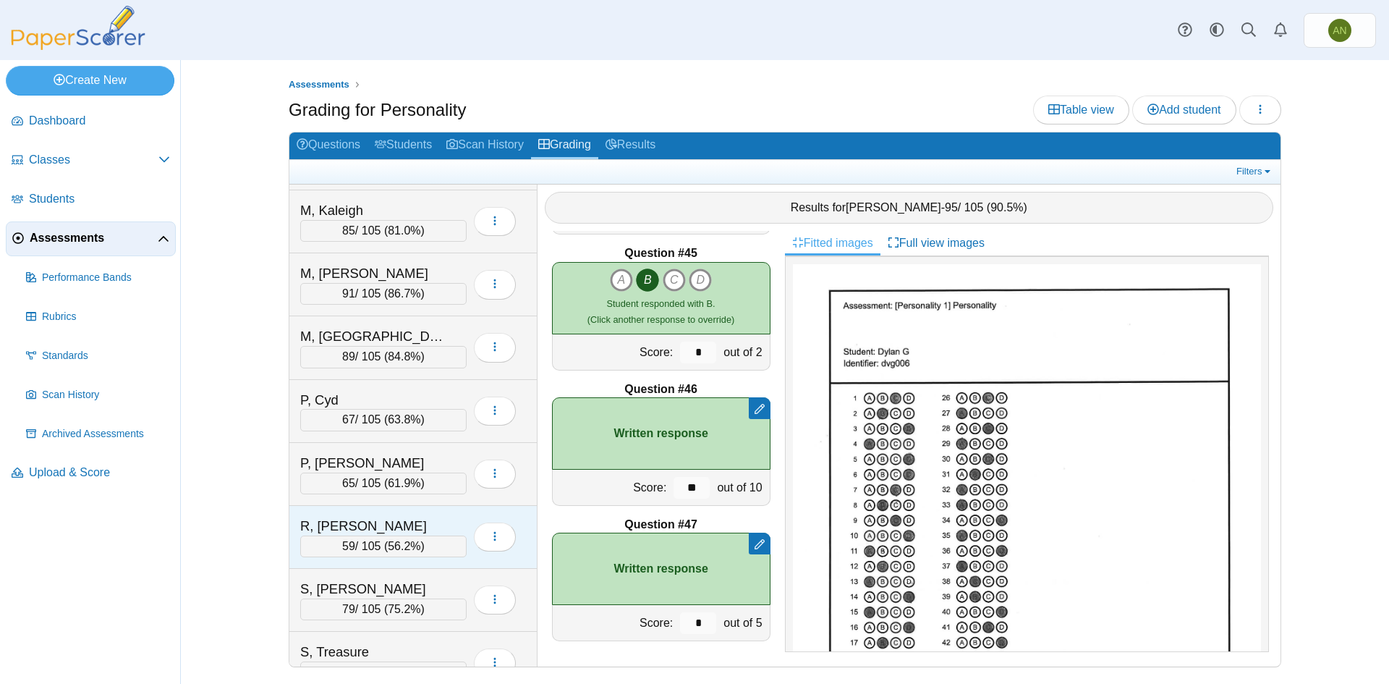
click at [434, 514] on div "R, Rory 59 / 105 ( 56.2% ) Loading…" at bounding box center [413, 537] width 248 height 63
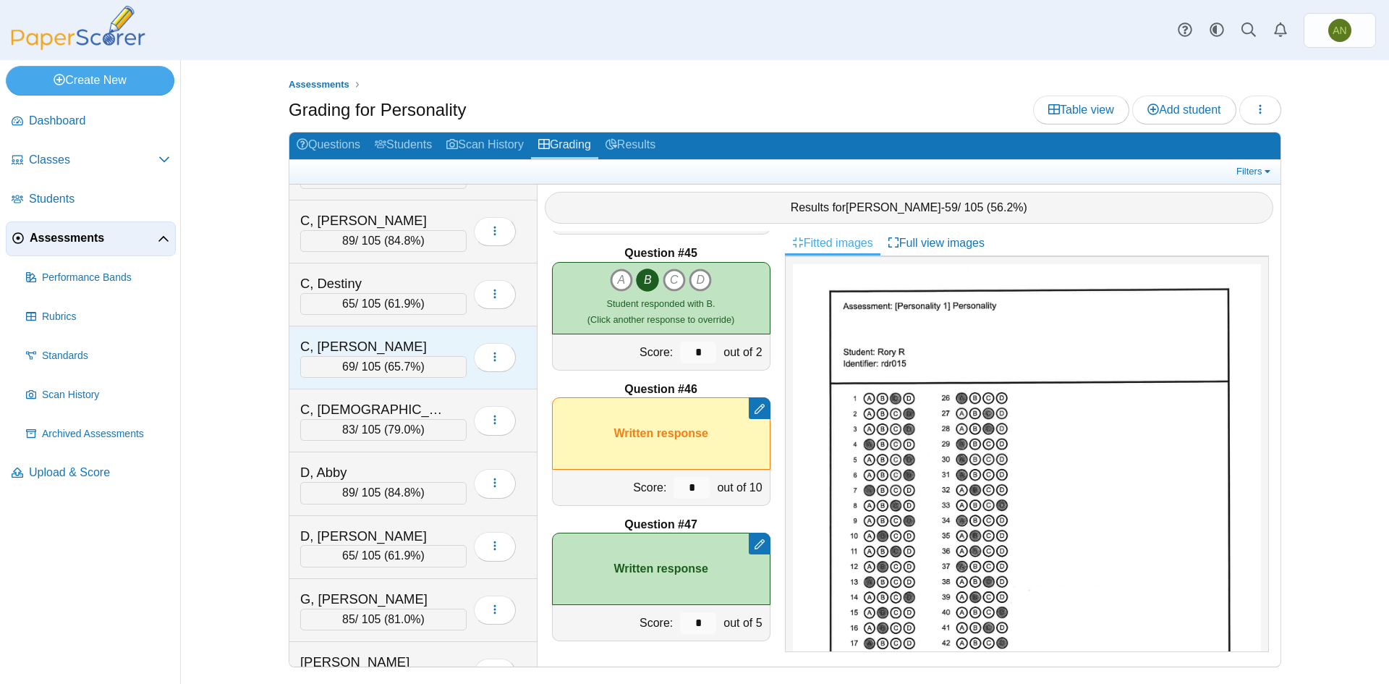
scroll to position [72, 0]
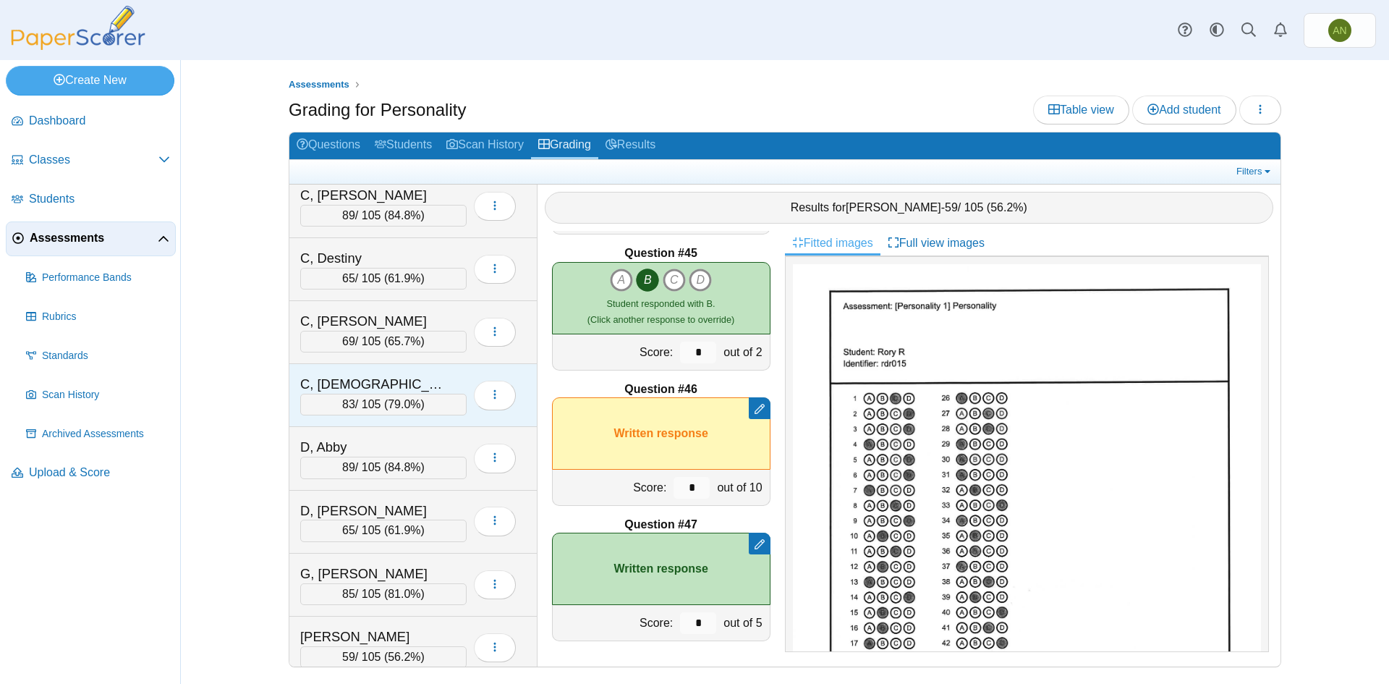
click at [410, 382] on div "C, [DEMOGRAPHIC_DATA]" at bounding box center [372, 384] width 145 height 19
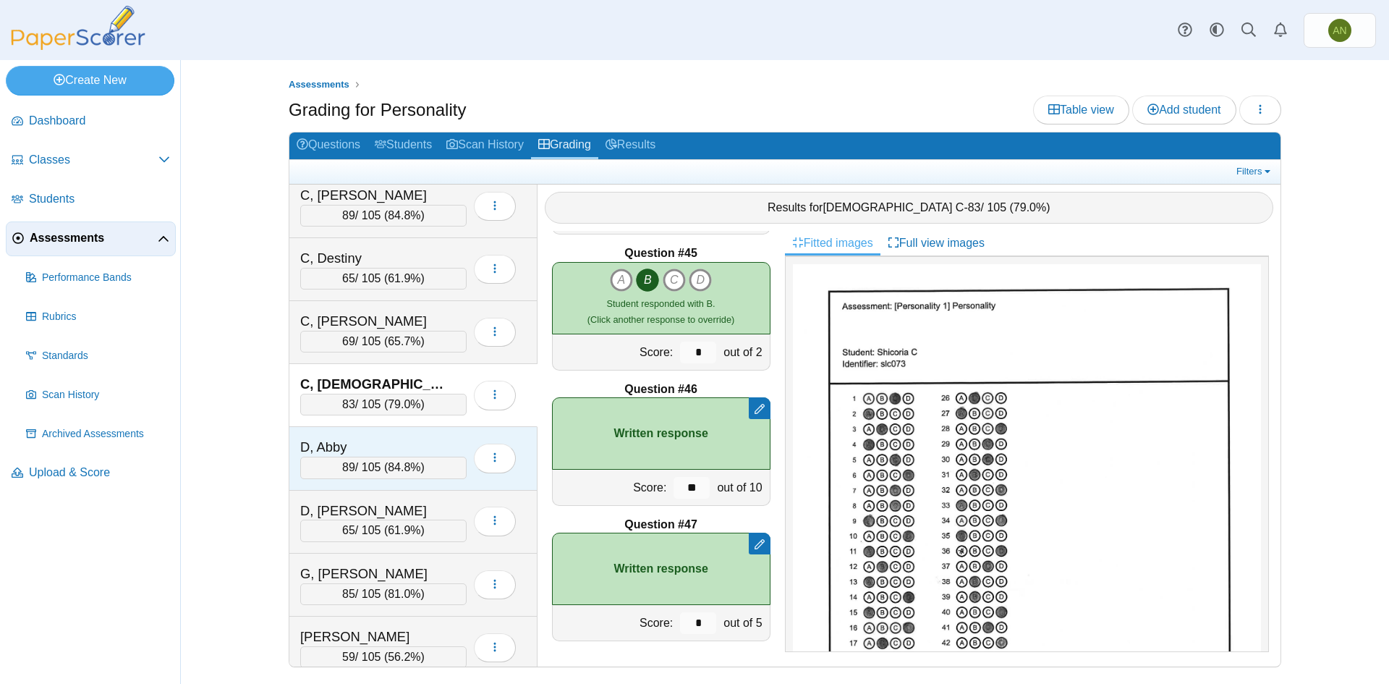
click at [383, 438] on div "D, Abby" at bounding box center [372, 447] width 145 height 19
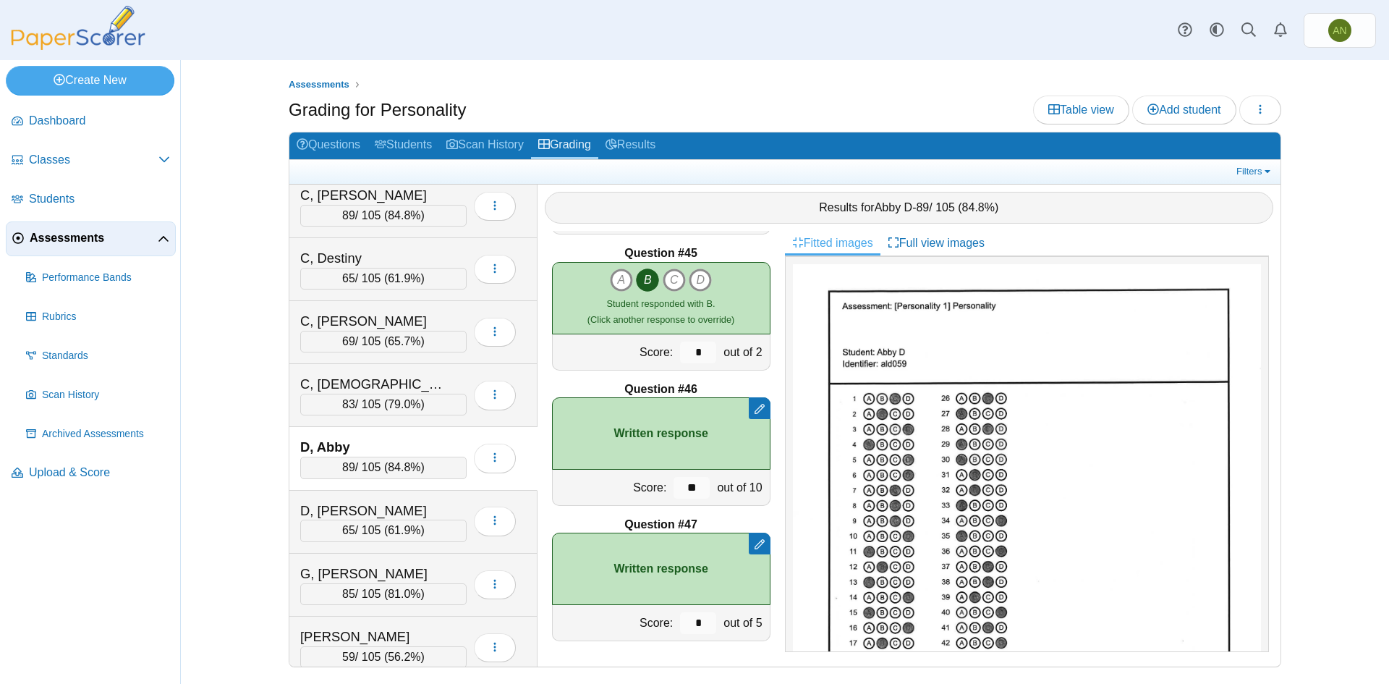
click at [234, 548] on div "Assessments Grading for Personality Table view Add student Loading… 85" at bounding box center [785, 372] width 1208 height 624
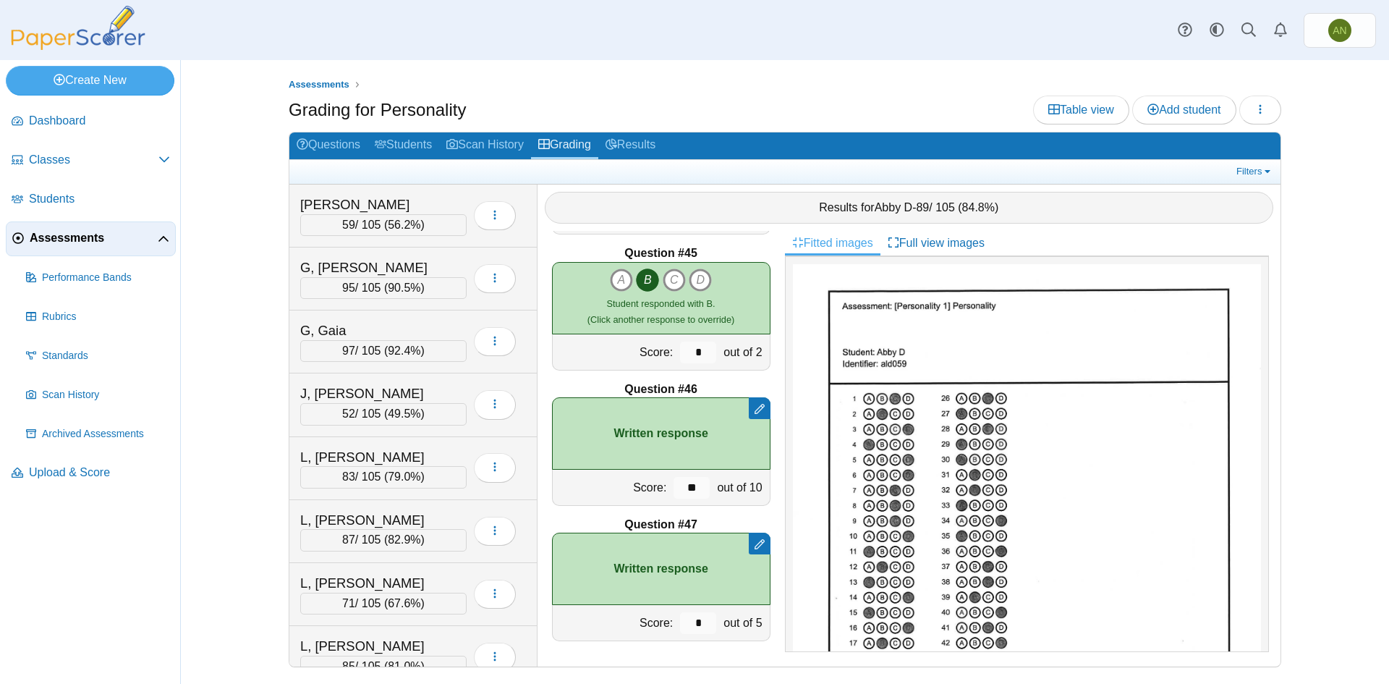
scroll to position [506, 0]
click at [425, 504] on div "L, Jaylynne 87 / 105 ( 82.9% ) Loading…" at bounding box center [413, 529] width 248 height 63
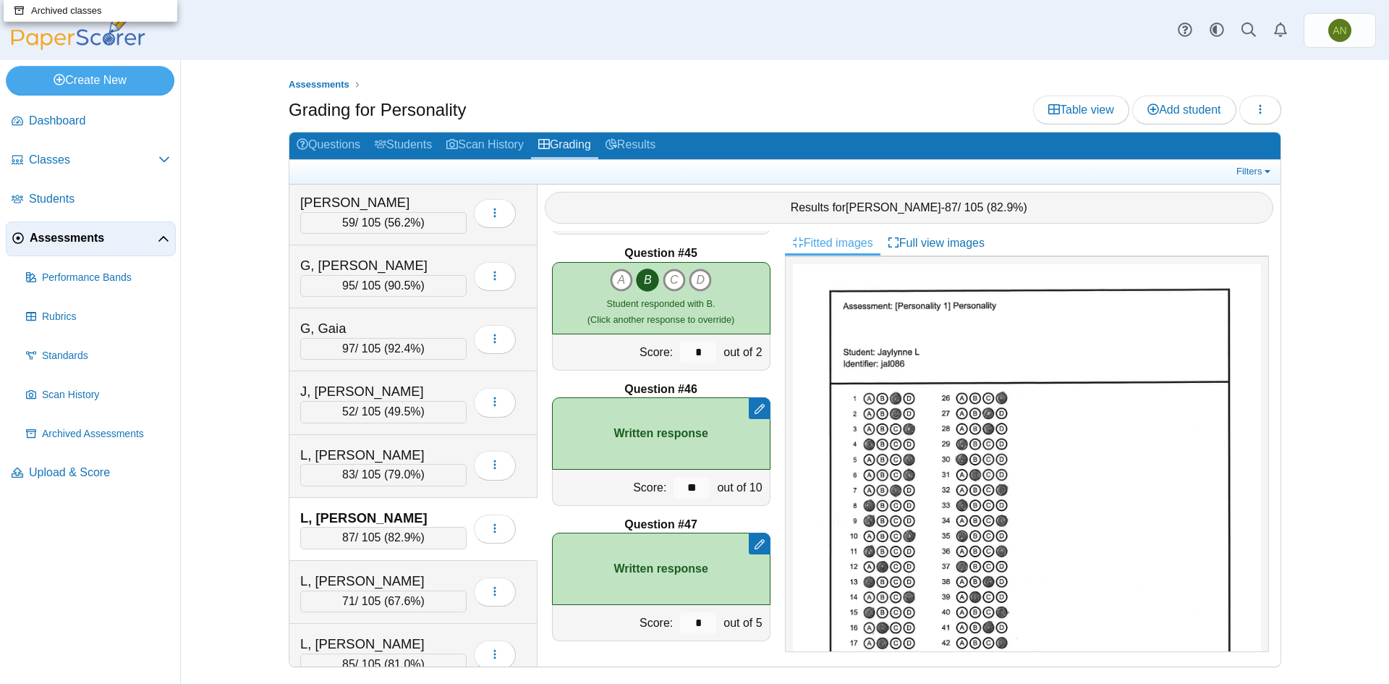
click at [4, 0] on link "Archived classes" at bounding box center [91, 11] width 174 height 22
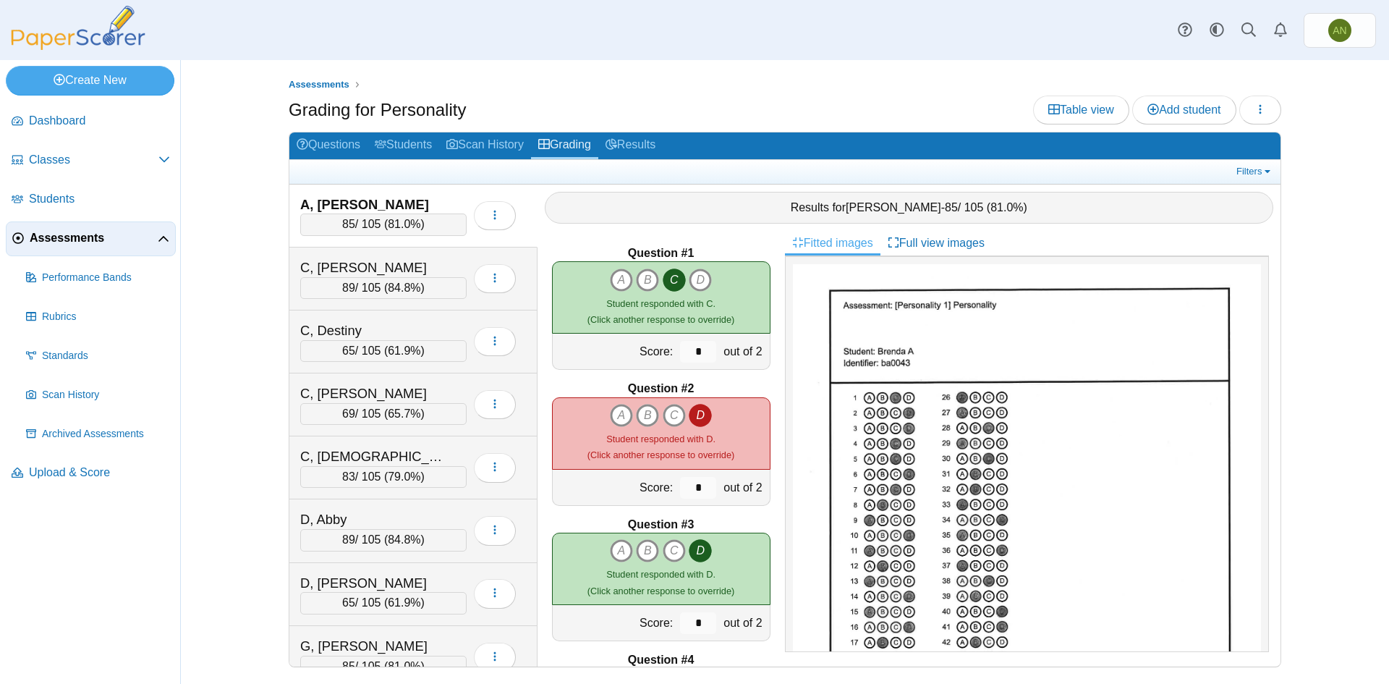
click at [246, 493] on div "Assessments Grading for Personality Table view Add student Loading… 85" at bounding box center [784, 372] width 1085 height 624
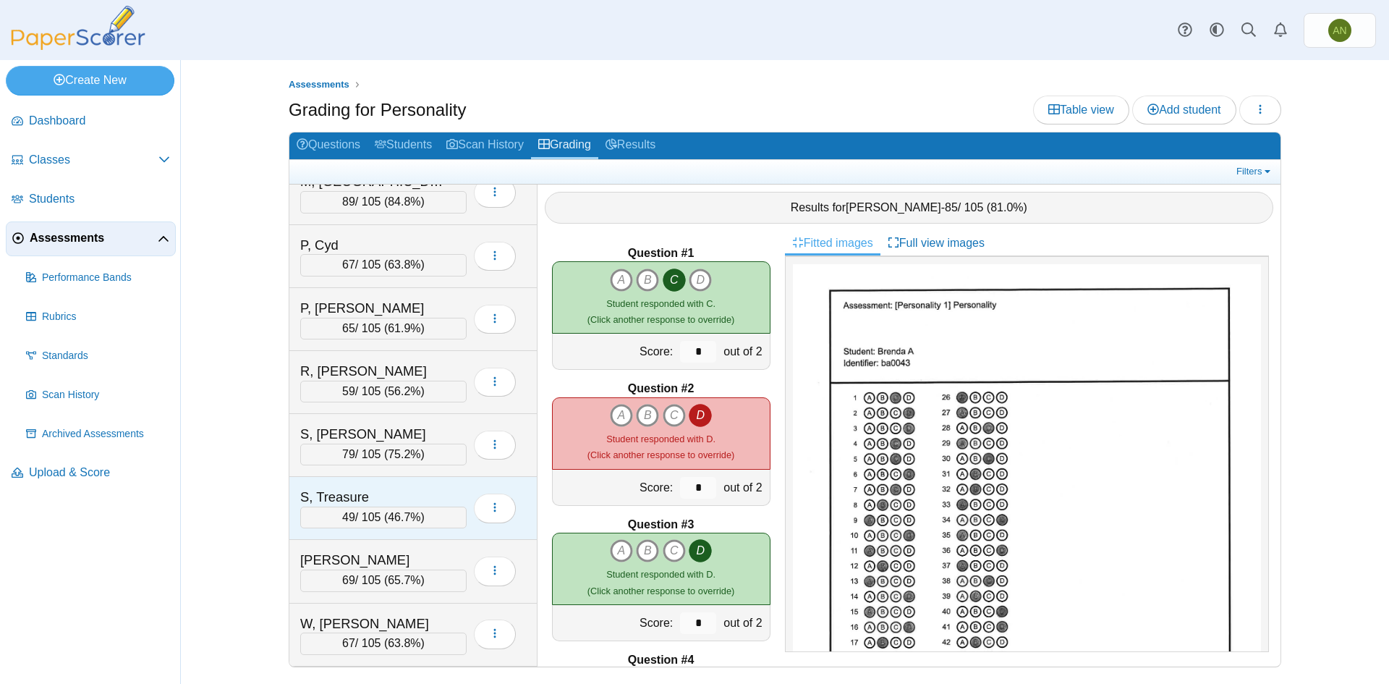
scroll to position [1220, 0]
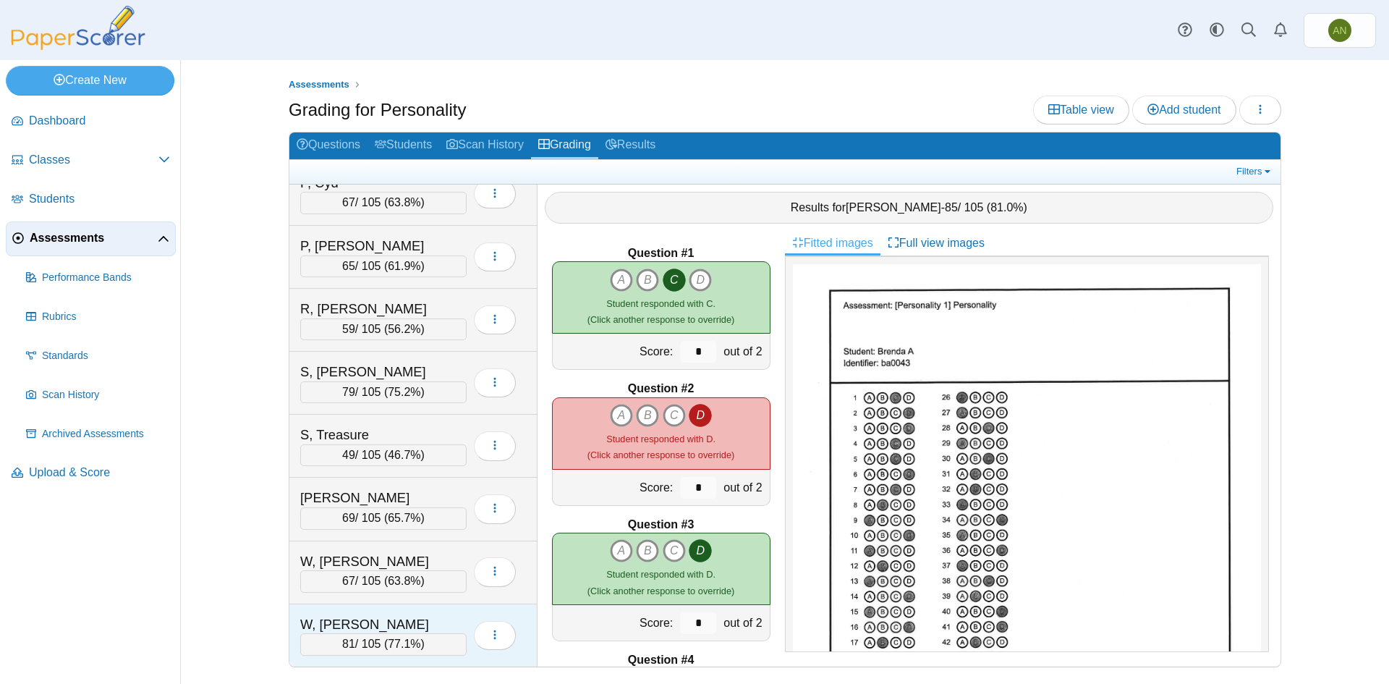
click at [415, 610] on div "W, [PERSON_NAME] 81 / 105 ( 77.1% ) Loading…" at bounding box center [413, 635] width 248 height 62
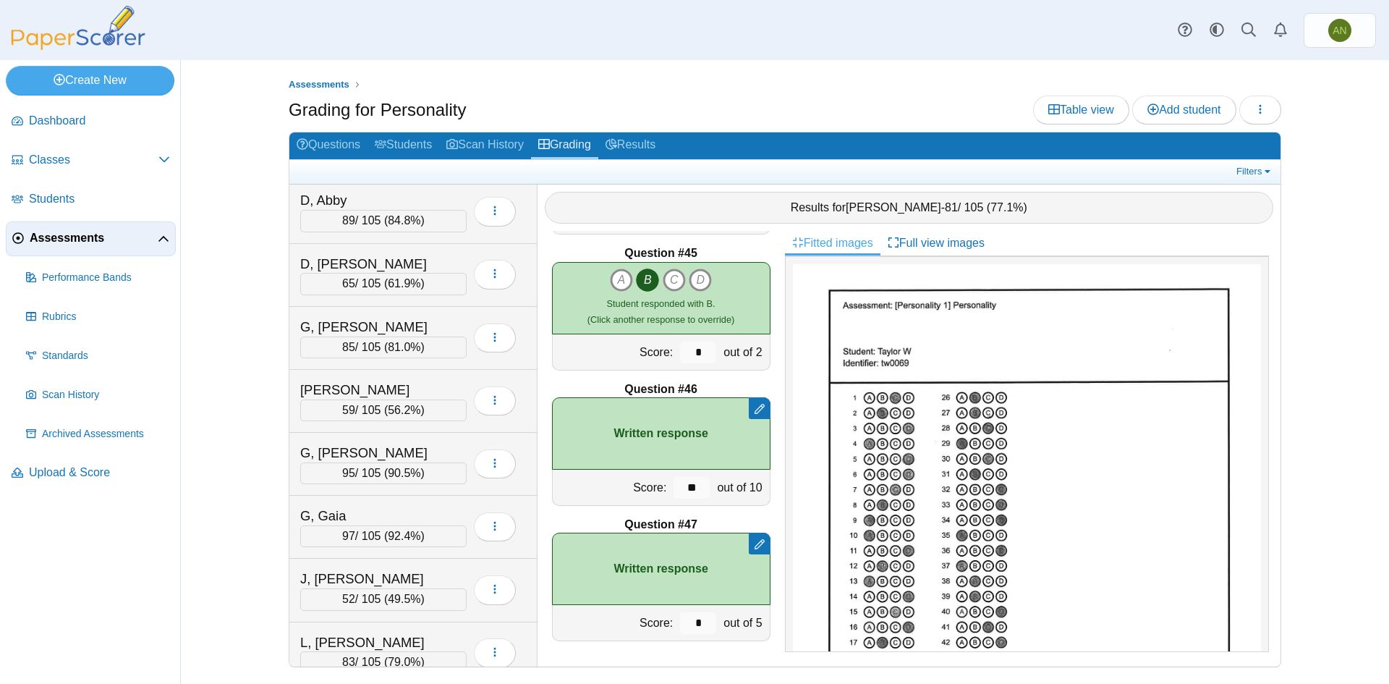
scroll to position [279, 0]
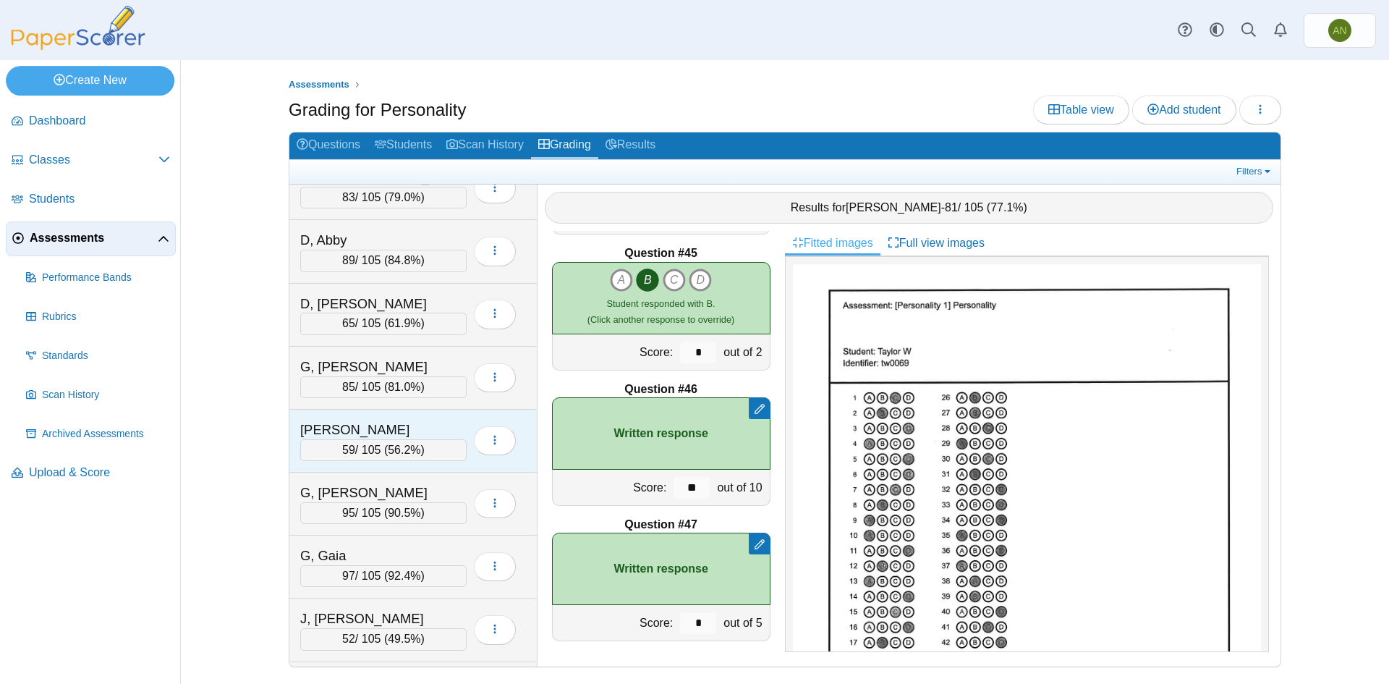
click at [427, 428] on div "[PERSON_NAME]" at bounding box center [372, 429] width 145 height 19
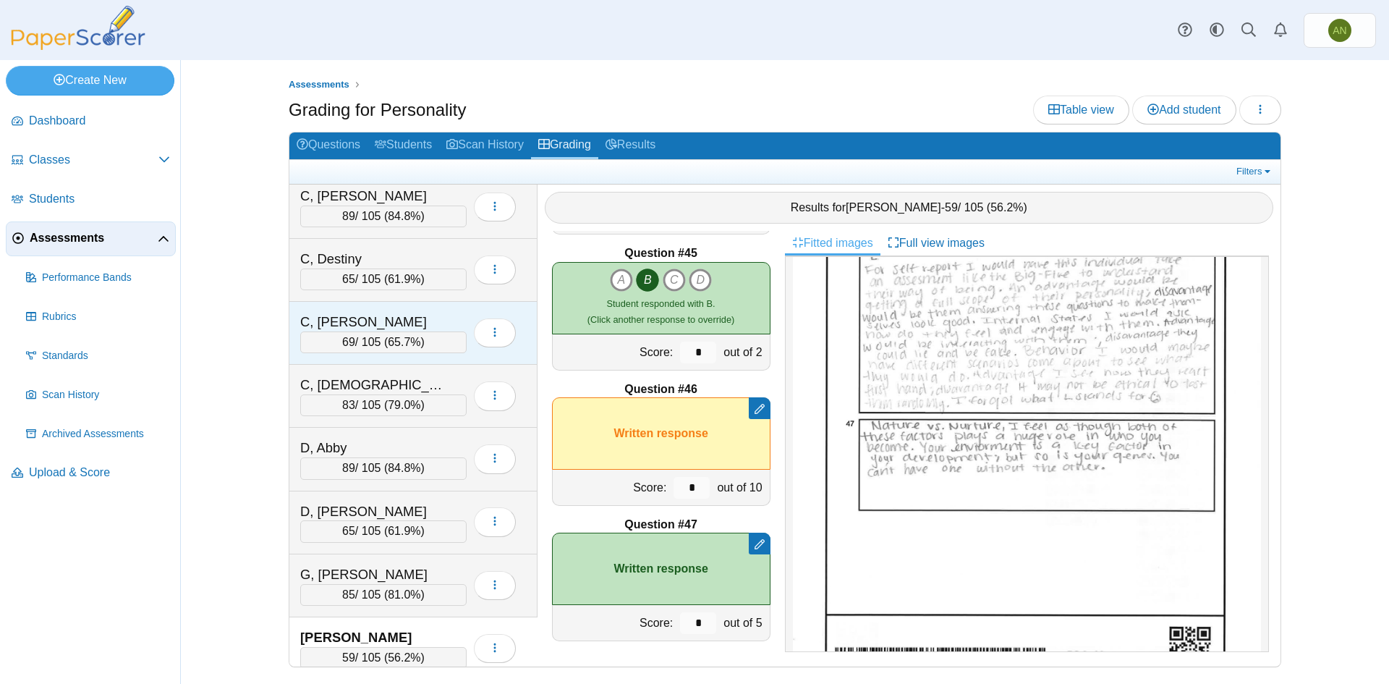
scroll to position [72, 0]
click at [426, 192] on div "C, [PERSON_NAME]" at bounding box center [372, 195] width 145 height 19
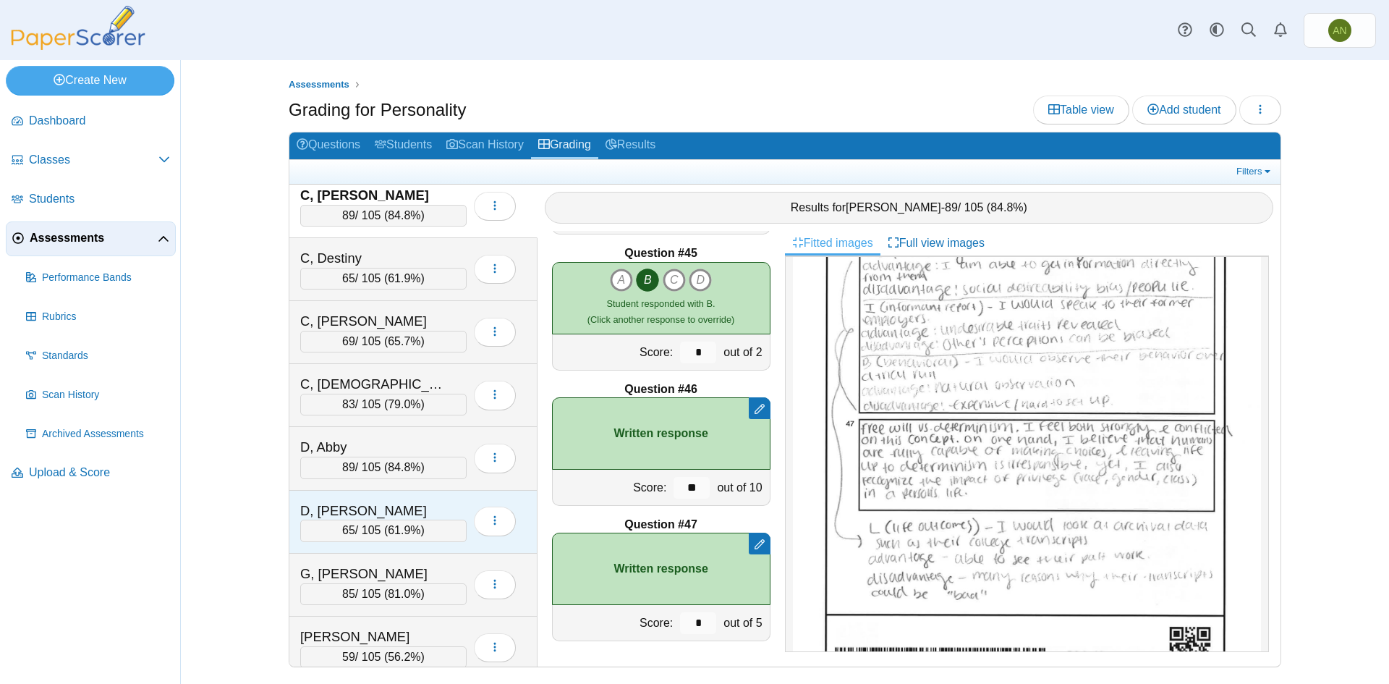
click at [400, 506] on div "D, [PERSON_NAME]" at bounding box center [372, 510] width 145 height 19
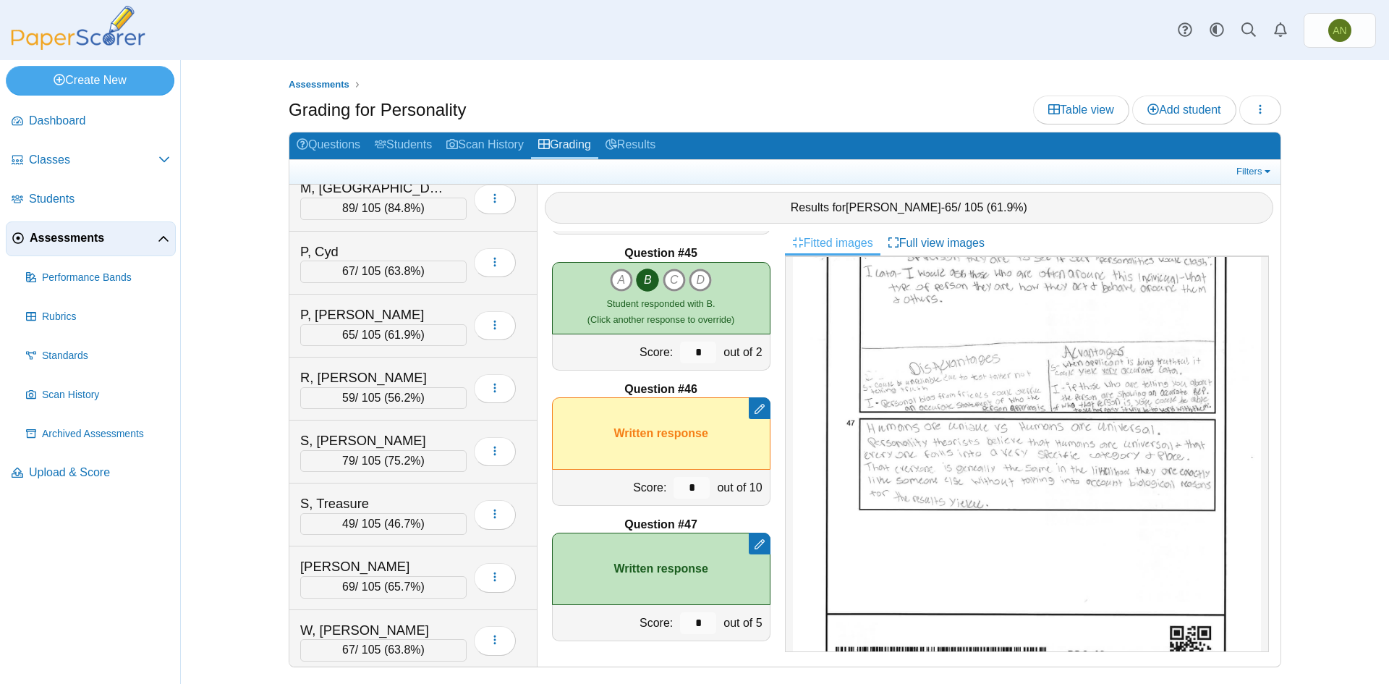
scroll to position [1158, 0]
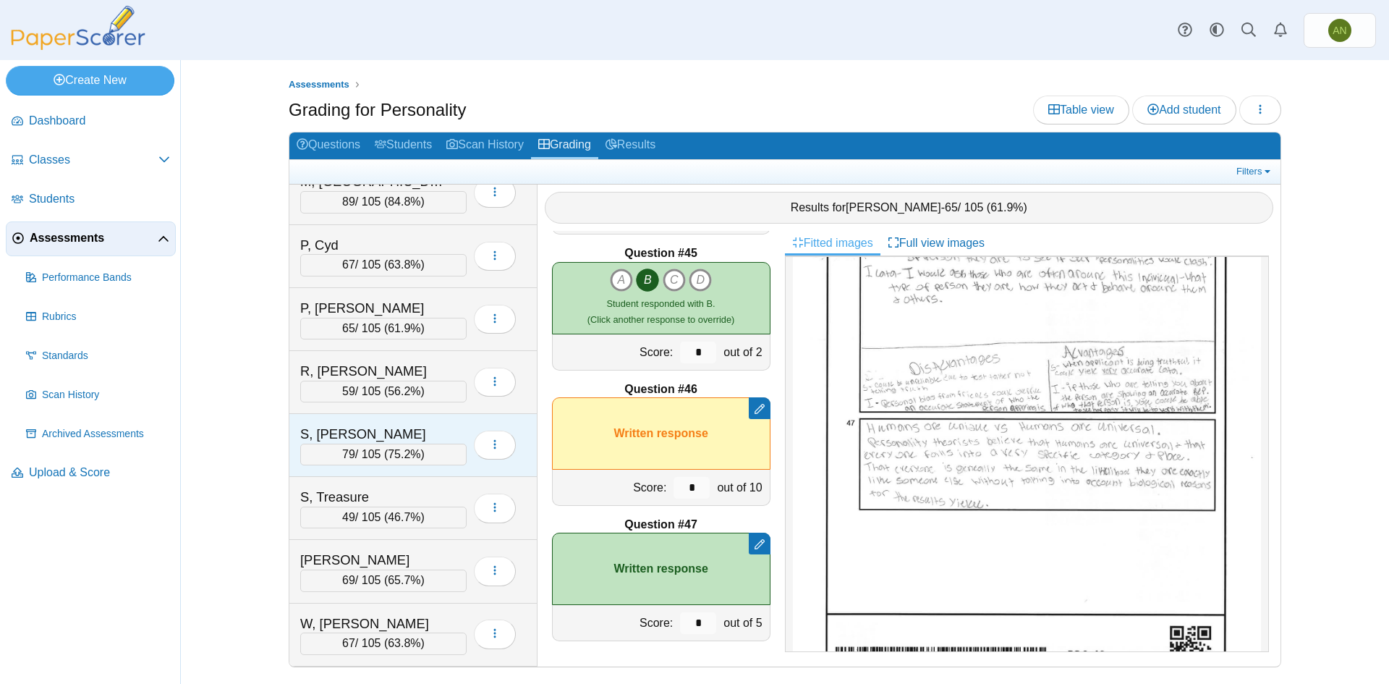
click at [419, 426] on div "S, [PERSON_NAME]" at bounding box center [372, 434] width 145 height 19
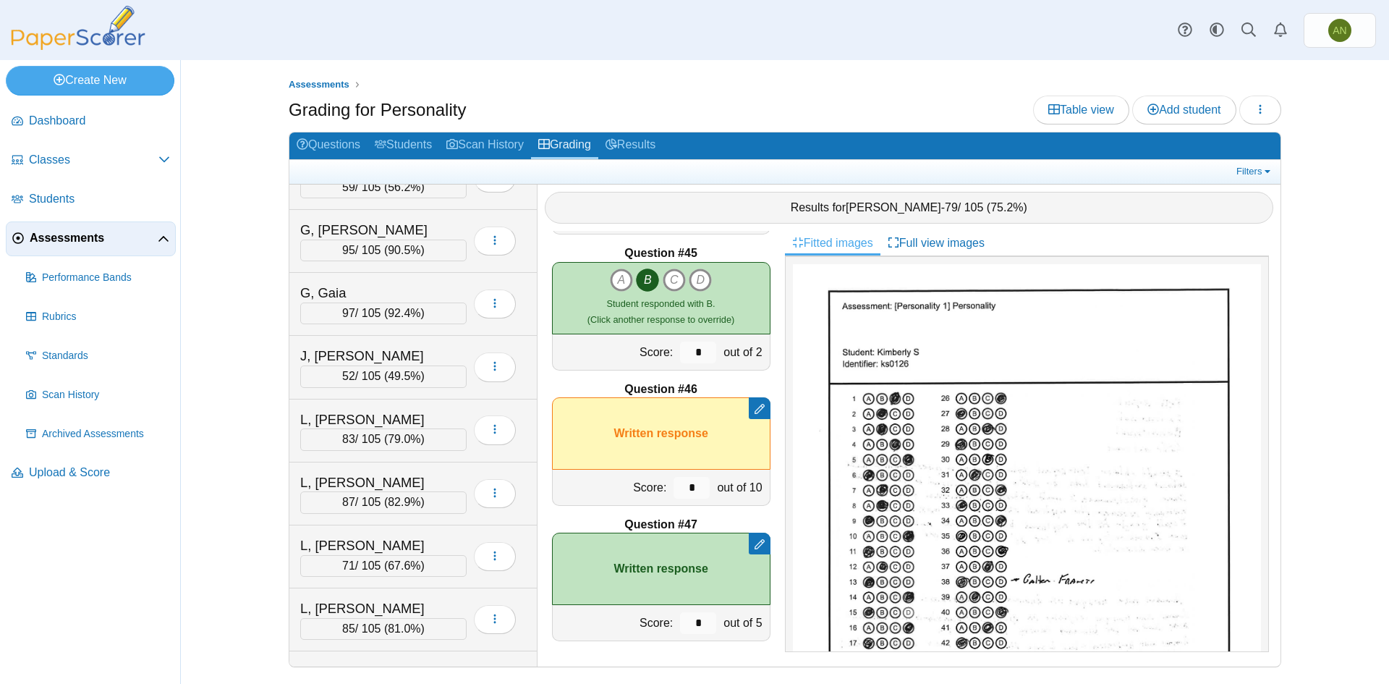
scroll to position [506, 0]
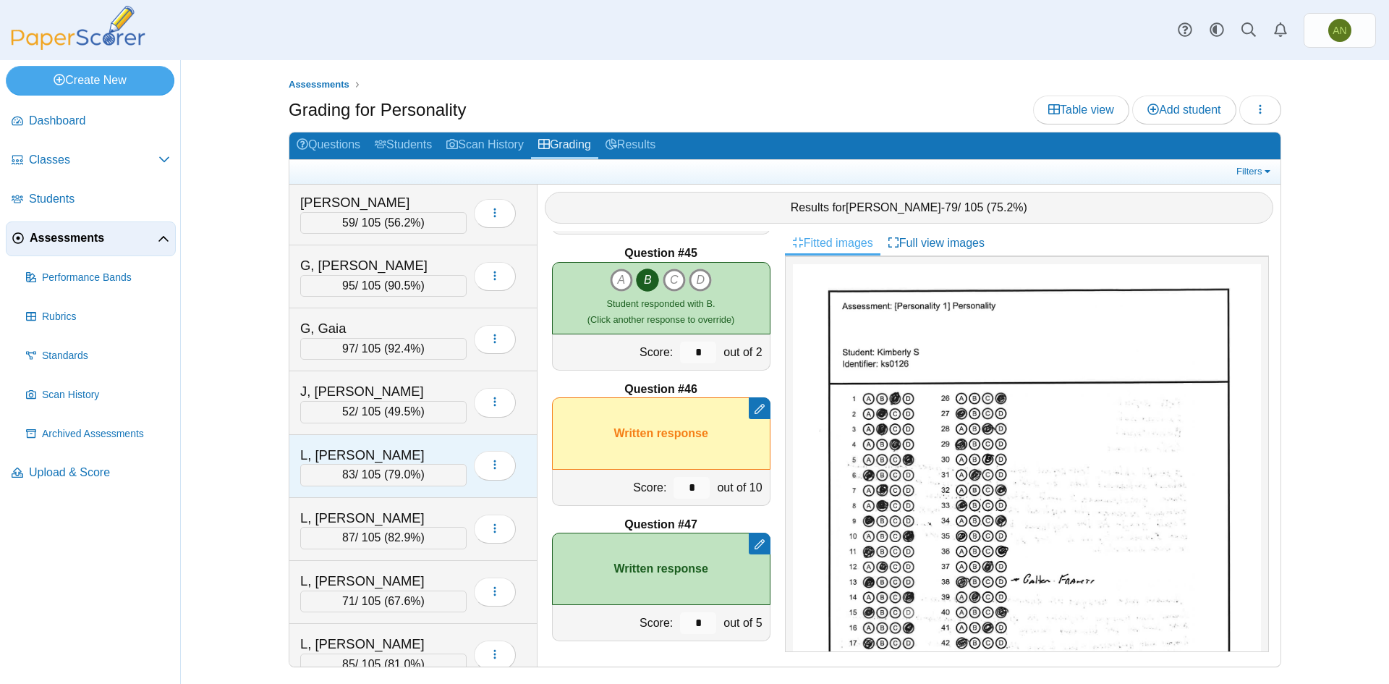
click at [381, 446] on div "L, [PERSON_NAME]" at bounding box center [372, 455] width 145 height 19
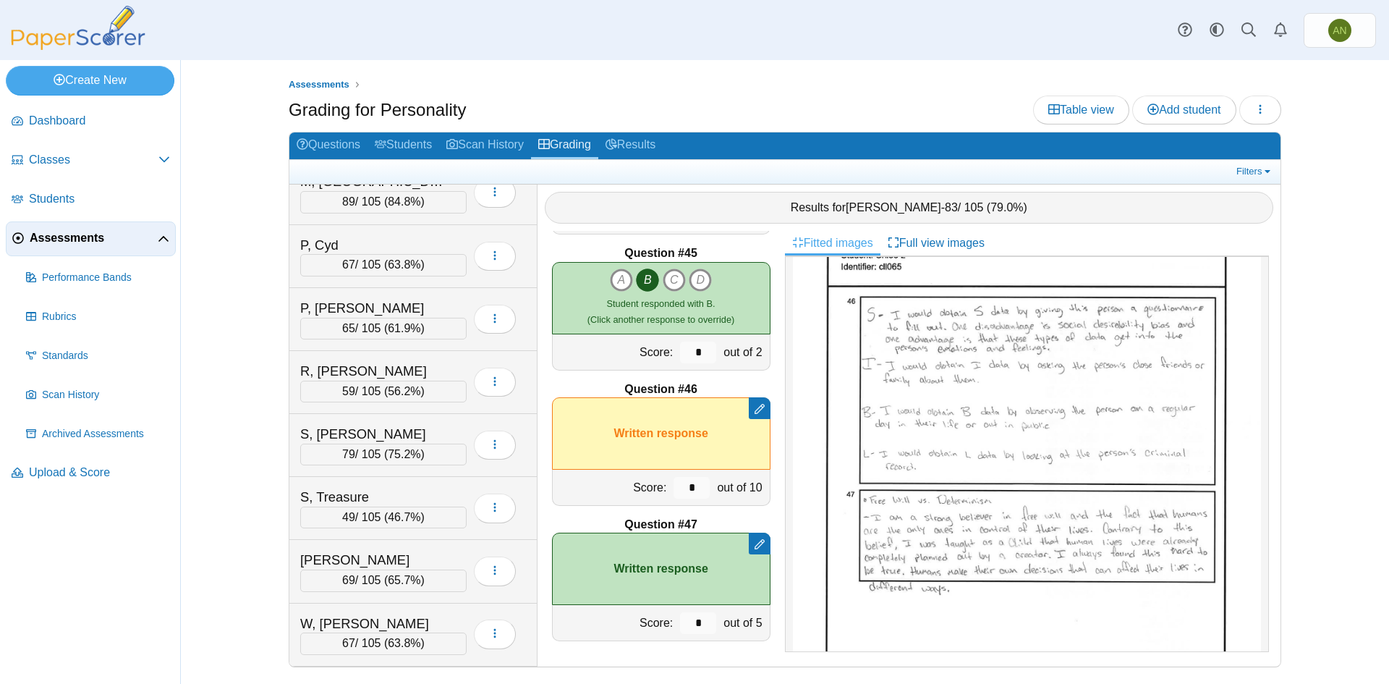
scroll to position [1220, 0]
click at [419, 559] on div "W, [PERSON_NAME]" at bounding box center [372, 561] width 145 height 19
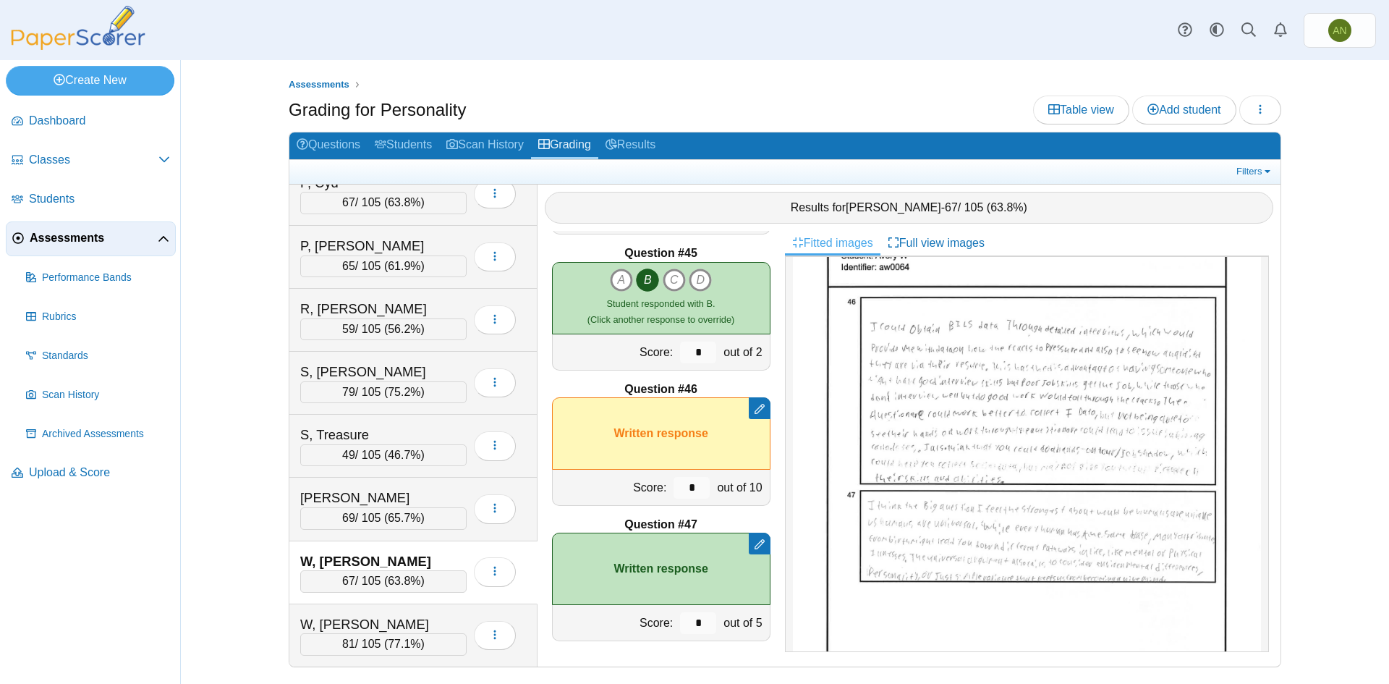
click at [1048, 412] on img at bounding box center [1027, 469] width 468 height 606
click at [420, 494] on div "[PERSON_NAME]" at bounding box center [372, 497] width 145 height 19
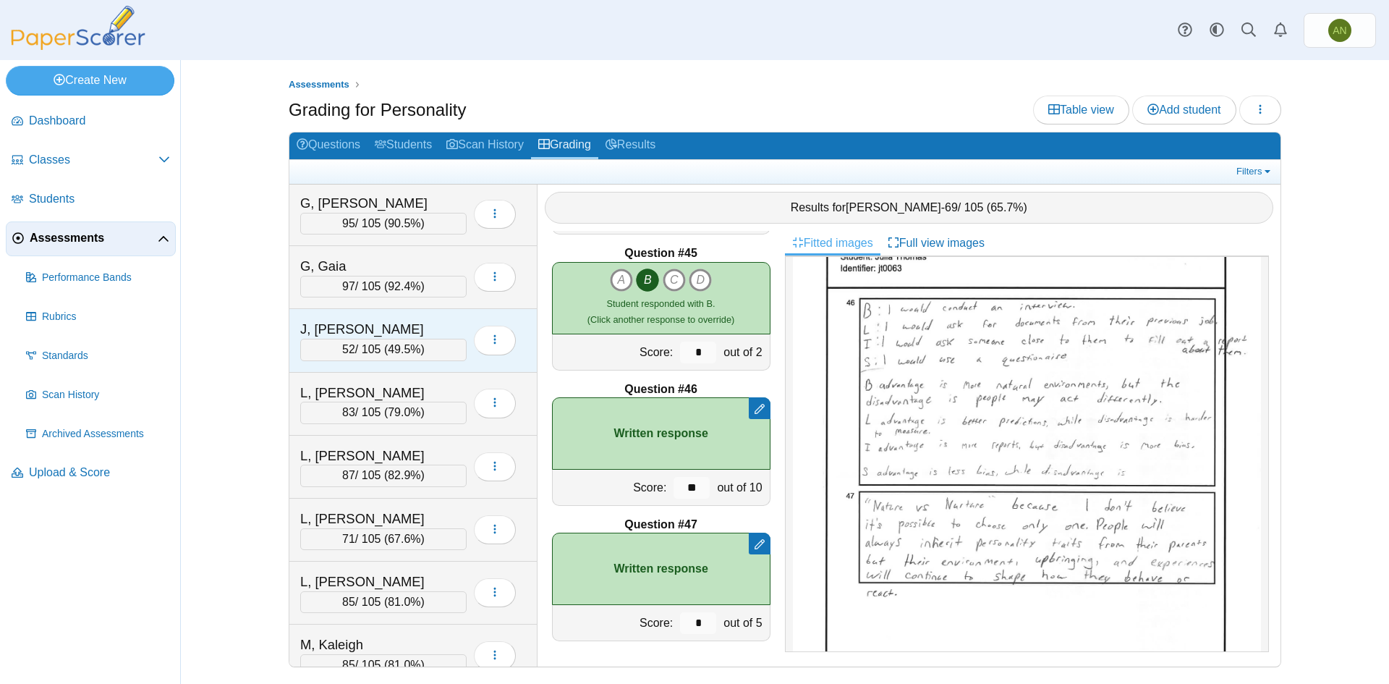
scroll to position [0, 0]
click at [401, 327] on div "C, Destiny" at bounding box center [372, 330] width 145 height 19
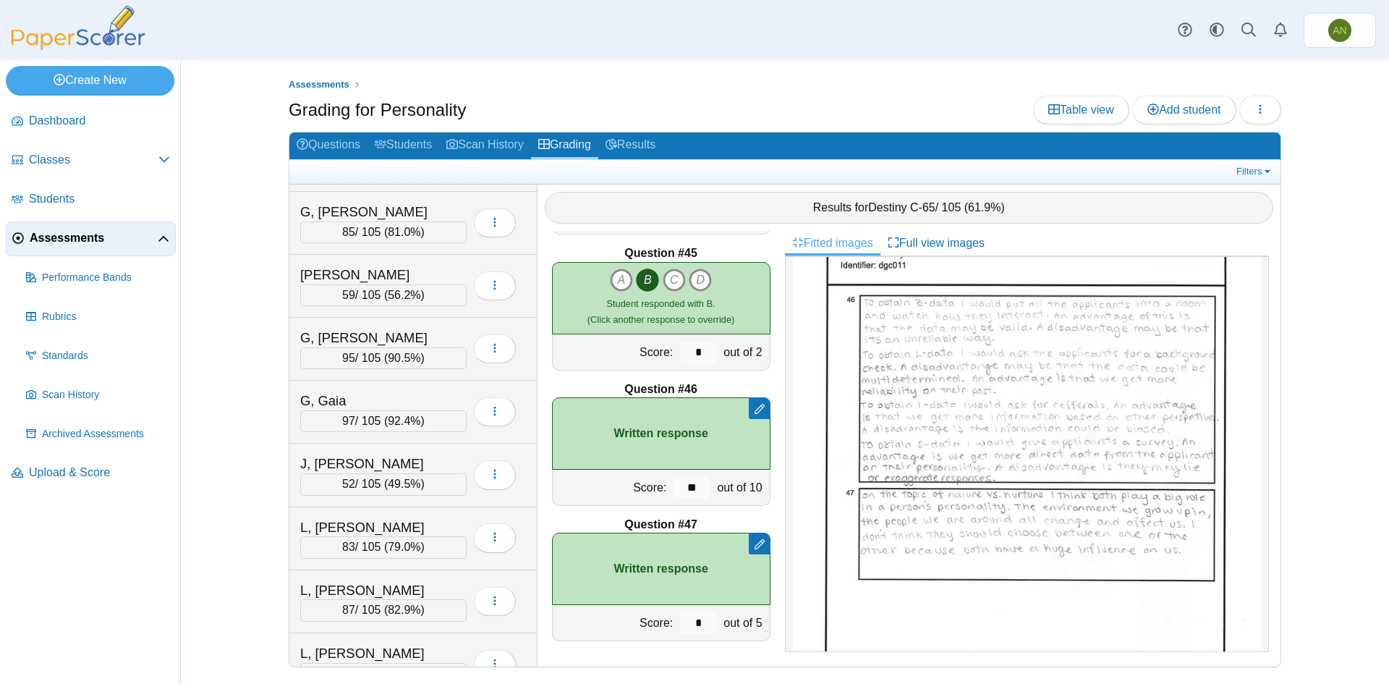
scroll to position [506, 0]
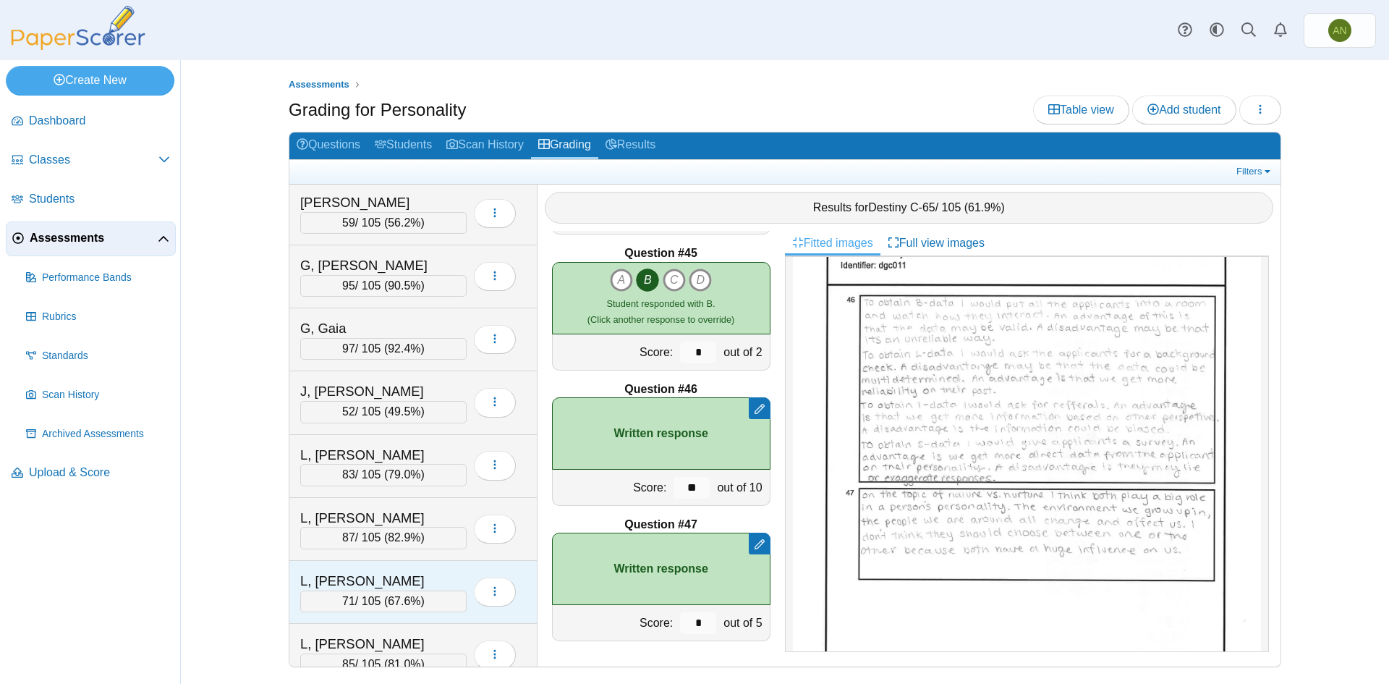
click at [446, 566] on div "L, [PERSON_NAME] 71 / 105 ( 67.6% ) Loading…" at bounding box center [413, 592] width 248 height 63
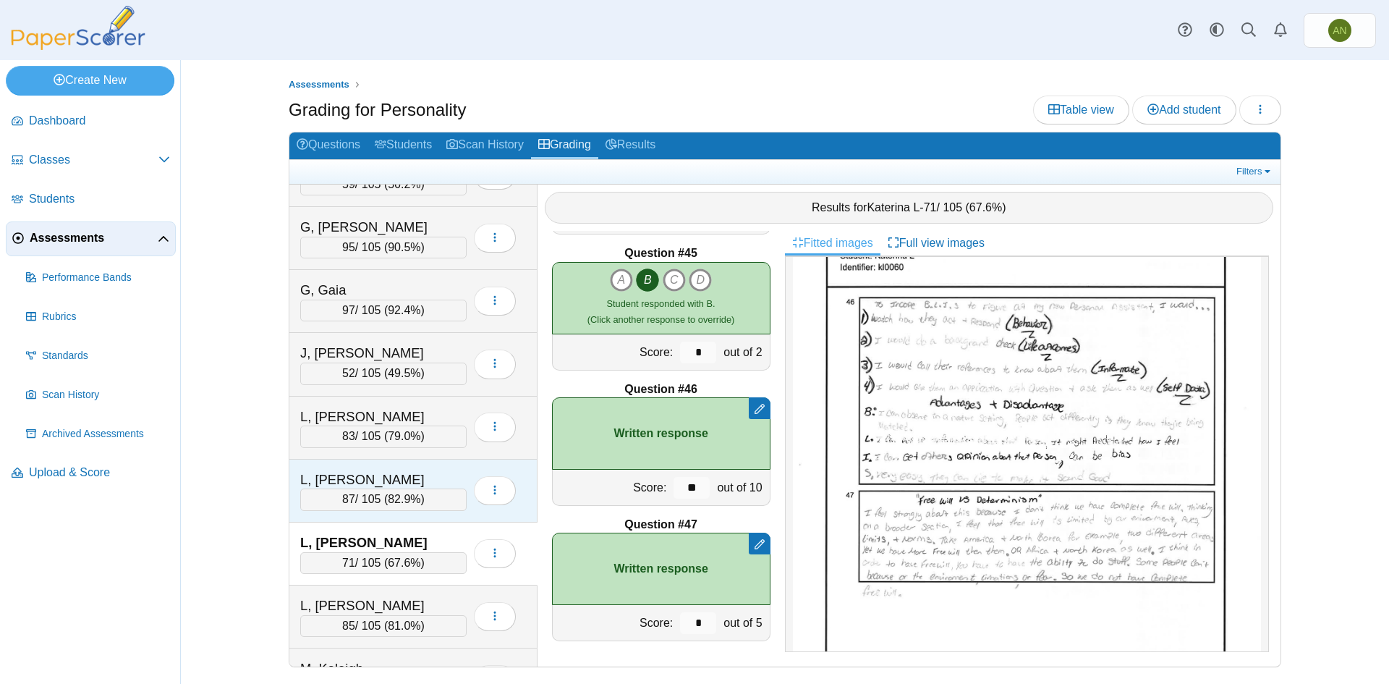
scroll to position [868, 0]
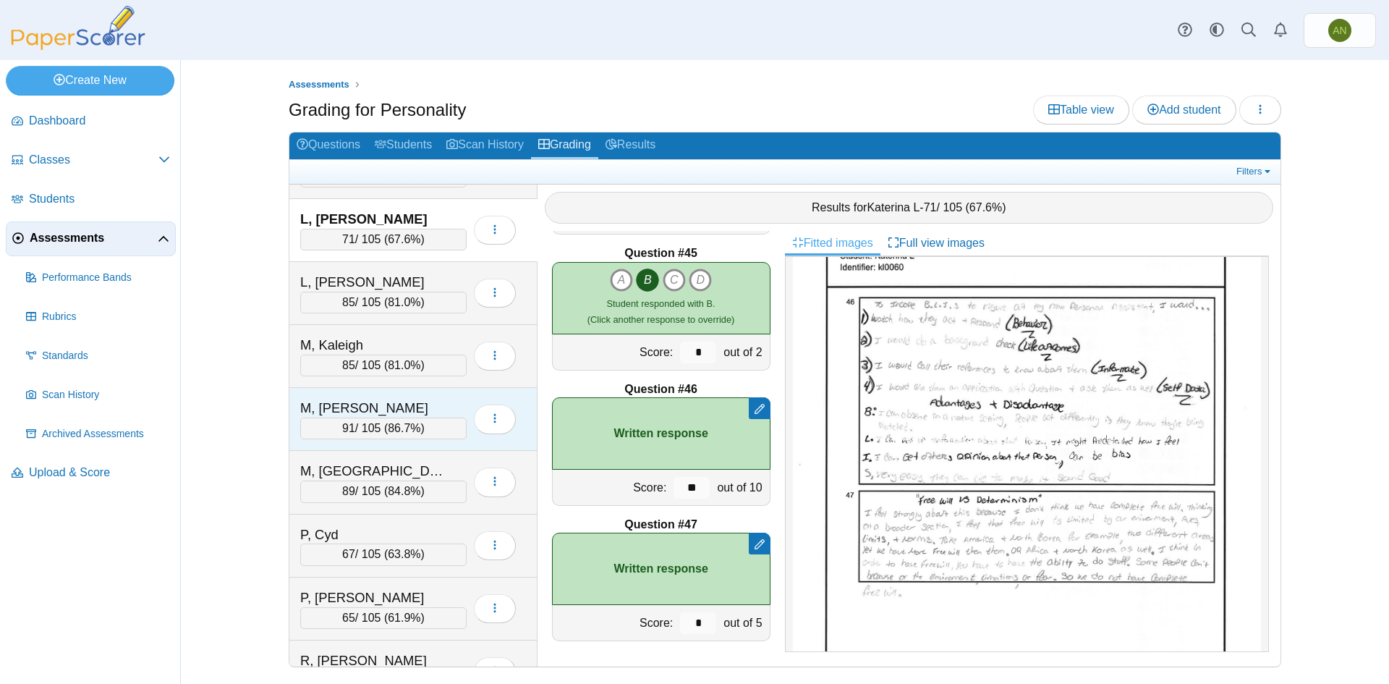
click at [391, 401] on div "M, [PERSON_NAME]" at bounding box center [372, 408] width 145 height 19
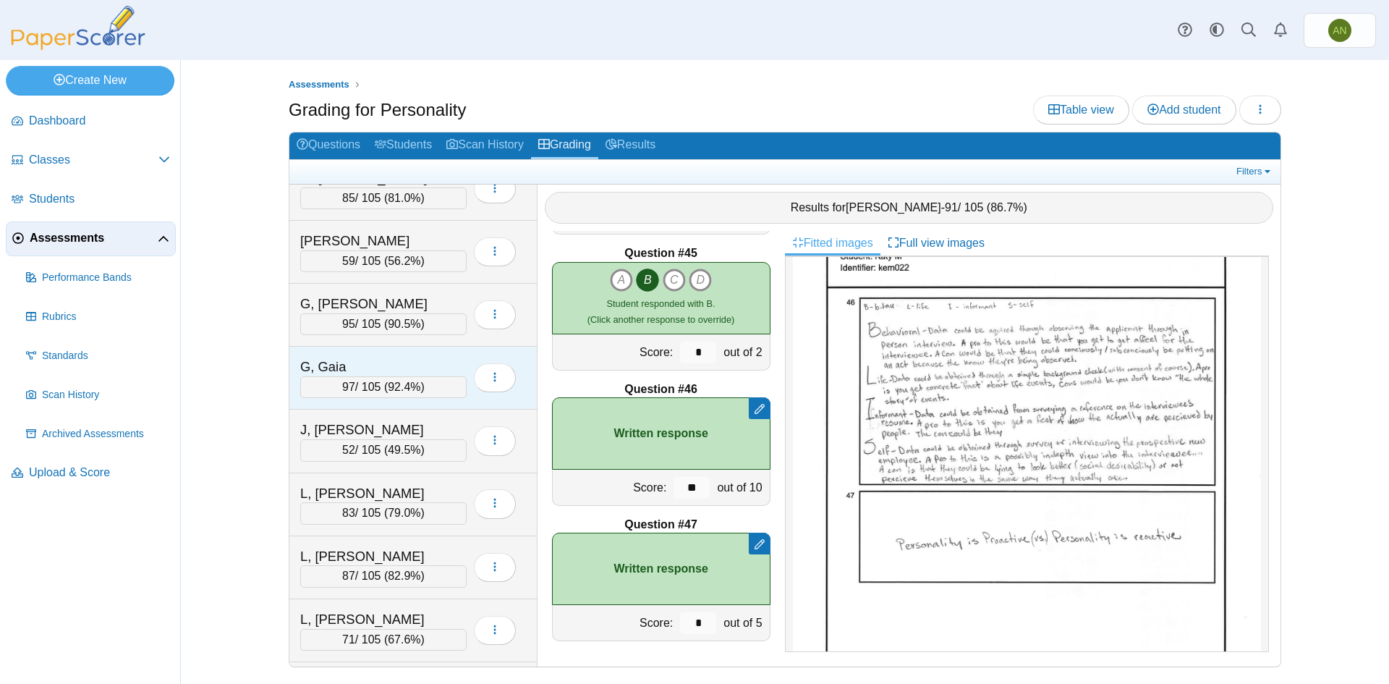
scroll to position [434, 0]
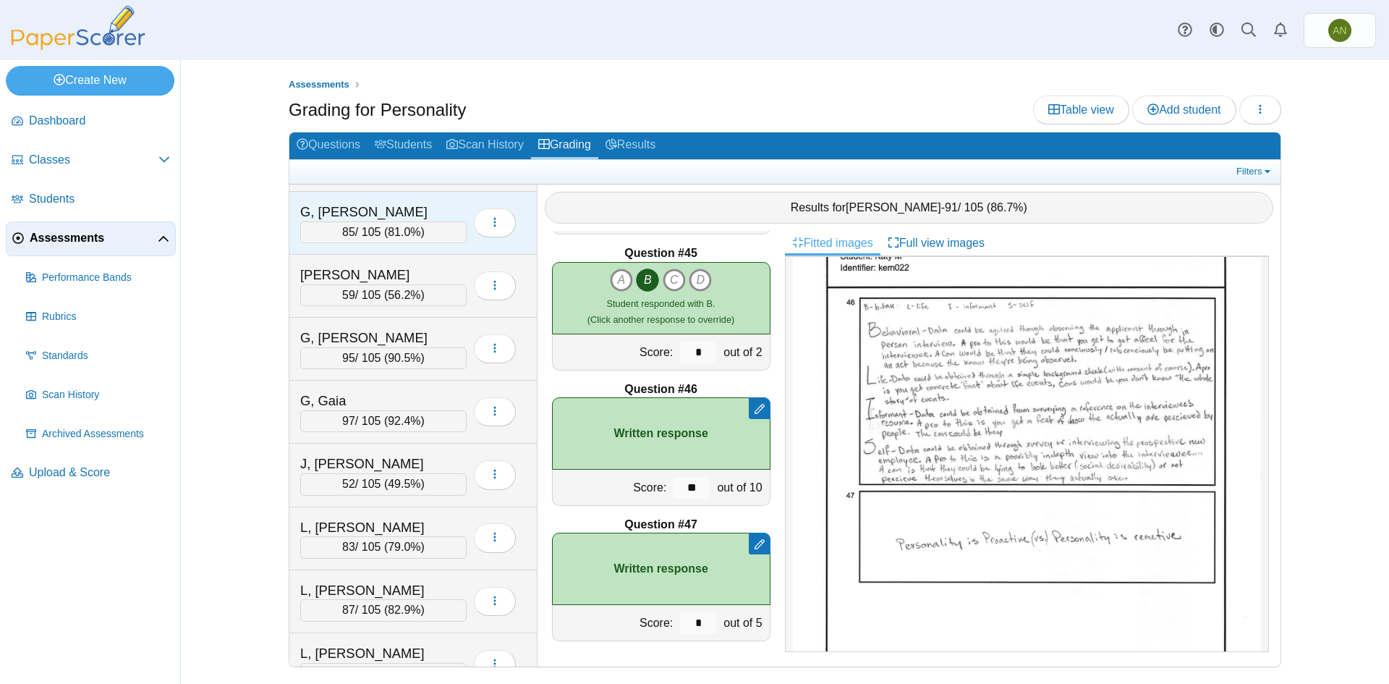
click at [429, 213] on div "G, [PERSON_NAME]" at bounding box center [372, 212] width 145 height 19
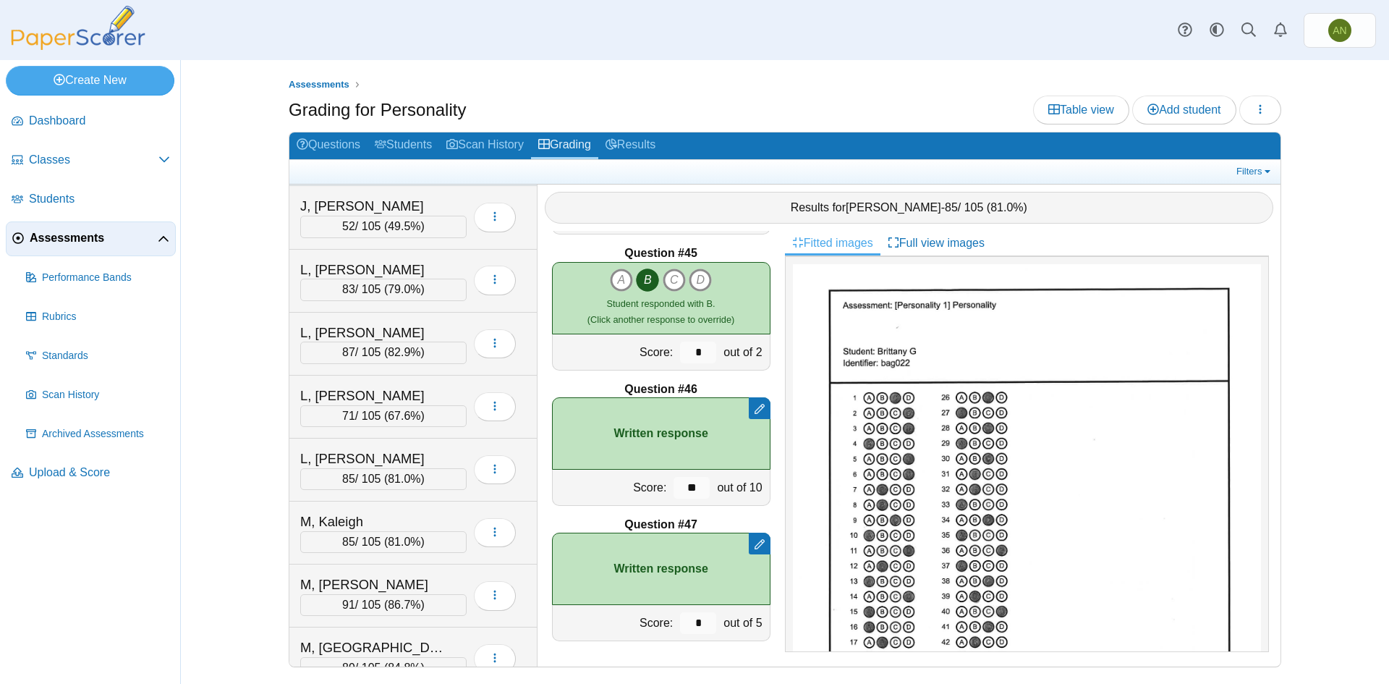
scroll to position [723, 0]
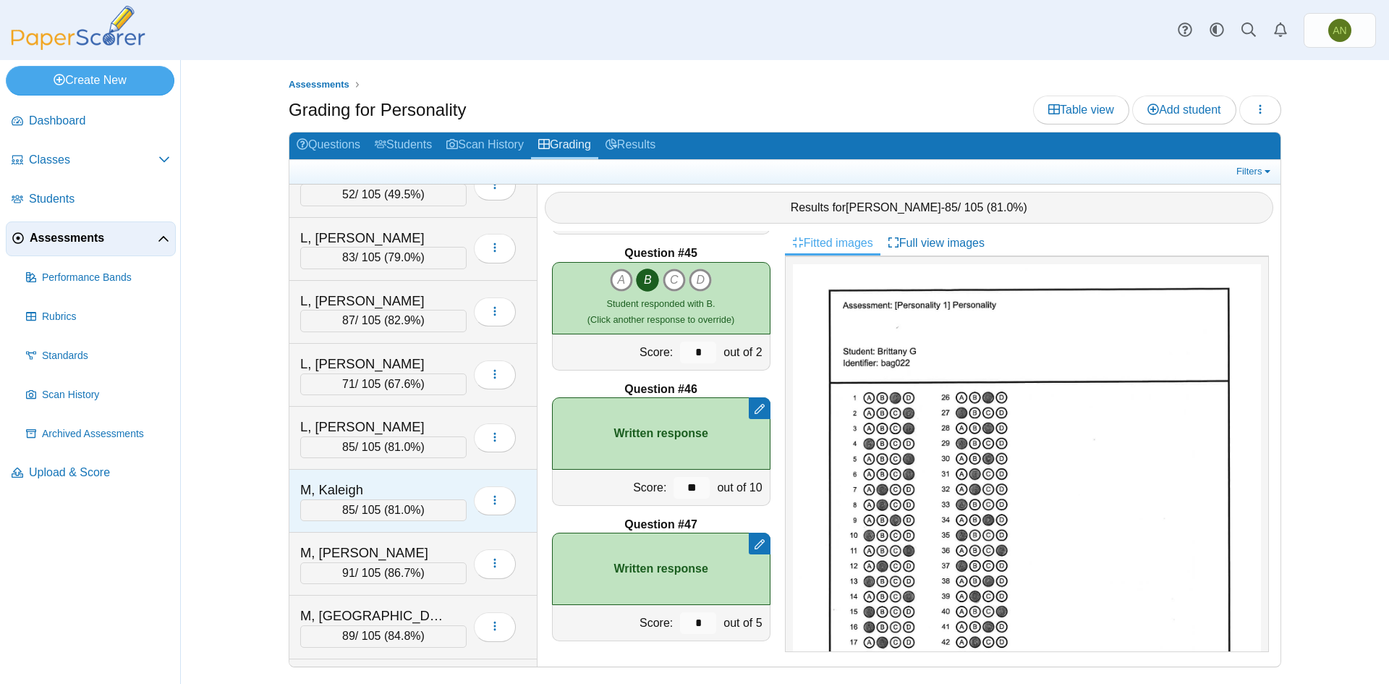
click at [420, 480] on div "M, Kaleigh" at bounding box center [372, 489] width 145 height 19
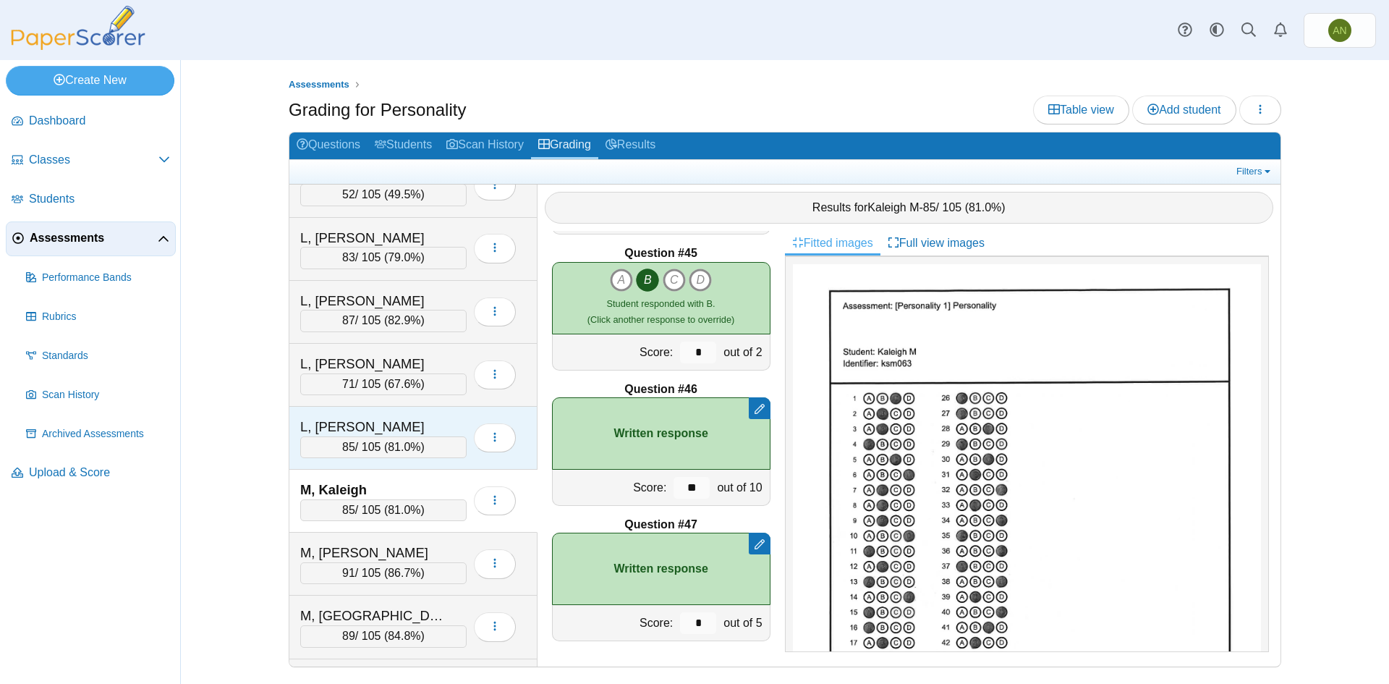
click at [436, 424] on div "L, [PERSON_NAME]" at bounding box center [372, 426] width 145 height 19
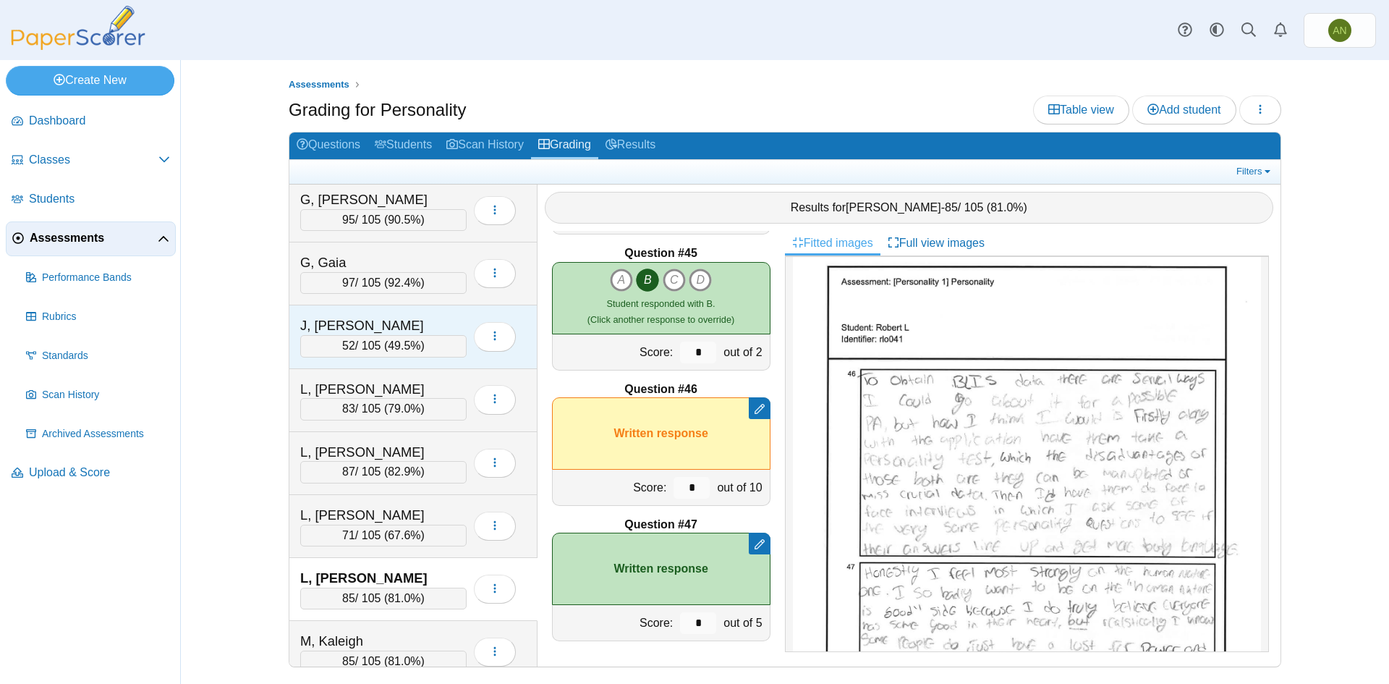
scroll to position [569, 0]
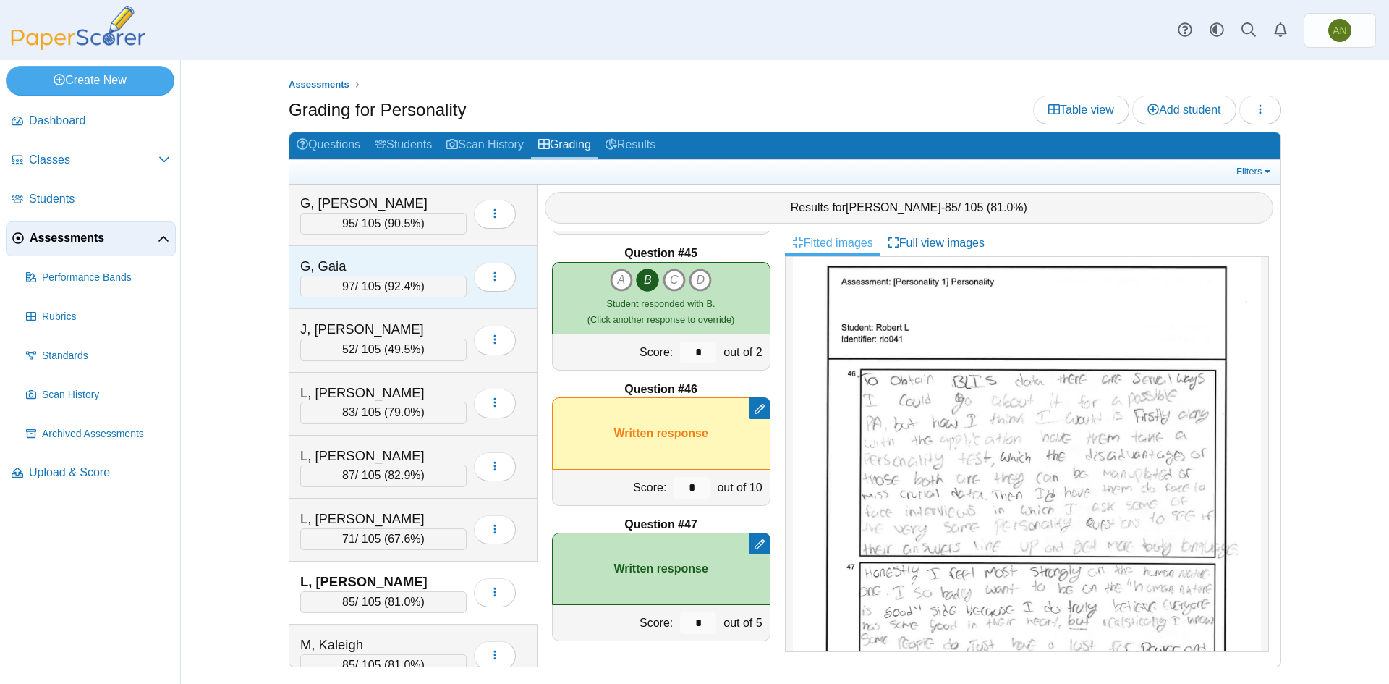
click at [402, 258] on div "G, Gaia" at bounding box center [372, 266] width 145 height 19
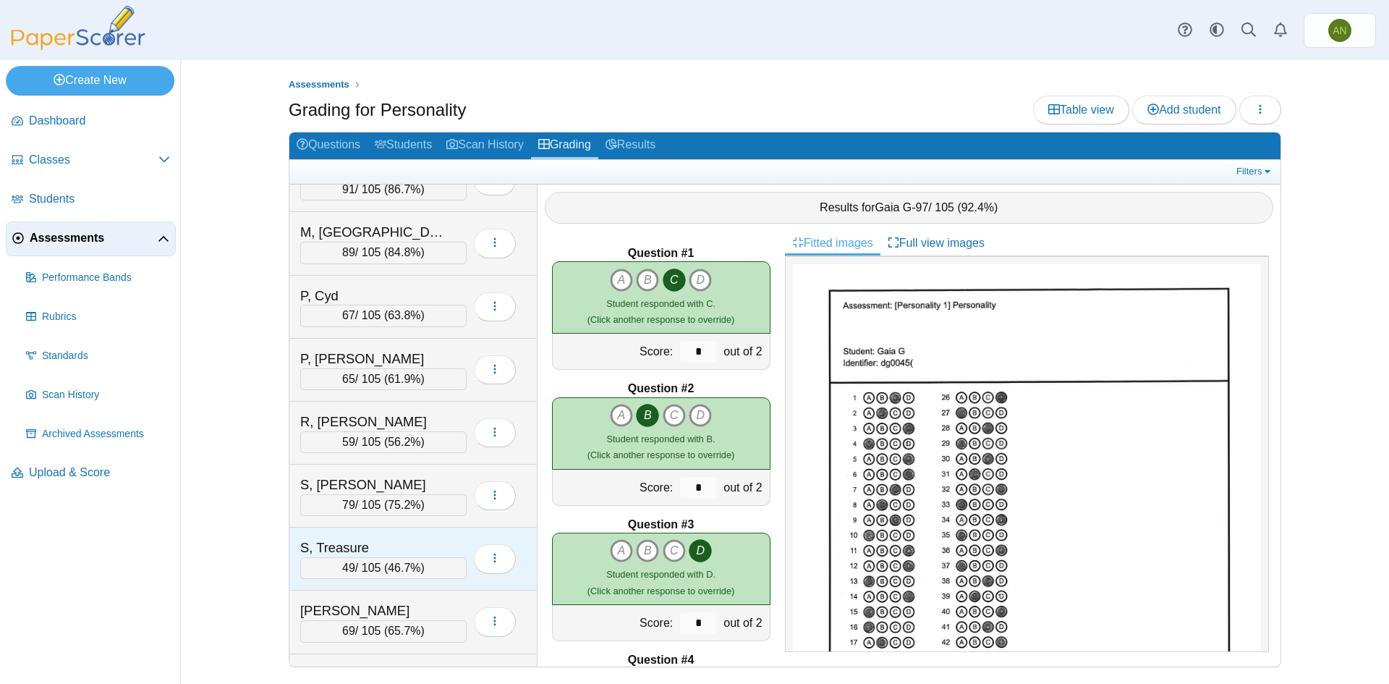
scroll to position [1075, 0]
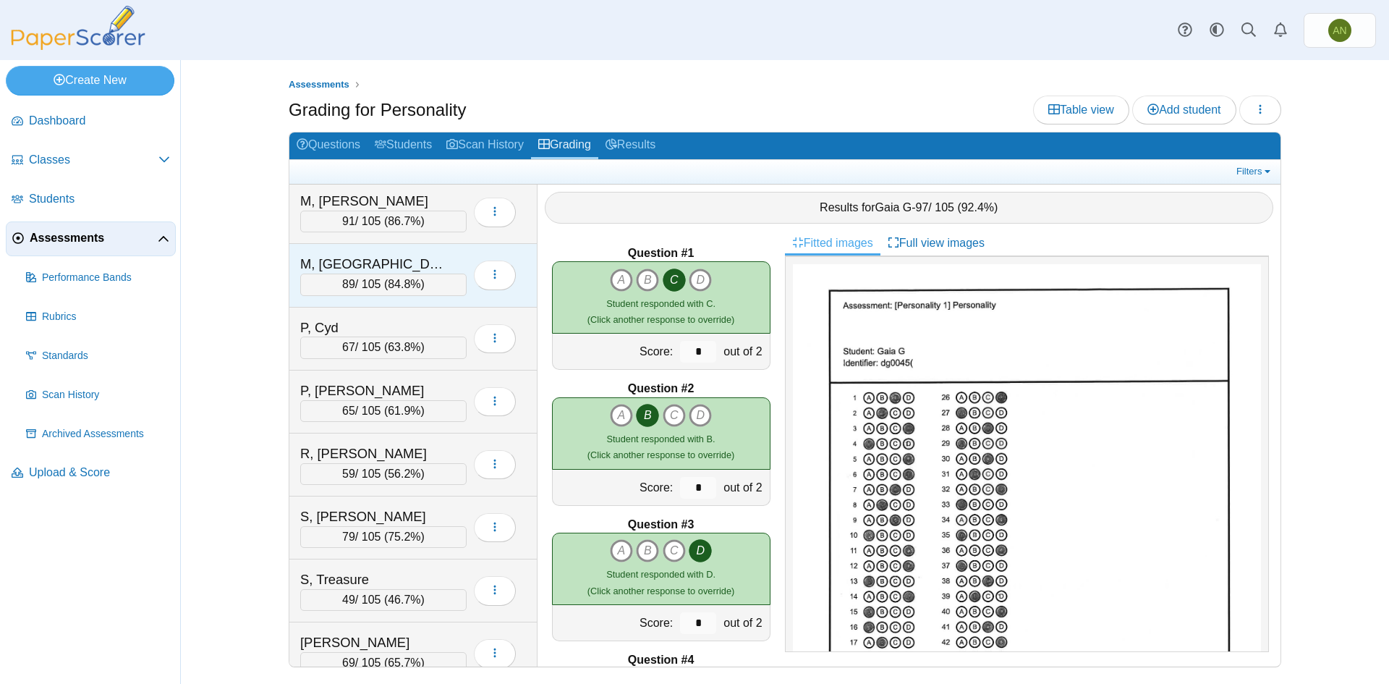
click at [407, 253] on div "M, [GEOGRAPHIC_DATA] 89 / 105 ( 84.8% ) Loading…" at bounding box center [413, 275] width 248 height 63
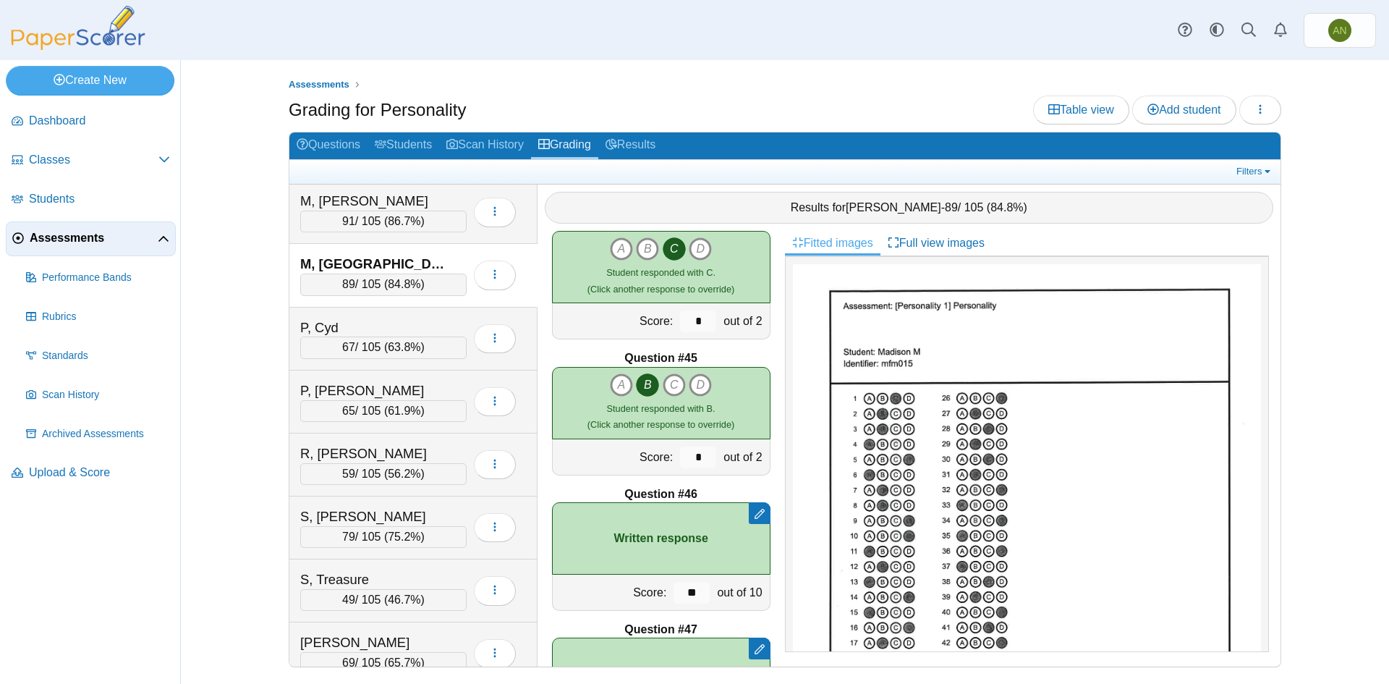
scroll to position [5965, 0]
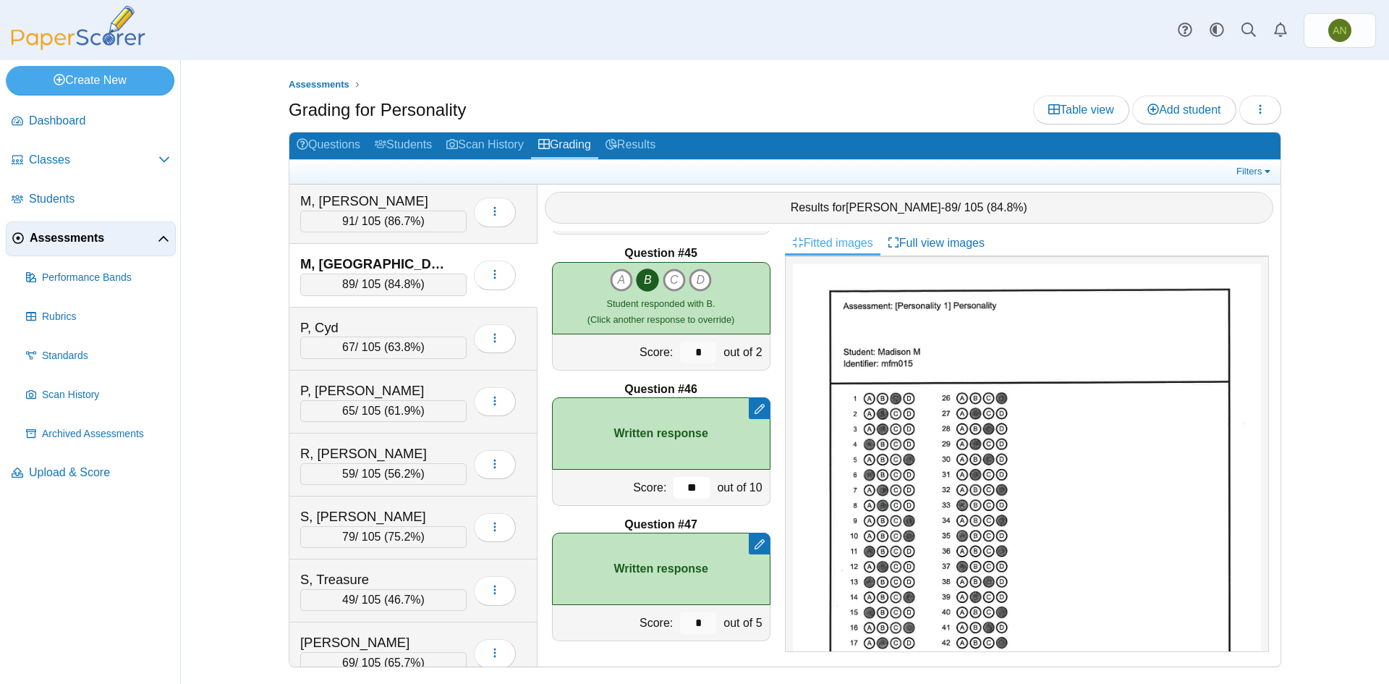
click at [692, 489] on input "**" at bounding box center [692, 488] width 36 height 22
type input "*"
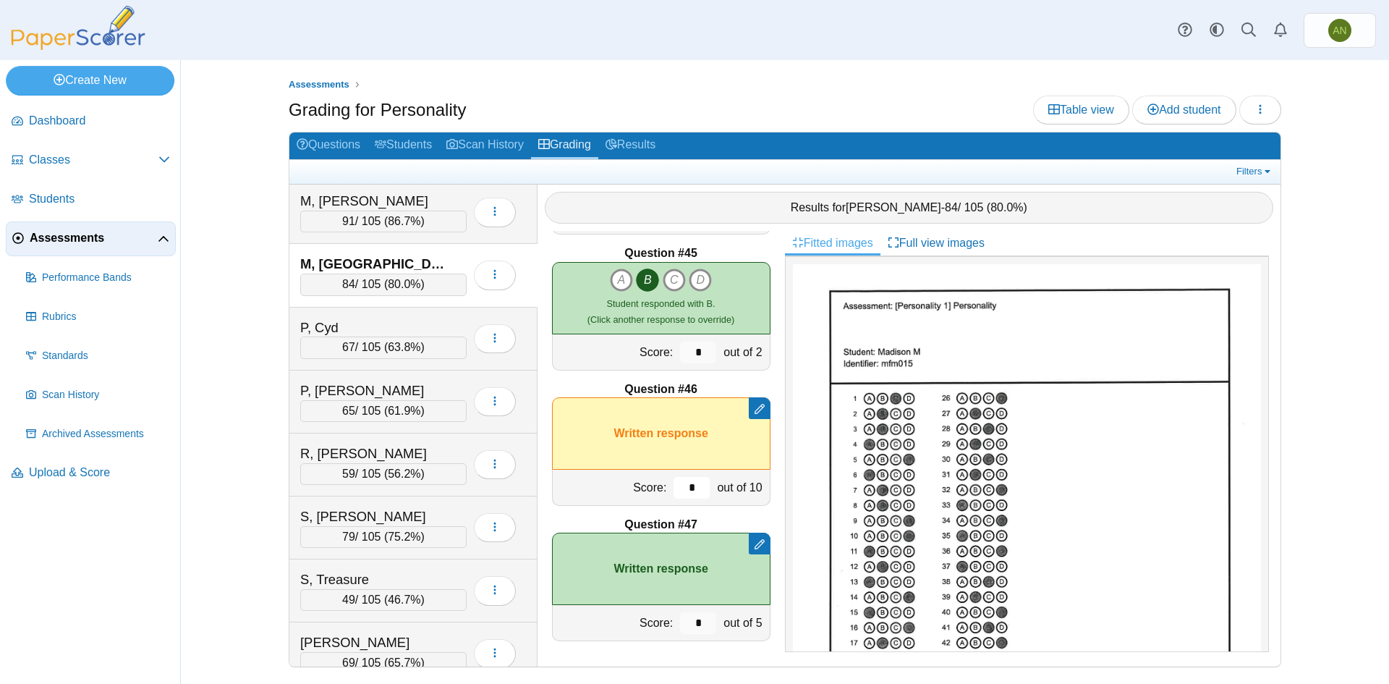
type input "*"
click at [410, 250] on div "M, [GEOGRAPHIC_DATA] 84 / 105 ( 80.0% ) Loading…" at bounding box center [413, 275] width 248 height 63
click at [684, 488] on input "*" at bounding box center [692, 488] width 36 height 22
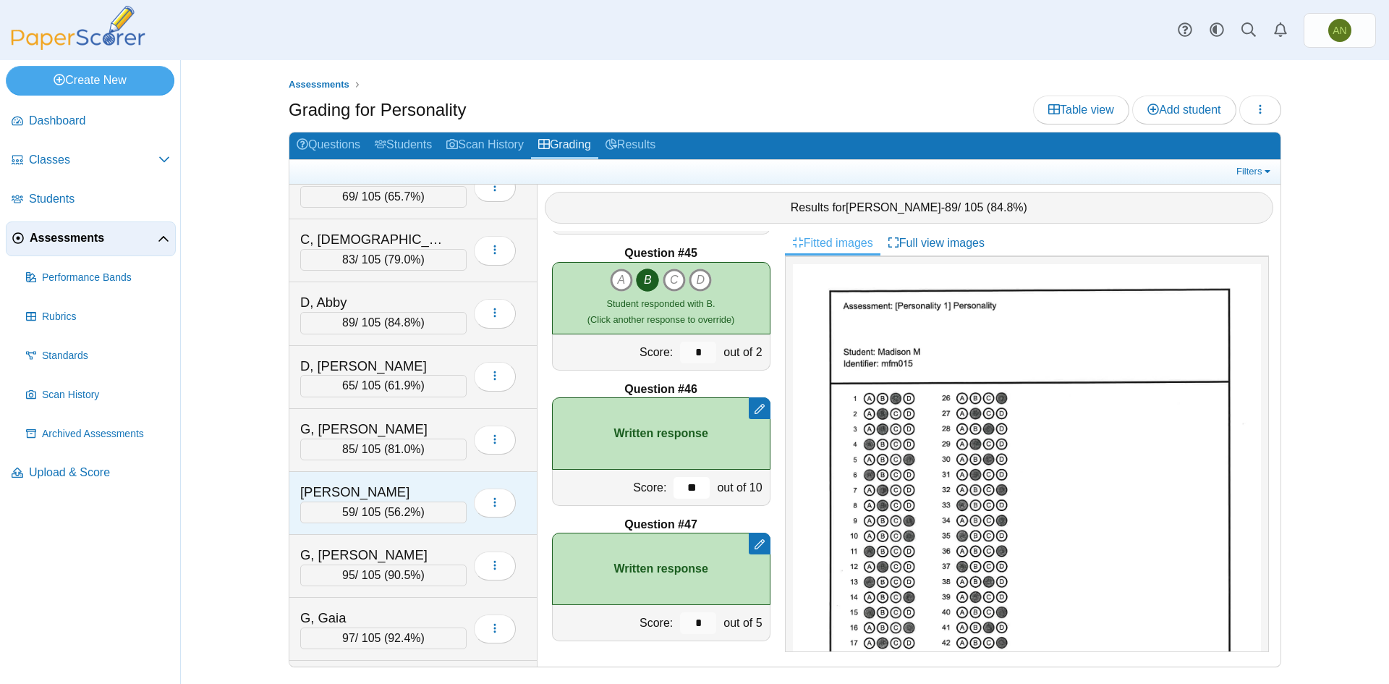
scroll to position [289, 0]
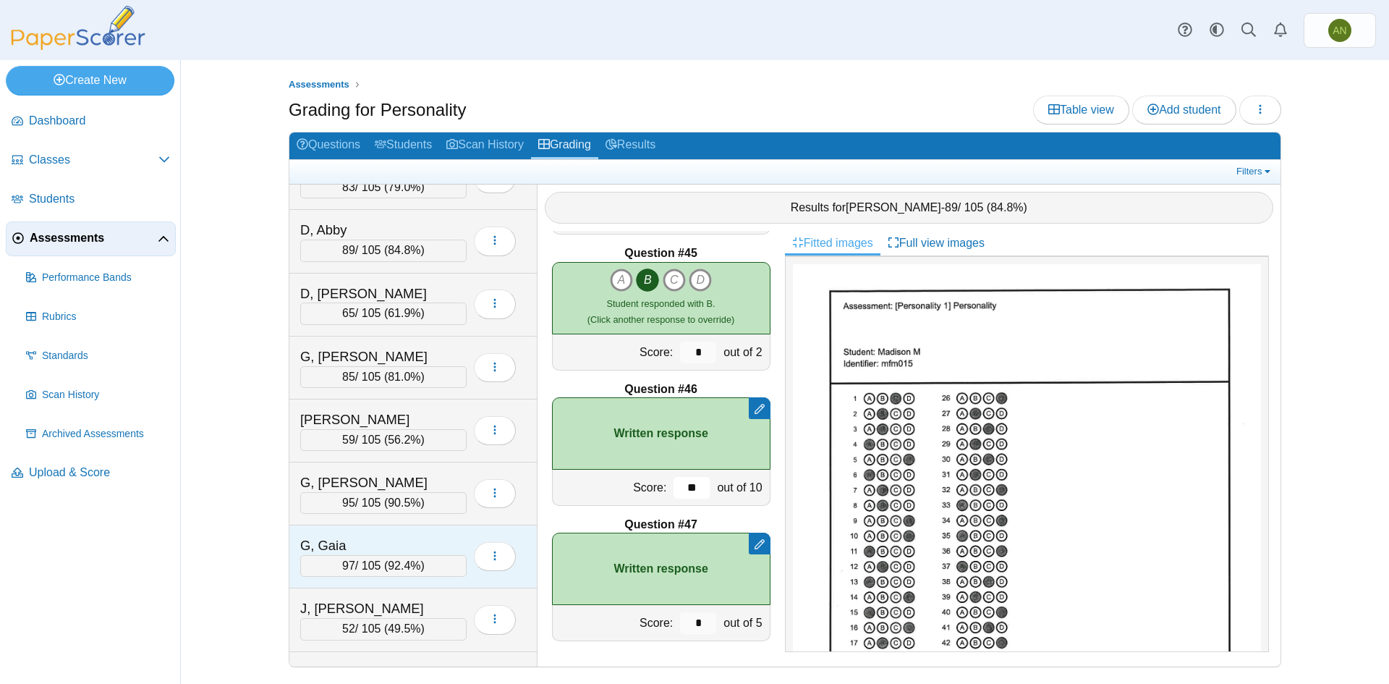
type input "**"
click at [350, 543] on div "G, Gaia" at bounding box center [372, 545] width 145 height 19
